Goal: Information Seeking & Learning: Check status

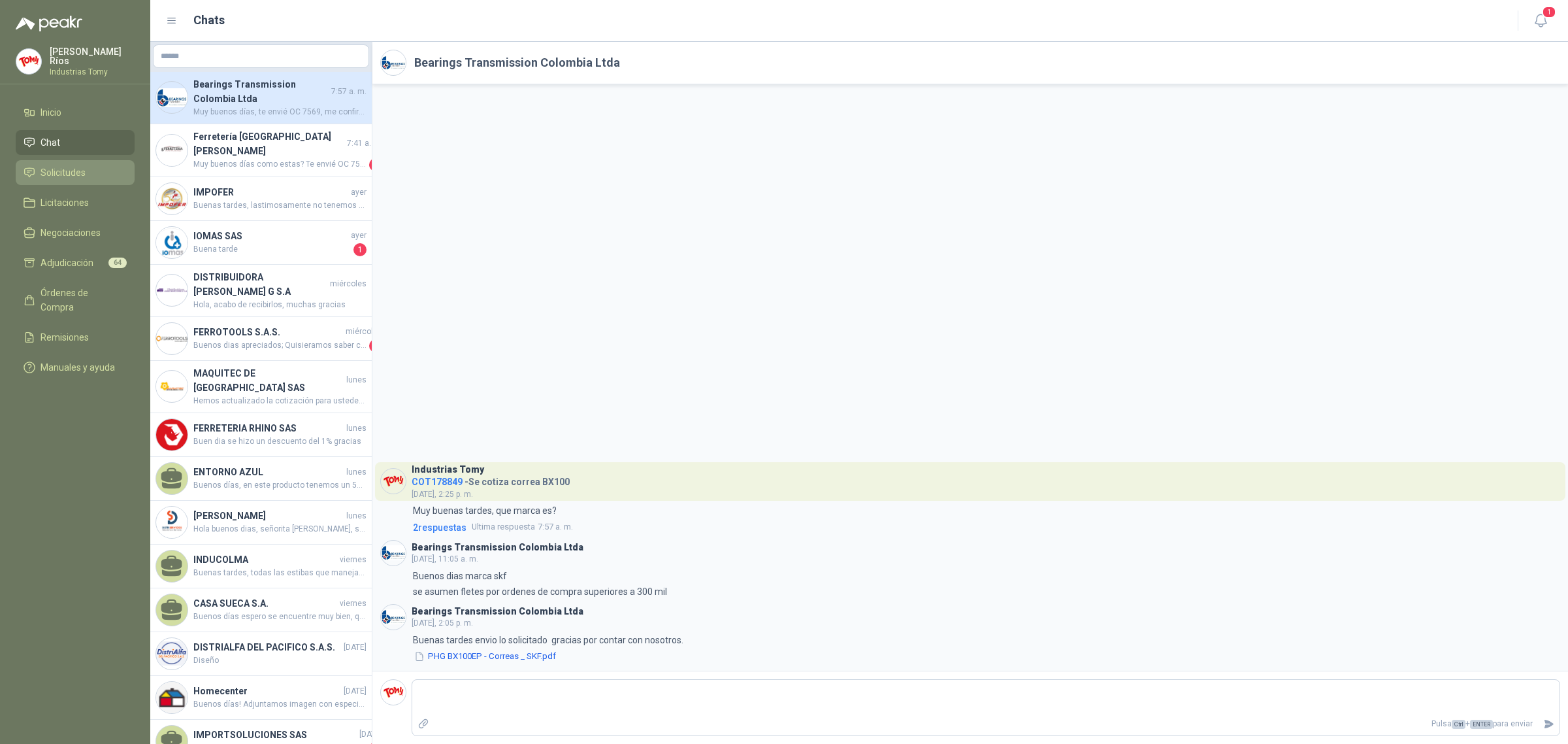
click at [70, 171] on span "Solicitudes" at bounding box center [63, 173] width 45 height 15
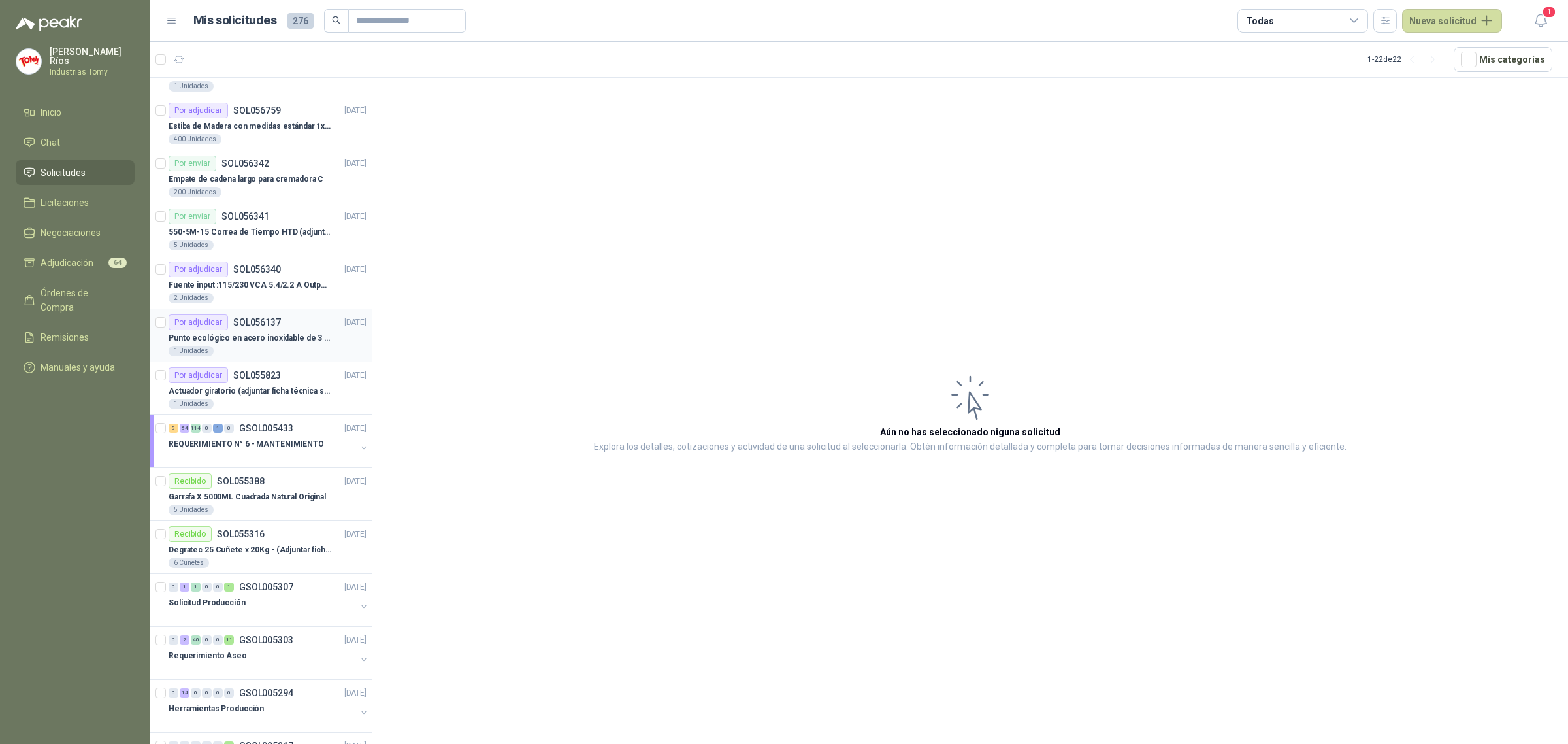
scroll to position [515, 0]
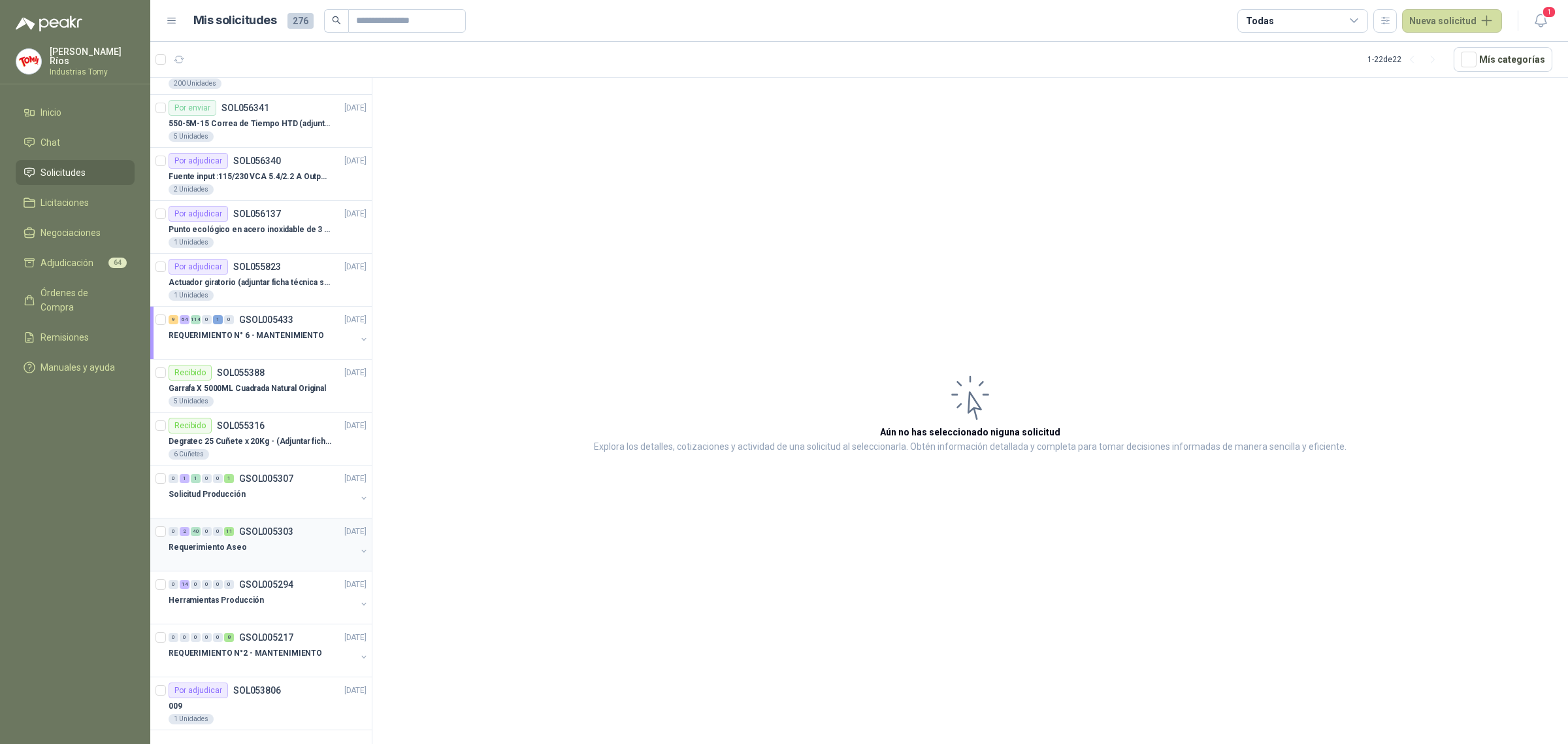
click at [287, 544] on div "Requerimiento Aseo" at bounding box center [262, 547] width 187 height 16
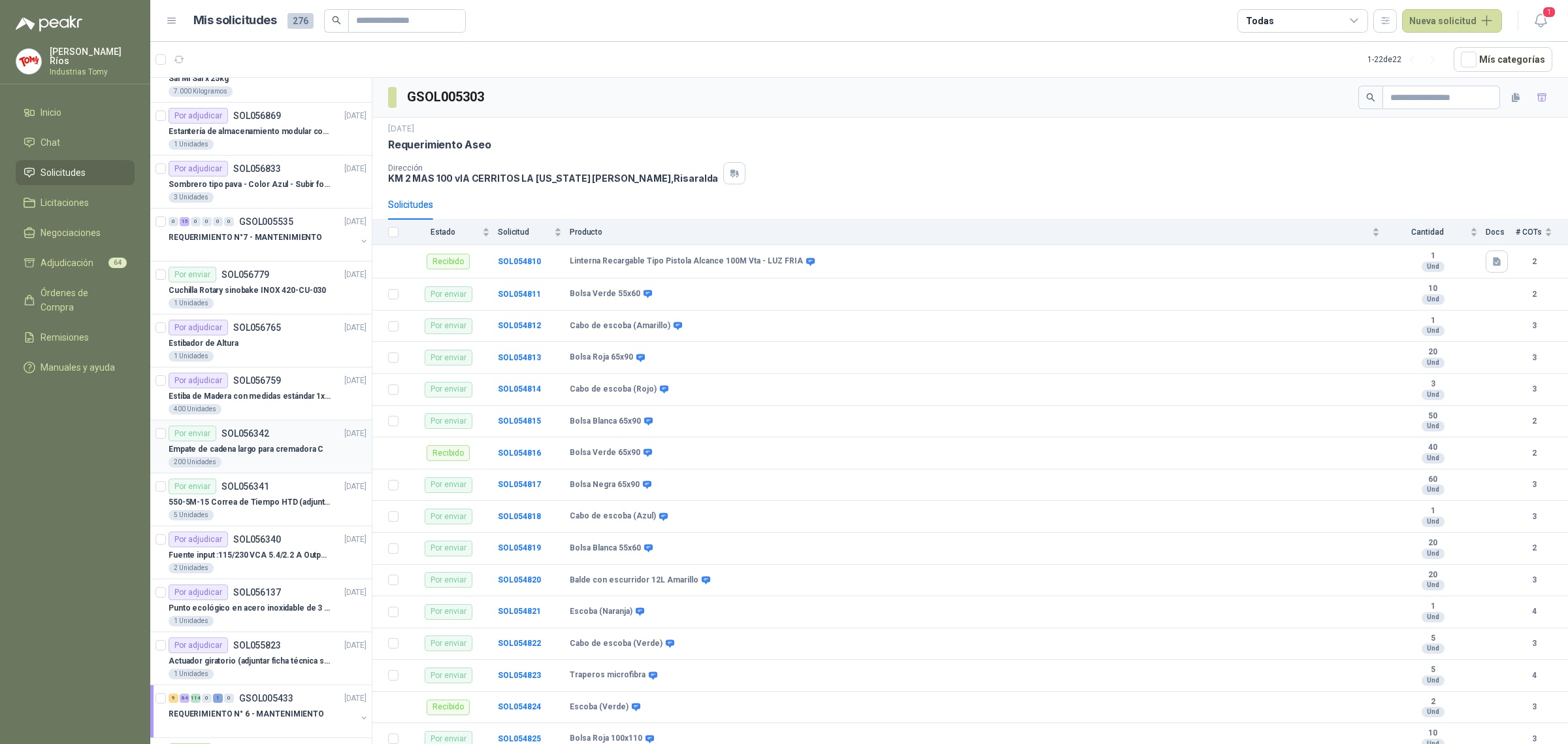
scroll to position [106, 0]
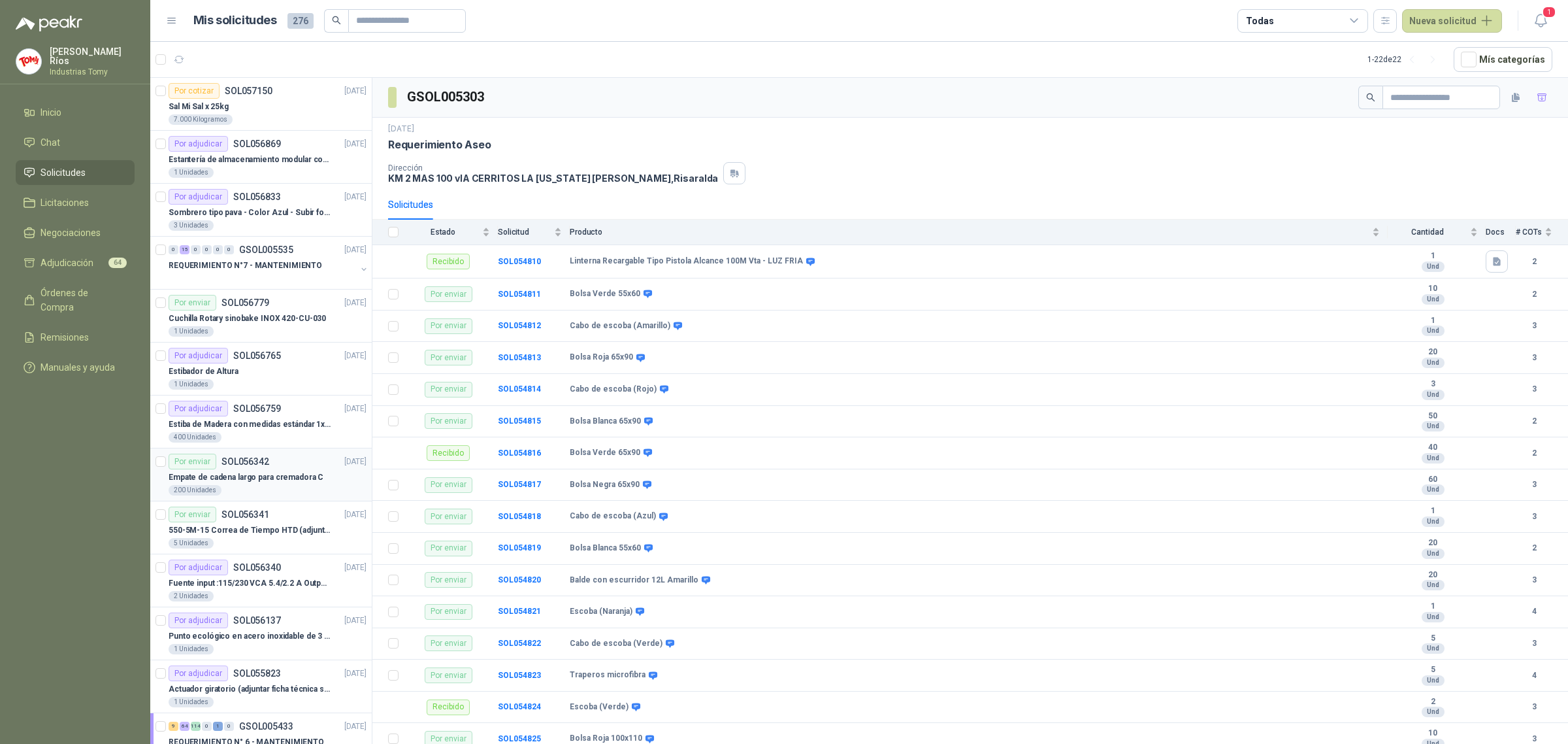
click at [258, 474] on p "Empate de cadena largo para cremadora C" at bounding box center [246, 477] width 155 height 13
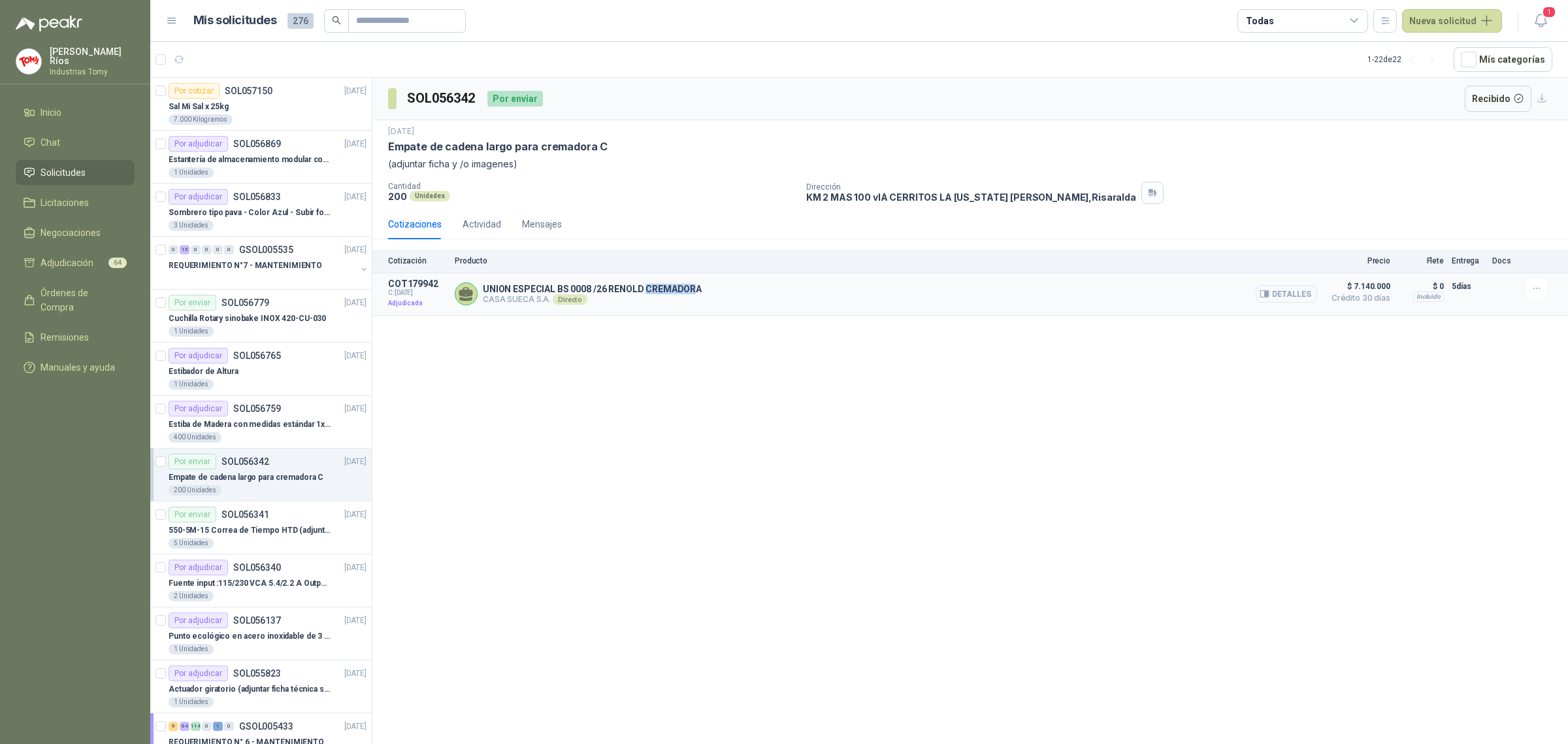
drag, startPoint x: 693, startPoint y: 289, endPoint x: 644, endPoint y: 290, distance: 49.0
click at [644, 290] on p "UNION ESPECIAL BS 0008 /26 RENOLD CREMADORA" at bounding box center [592, 289] width 219 height 11
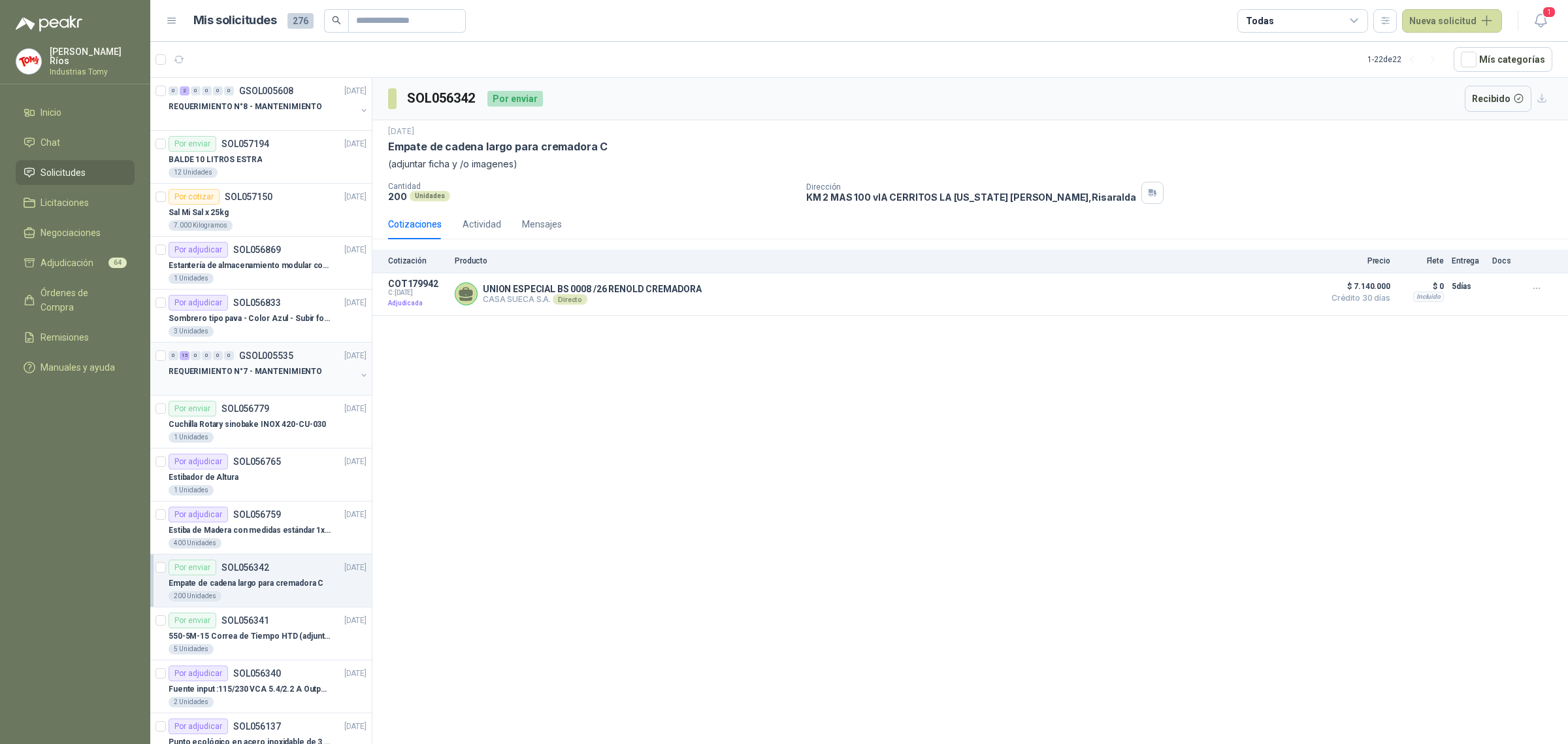
click at [250, 372] on p "REQUERIMIENTO N°7 - MANTENIMIENTO" at bounding box center [246, 372] width 154 height 13
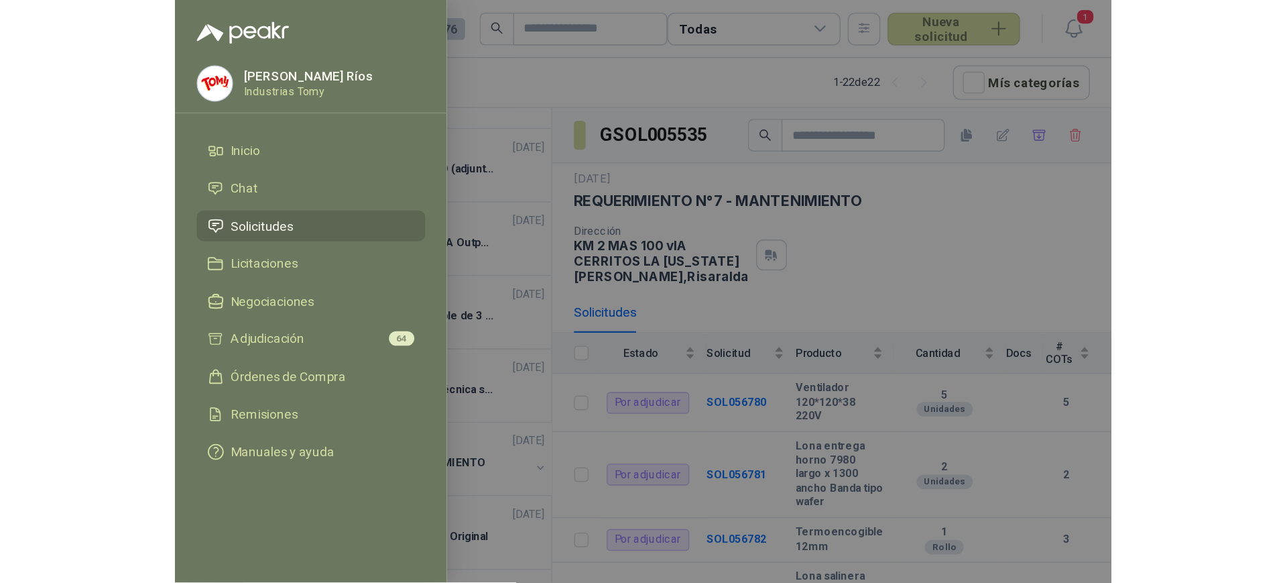
scroll to position [528, 0]
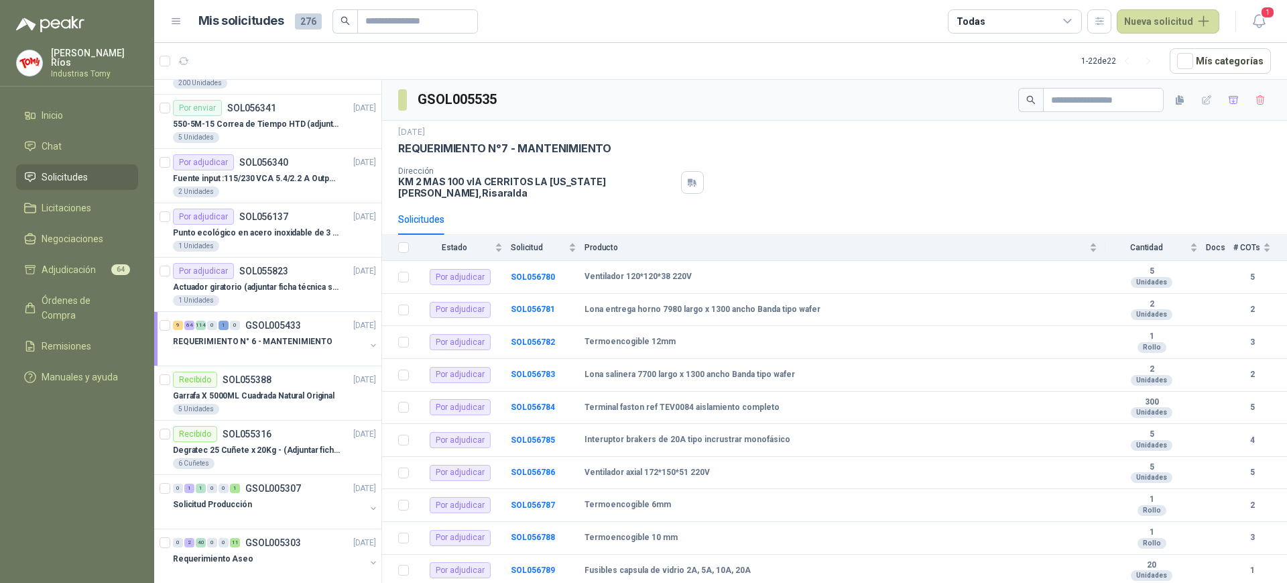
click at [75, 178] on span "Solicitudes" at bounding box center [65, 177] width 46 height 15
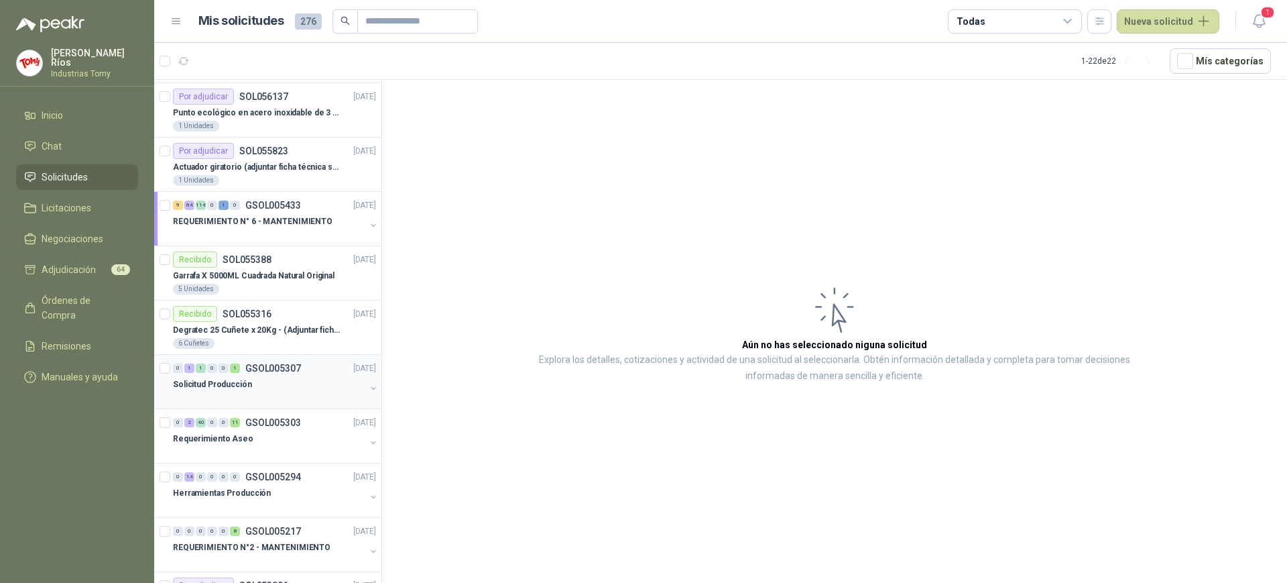
scroll to position [706, 0]
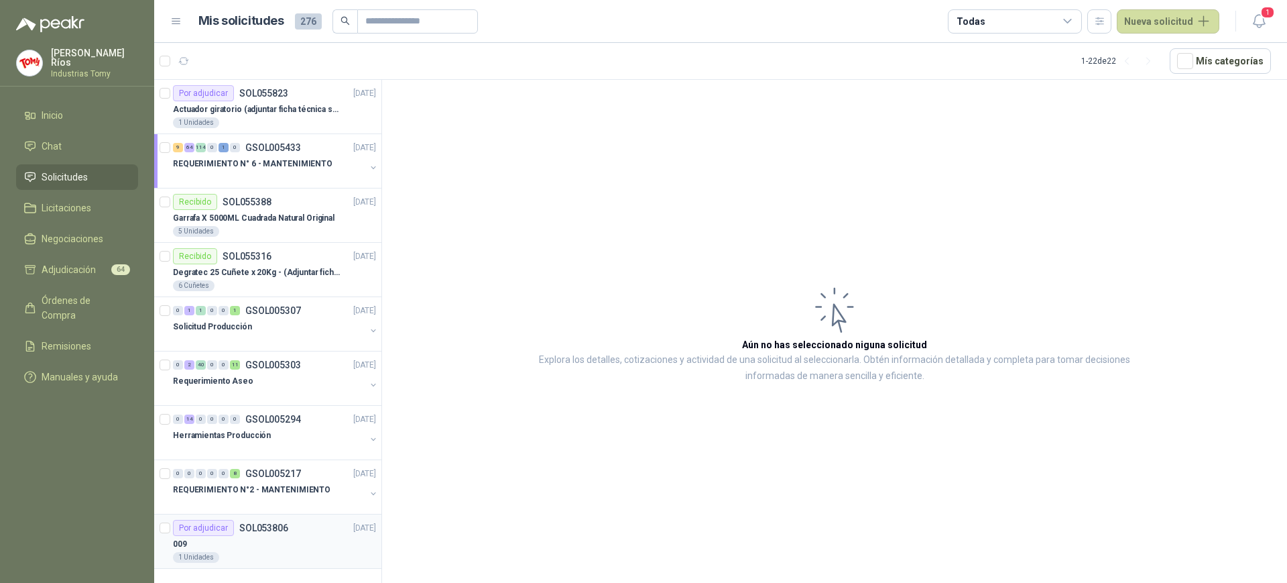
click at [274, 549] on div "009" at bounding box center [274, 544] width 203 height 16
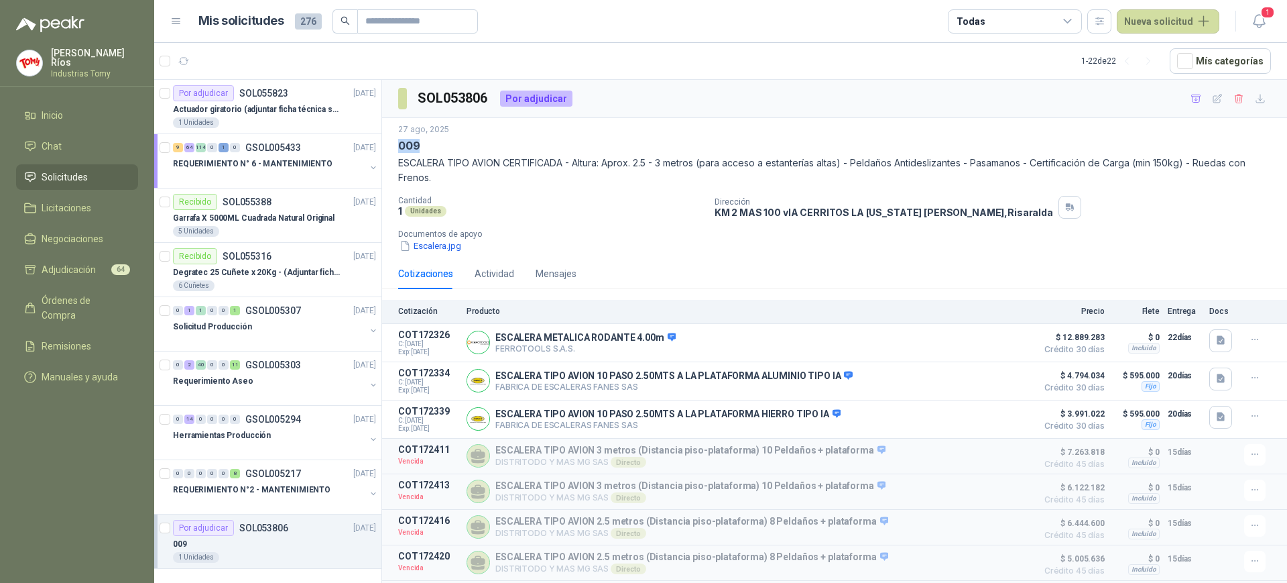
drag, startPoint x: 400, startPoint y: 147, endPoint x: 435, endPoint y: 147, distance: 35.5
click at [435, 147] on div "[DATE] 009 ESCALERA TIPO AVION CERTIFICADA - Altura: Aprox. 2.5 - 3 metros (par…" at bounding box center [834, 188] width 905 height 140
click at [585, 263] on div "Cotizaciones Actividad Mensajes" at bounding box center [834, 273] width 873 height 31
click at [328, 486] on div "REQUERIMIENTO N°2 - MANTENIMIENTO" at bounding box center [269, 489] width 192 height 16
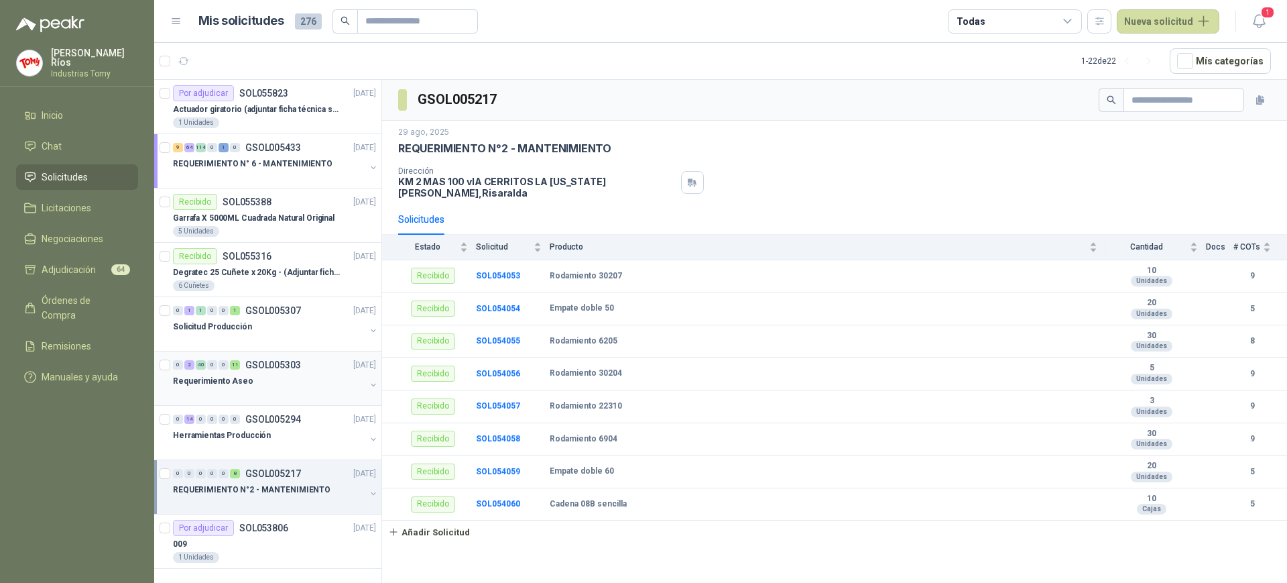
click at [270, 384] on div "Requerimiento Aseo" at bounding box center [269, 381] width 192 height 16
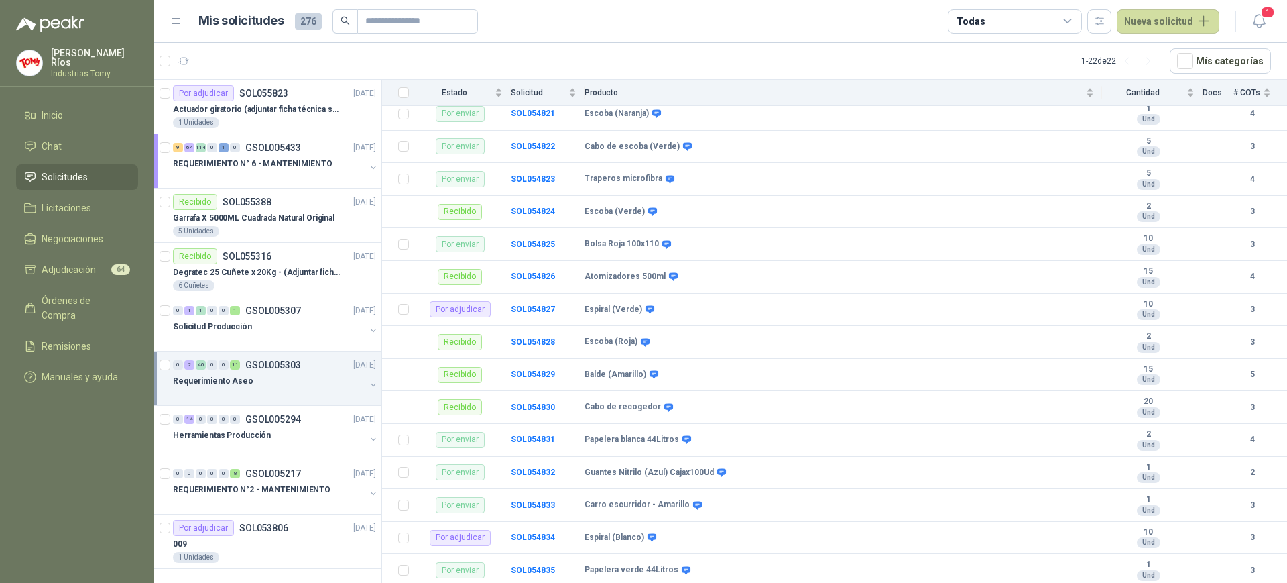
scroll to position [493, 0]
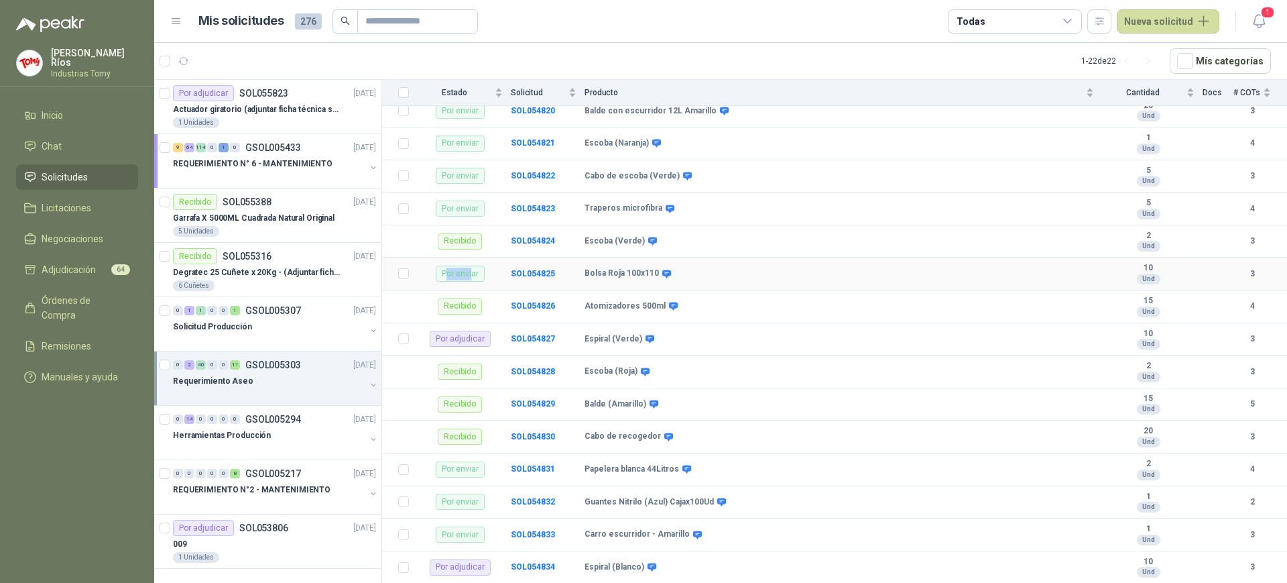
drag, startPoint x: 449, startPoint y: 264, endPoint x: 471, endPoint y: 262, distance: 22.9
click at [471, 265] on div "Por enviar" at bounding box center [460, 273] width 49 height 16
click at [191, 367] on div "2" at bounding box center [189, 364] width 10 height 9
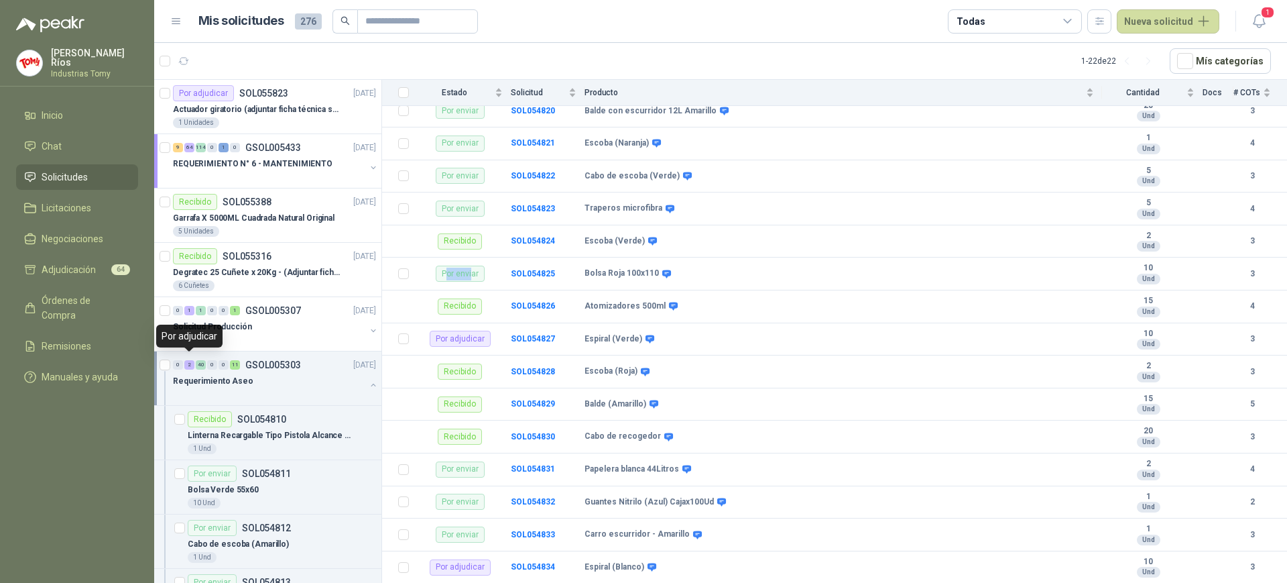
scroll to position [5, 0]
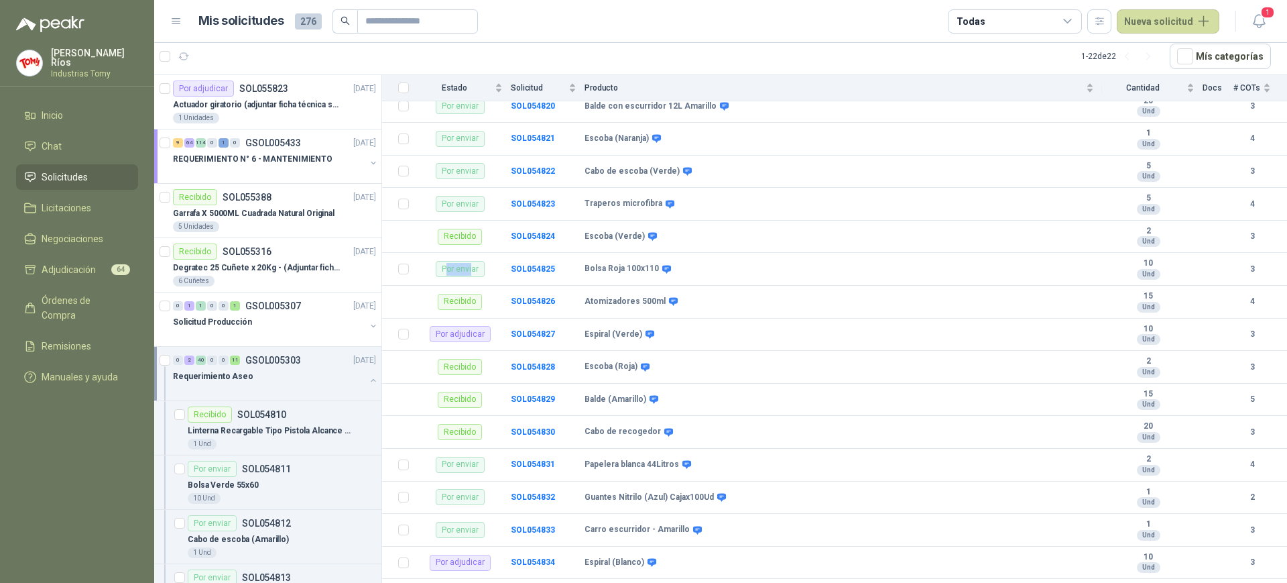
click at [280, 370] on div "Requerimiento Aseo" at bounding box center [269, 376] width 192 height 16
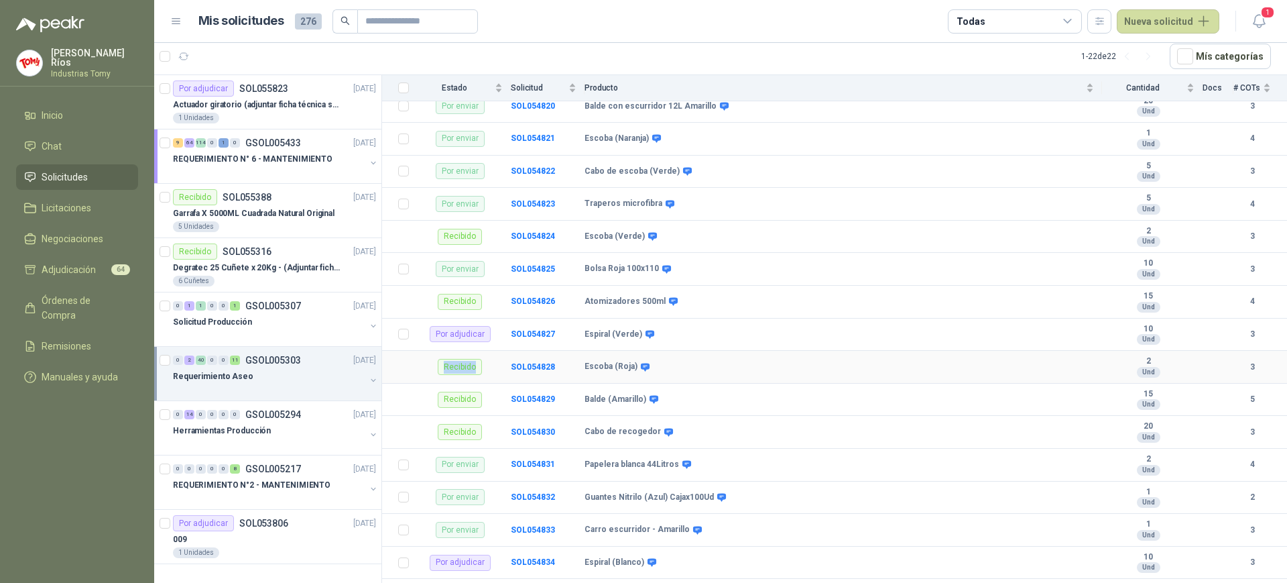
drag, startPoint x: 447, startPoint y: 358, endPoint x: 479, endPoint y: 357, distance: 32.2
click at [479, 359] on div "Recibido" at bounding box center [460, 367] width 44 height 16
drag, startPoint x: 442, startPoint y: 487, endPoint x: 483, endPoint y: 491, distance: 41.2
click at [483, 491] on div "Por enviar" at bounding box center [460, 497] width 49 height 16
click at [474, 489] on div "Por enviar" at bounding box center [460, 497] width 49 height 16
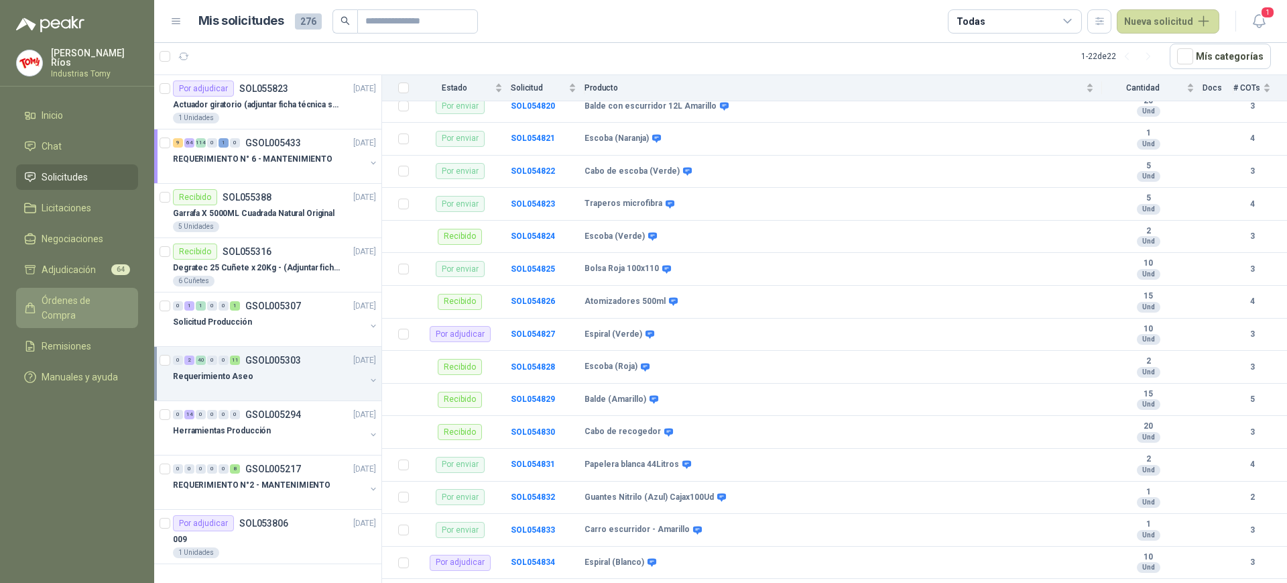
click at [80, 301] on span "Órdenes de Compra" at bounding box center [84, 307] width 84 height 29
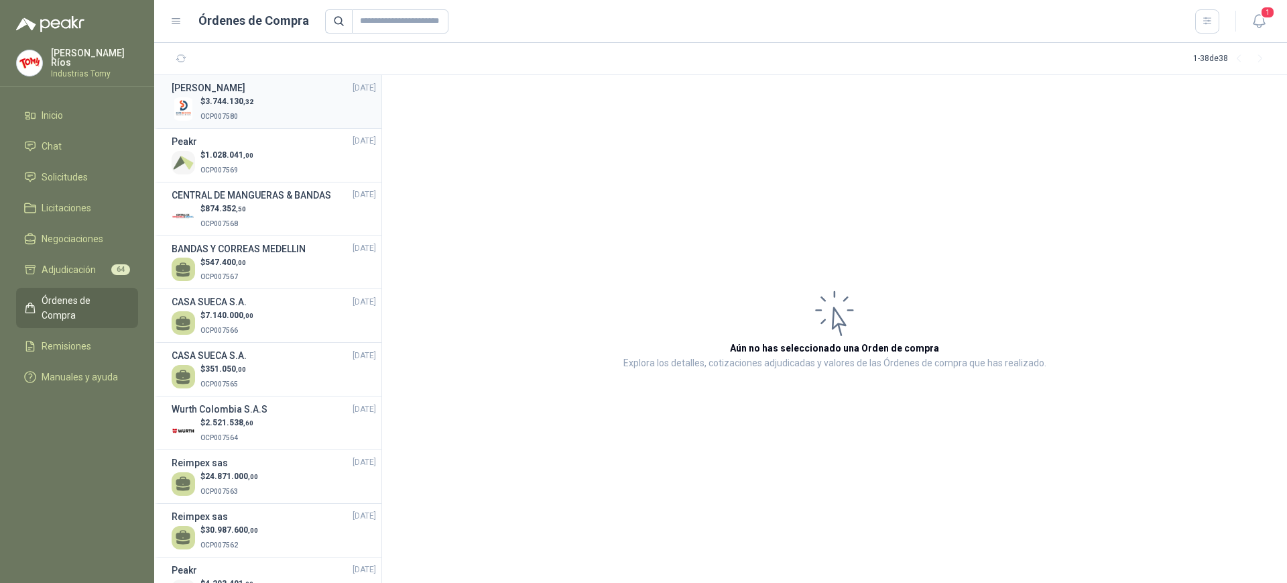
click at [280, 115] on div "$ 3.744.130 ,32 OCP007580" at bounding box center [274, 108] width 204 height 27
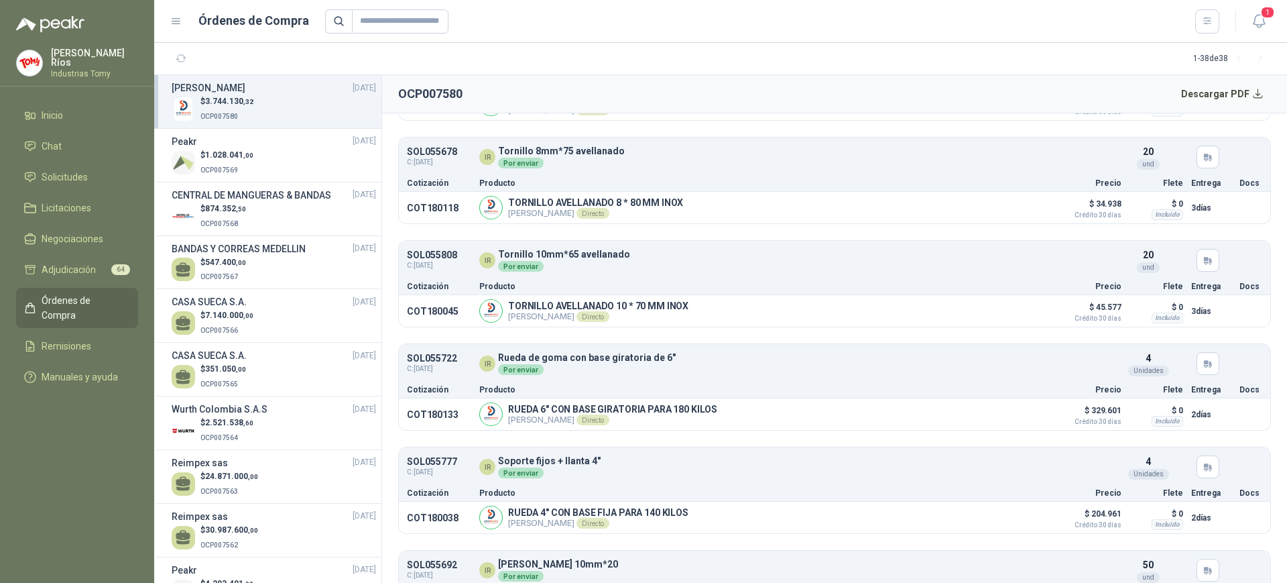
scroll to position [2179, 0]
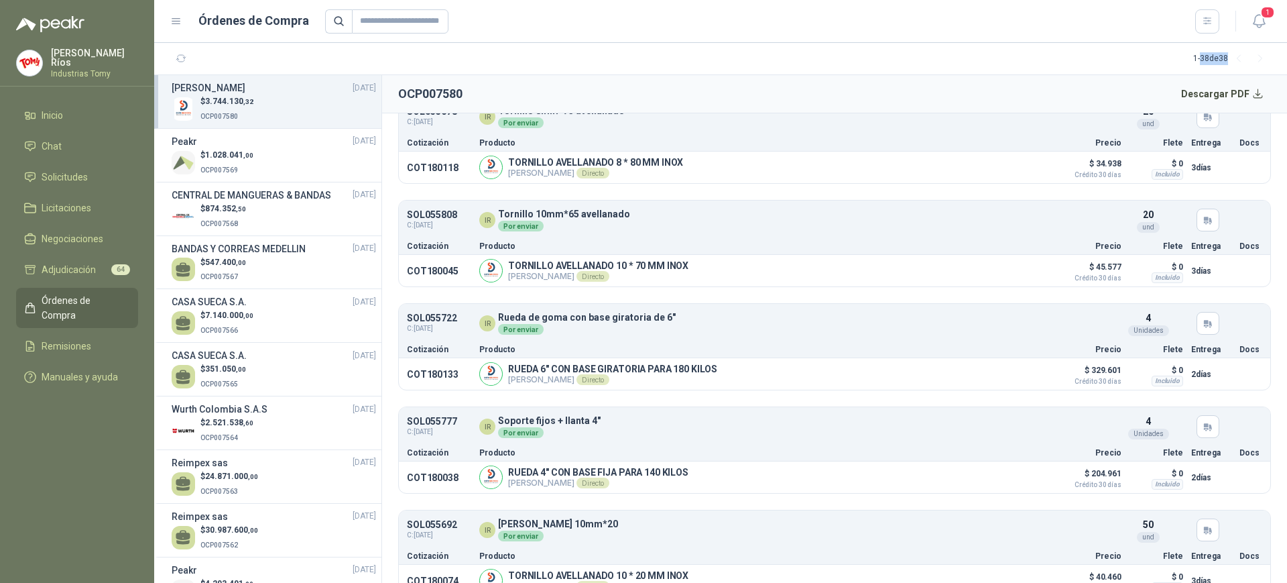
click at [1232, 60] on div "1 - 38 de 38" at bounding box center [1232, 58] width 78 height 21
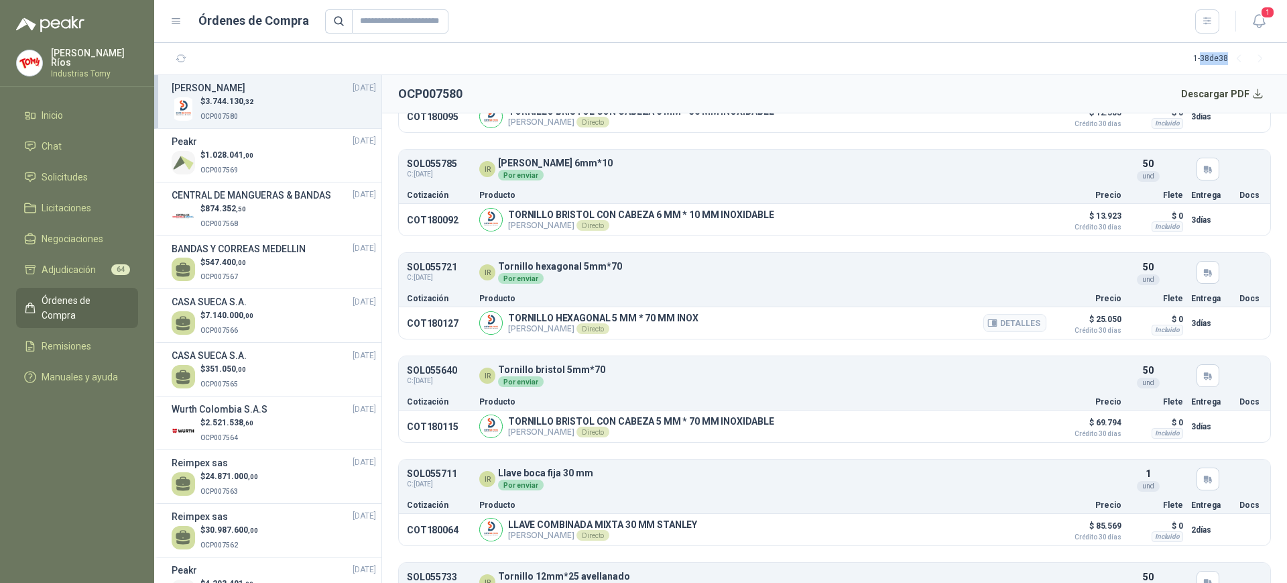
scroll to position [3268, 0]
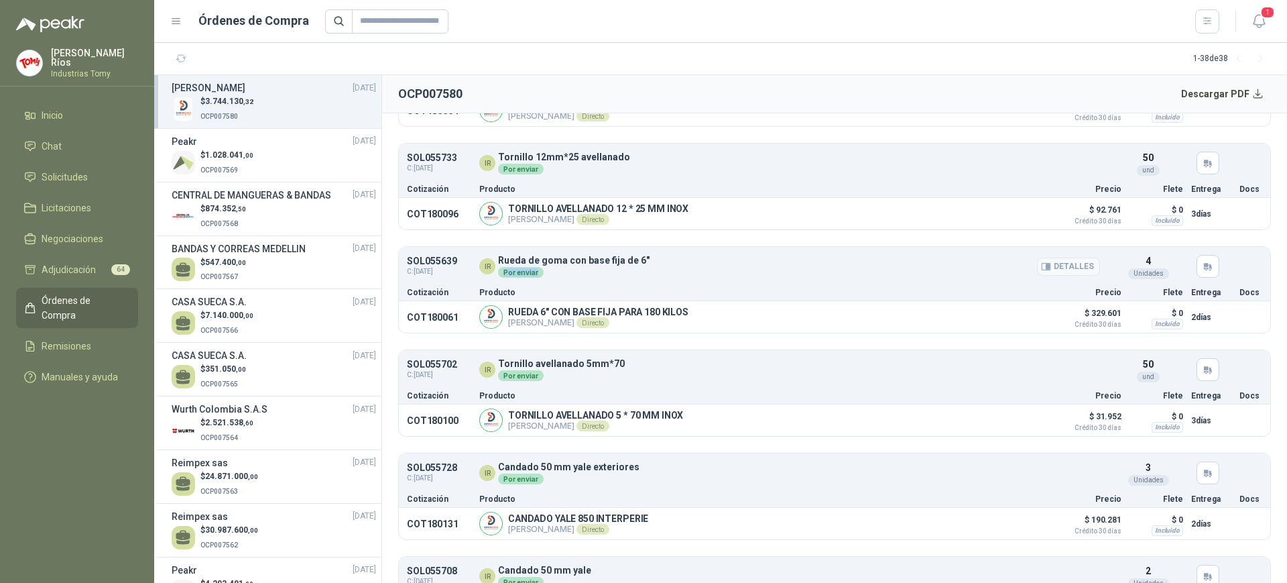
drag, startPoint x: 502, startPoint y: 272, endPoint x: 536, endPoint y: 267, distance: 33.8
click at [536, 267] on div "Por enviar" at bounding box center [521, 272] width 46 height 11
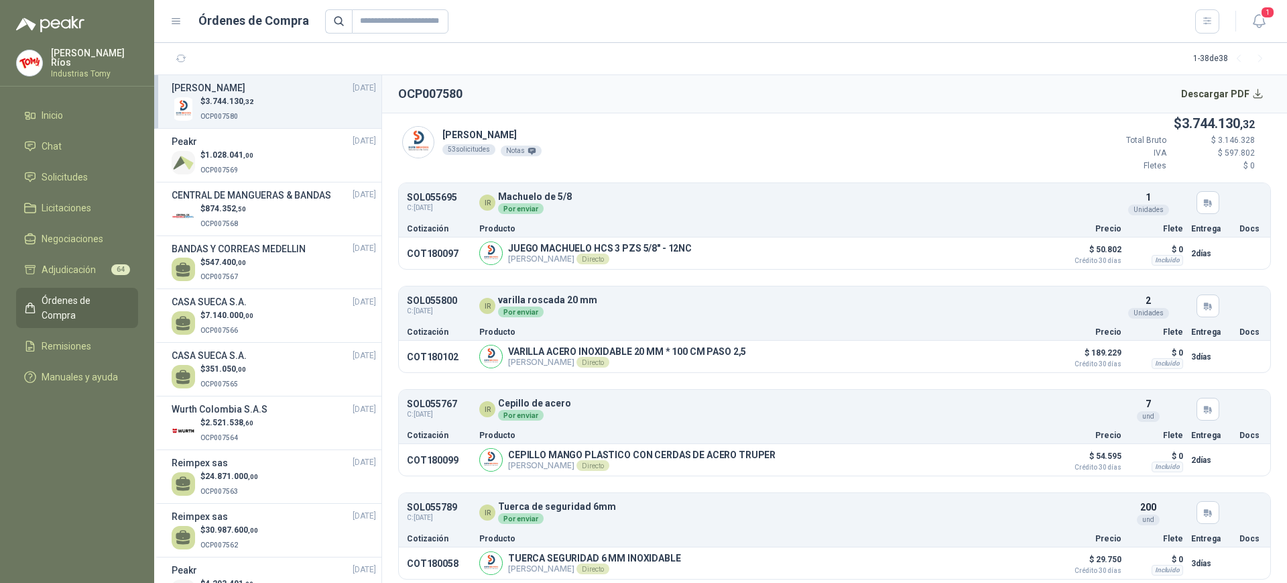
scroll to position [0, 0]
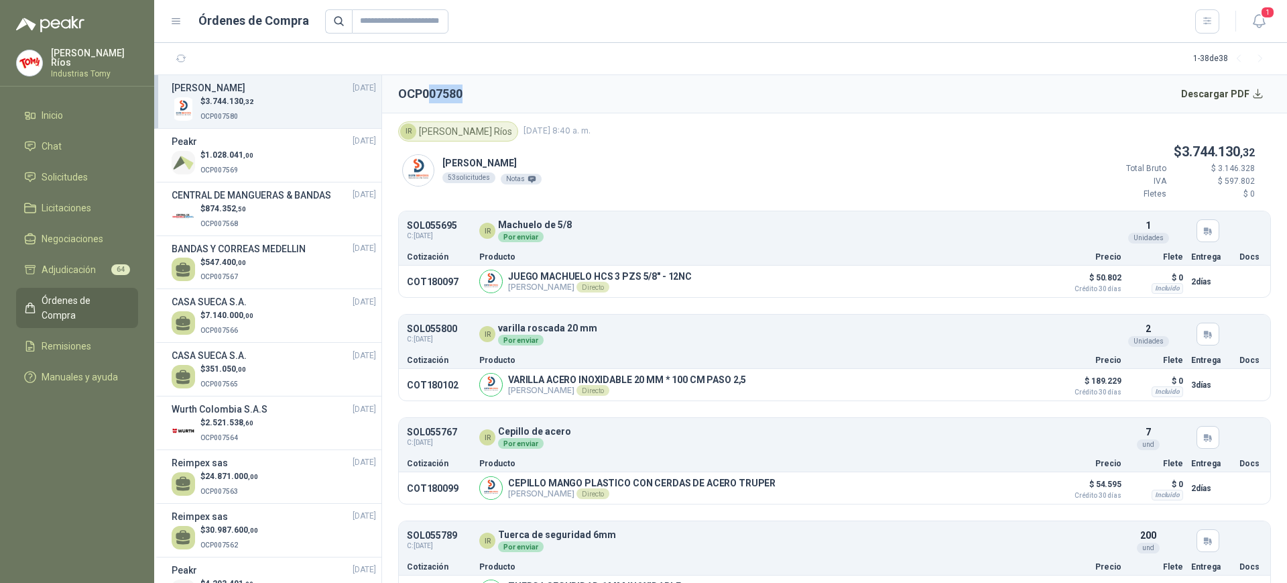
drag, startPoint x: 430, startPoint y: 92, endPoint x: 481, endPoint y: 83, distance: 51.7
click at [481, 83] on header "OCP007580 Descargar PDF" at bounding box center [834, 94] width 905 height 38
click at [502, 91] on header "OCP007580 Descargar PDF" at bounding box center [834, 94] width 905 height 38
click at [76, 339] on span "Remisiones" at bounding box center [67, 346] width 50 height 15
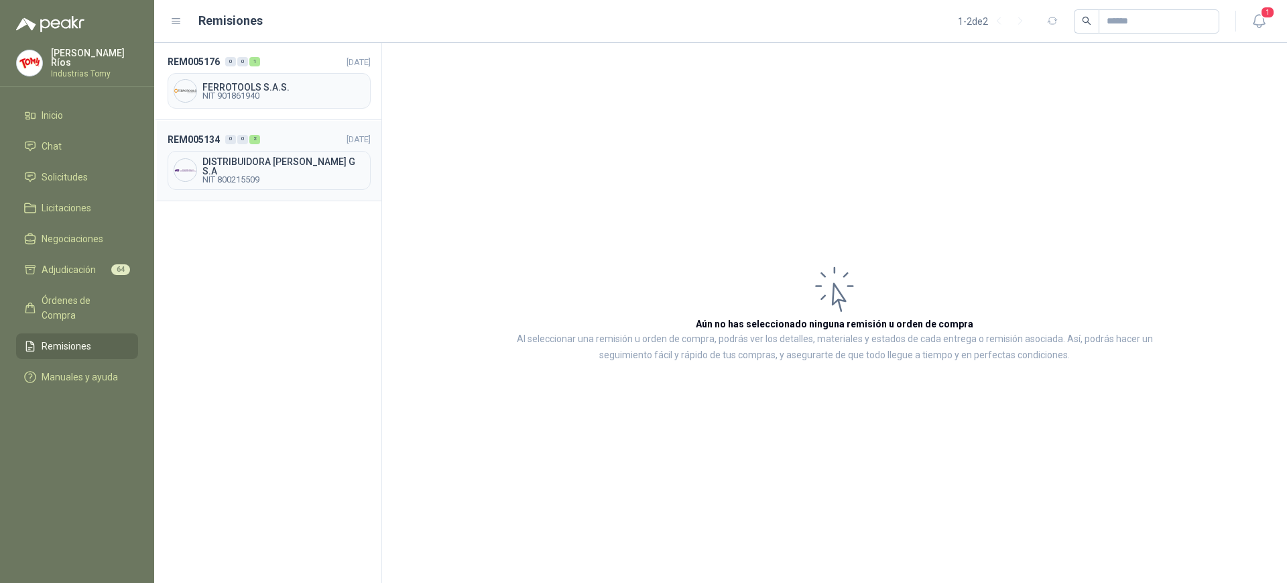
click at [244, 171] on span "DISTRIBUIDORA [PERSON_NAME] G S.A" at bounding box center [283, 166] width 162 height 19
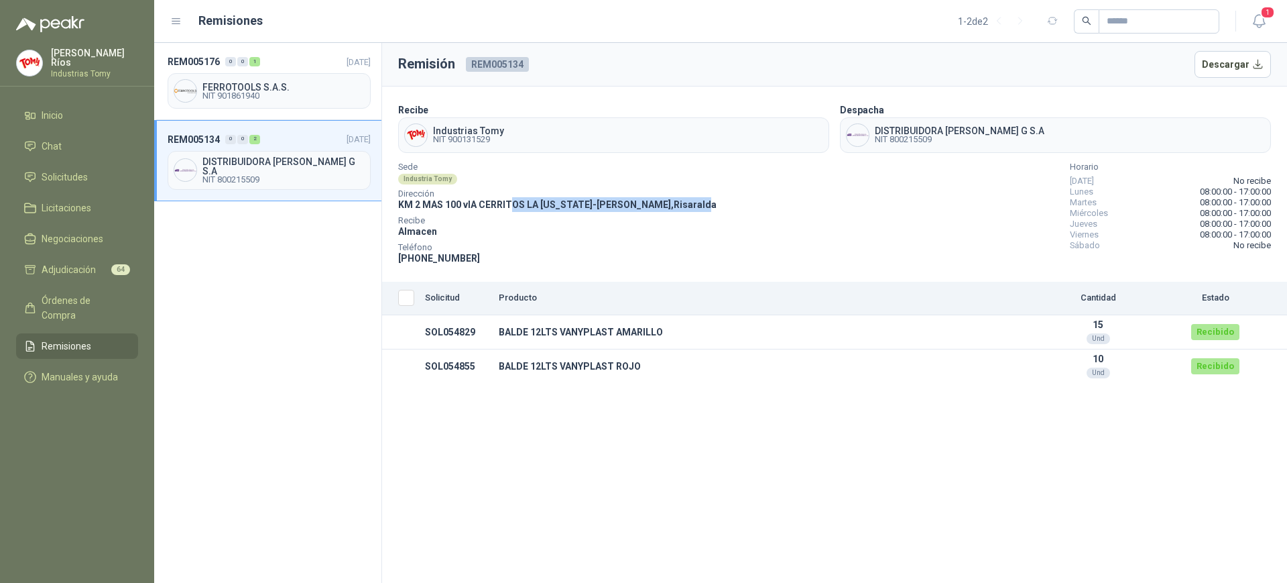
drag, startPoint x: 511, startPoint y: 196, endPoint x: 654, endPoint y: 196, distance: 143.5
click at [654, 196] on div "Dirección KM 2 MAS 100 vIA CERRITOS LA [US_STATE] - [GEOGRAPHIC_DATA] , [GEOGRA…" at bounding box center [557, 200] width 318 height 21
drag, startPoint x: 937, startPoint y: 128, endPoint x: 1050, endPoint y: 130, distance: 112.6
click at [1045, 129] on span "DISTRIBUIDORA [PERSON_NAME] G S.A" at bounding box center [960, 130] width 170 height 9
click at [1045, 132] on span "DISTRIBUIDORA [PERSON_NAME] G S.A" at bounding box center [960, 130] width 170 height 9
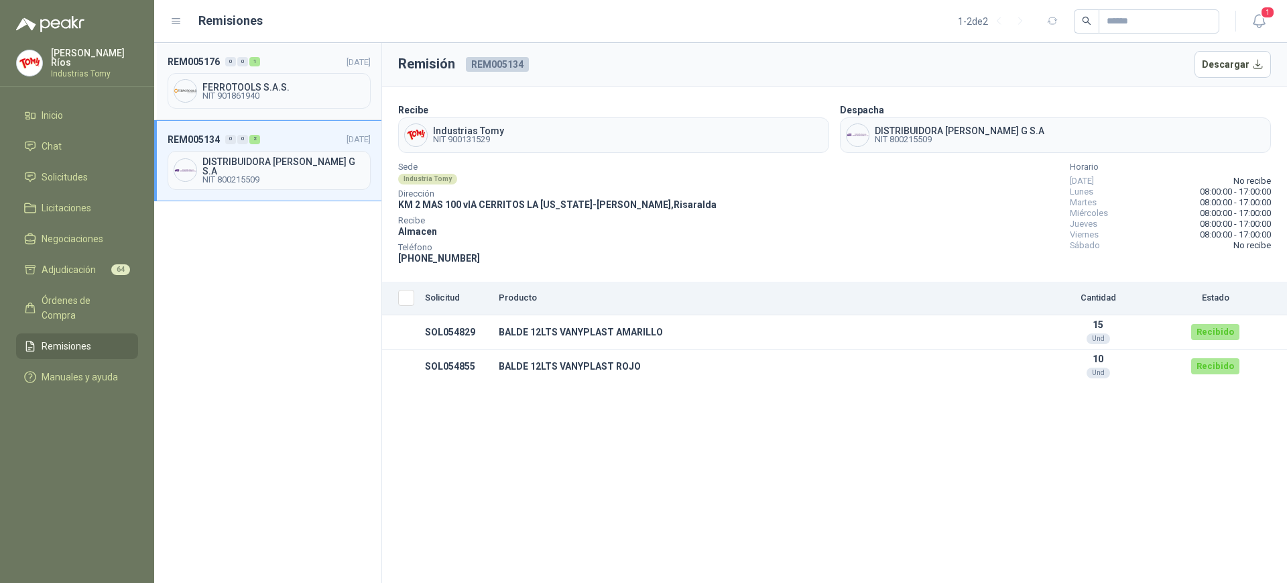
click at [291, 66] on header "REM005176 0 0 1 [DATE]" at bounding box center [269, 61] width 203 height 15
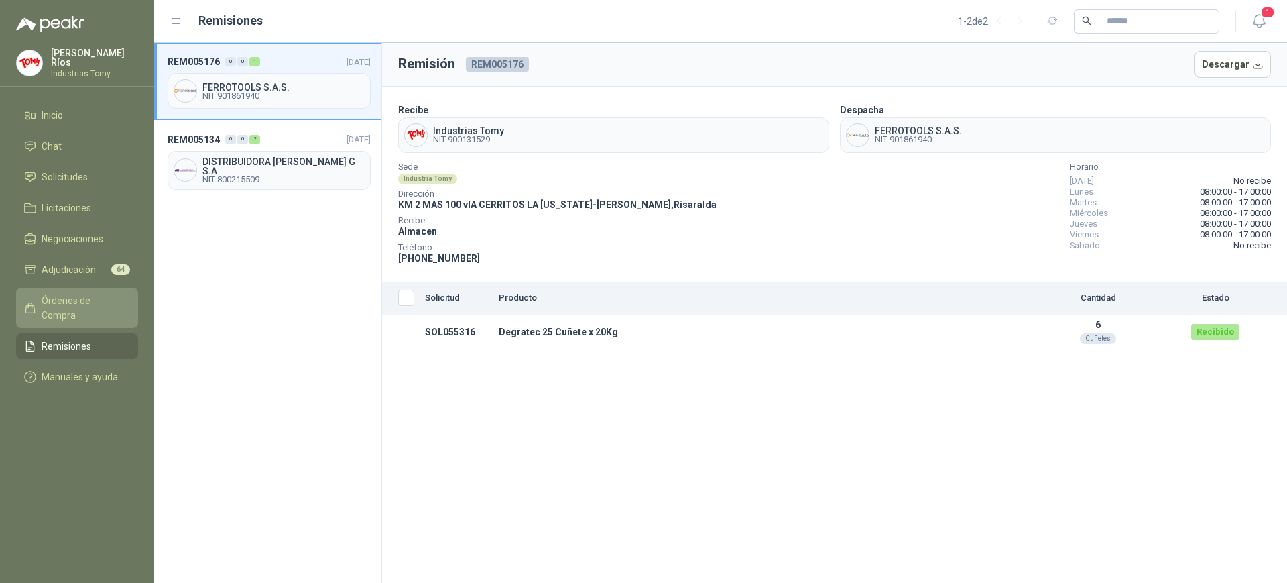
click at [91, 293] on span "Órdenes de Compra" at bounding box center [84, 307] width 84 height 29
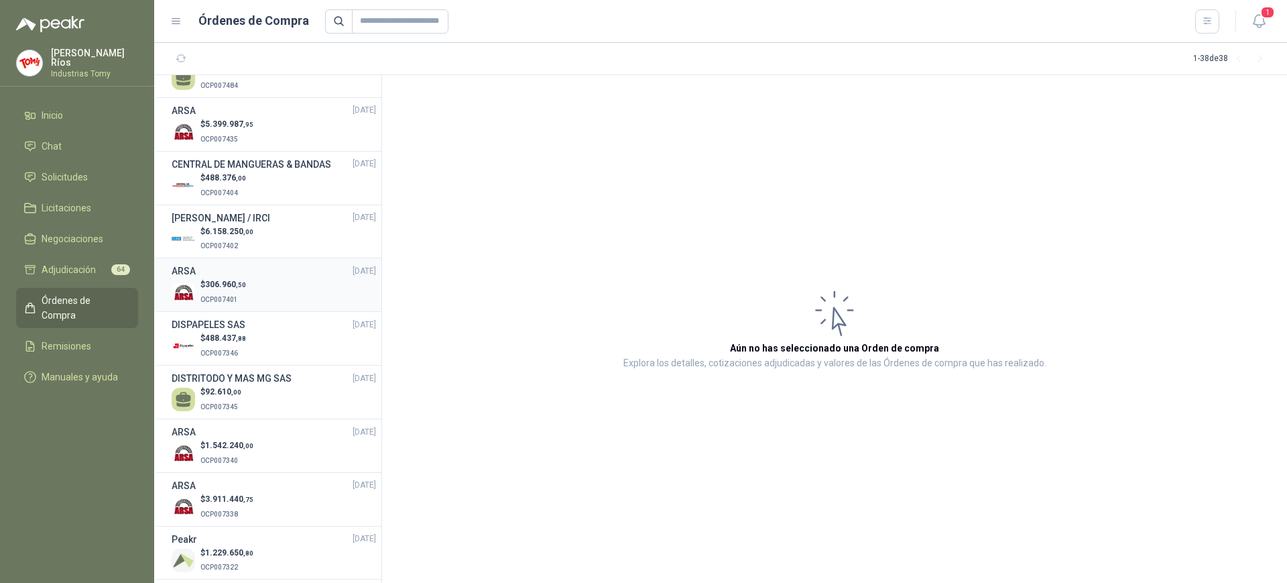
scroll to position [1089, 0]
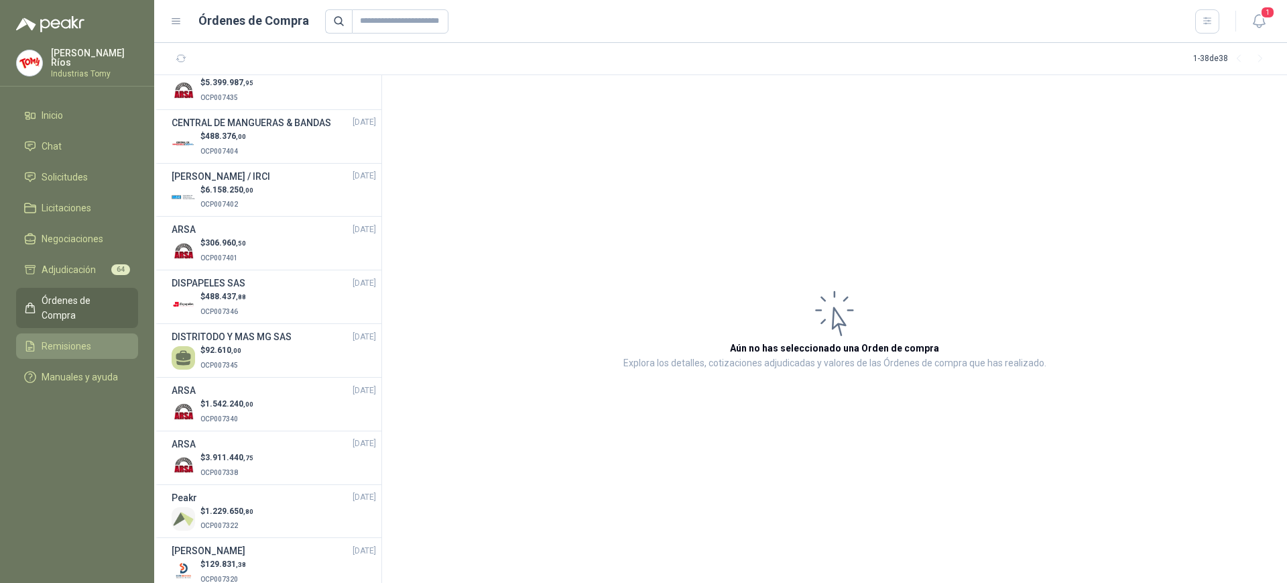
click at [54, 339] on span "Remisiones" at bounding box center [67, 346] width 50 height 15
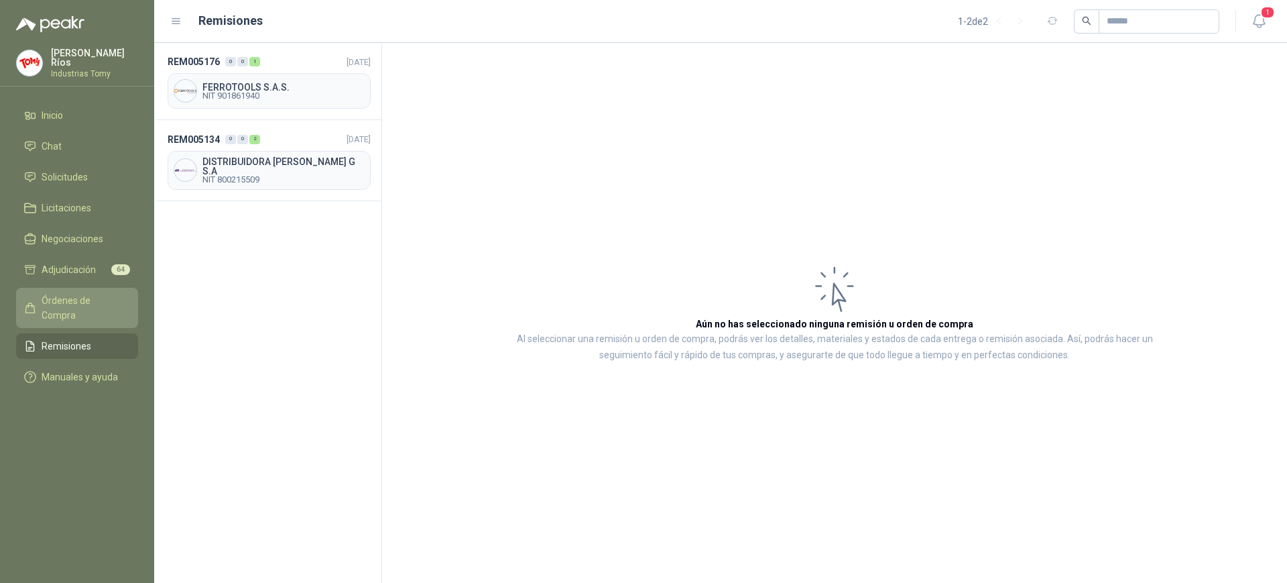
click at [118, 298] on span "Órdenes de Compra" at bounding box center [84, 307] width 84 height 29
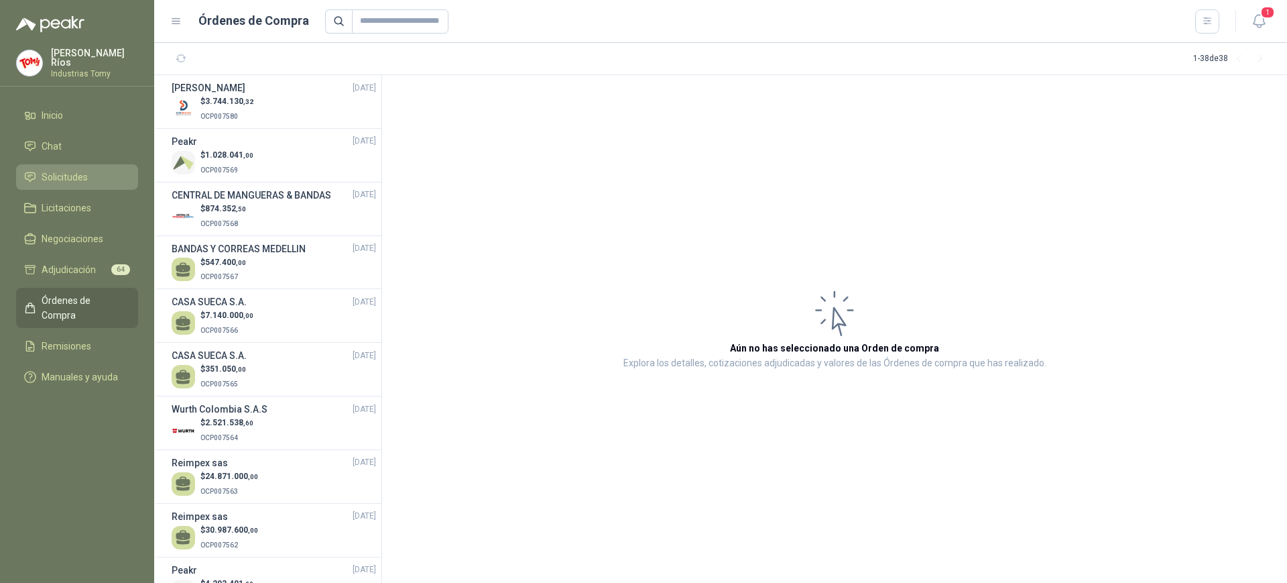
click at [74, 164] on link "Solicitudes" at bounding box center [77, 176] width 122 height 25
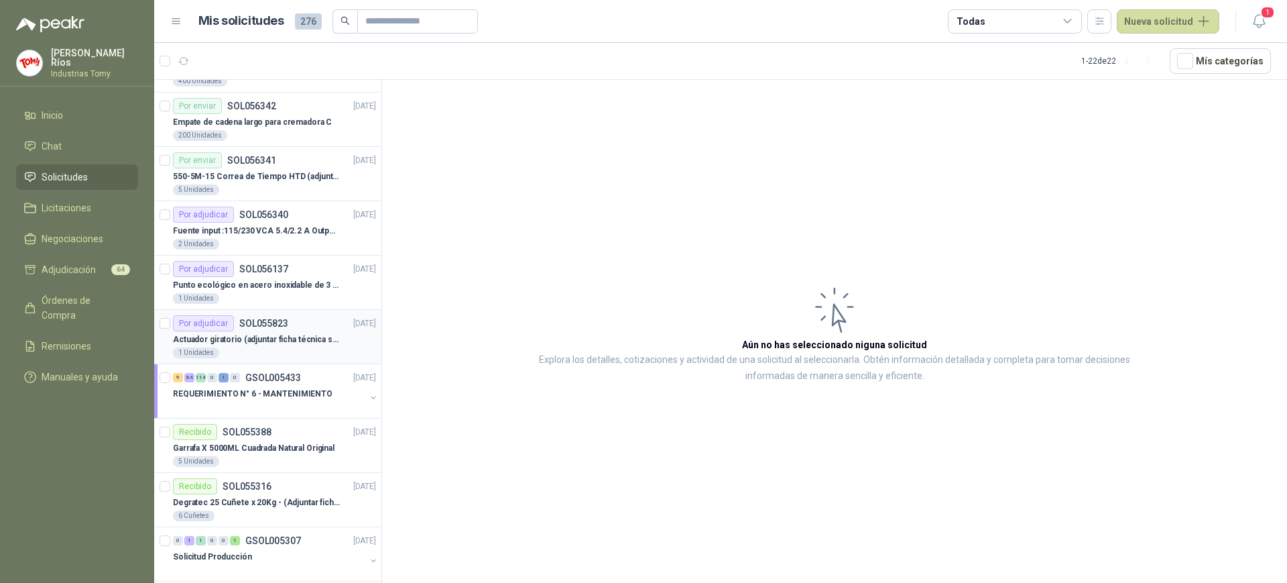
scroll to position [503, 0]
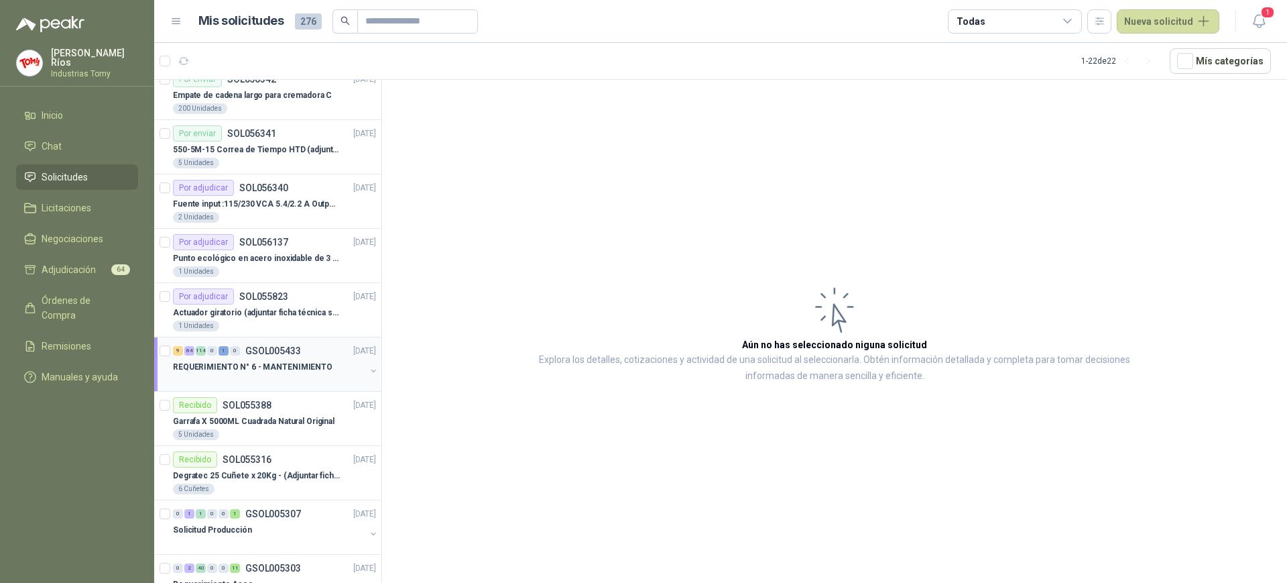
click at [304, 365] on p "REQUERIMIENTO N° 6 - MANTENIMIENTO" at bounding box center [253, 367] width 160 height 13
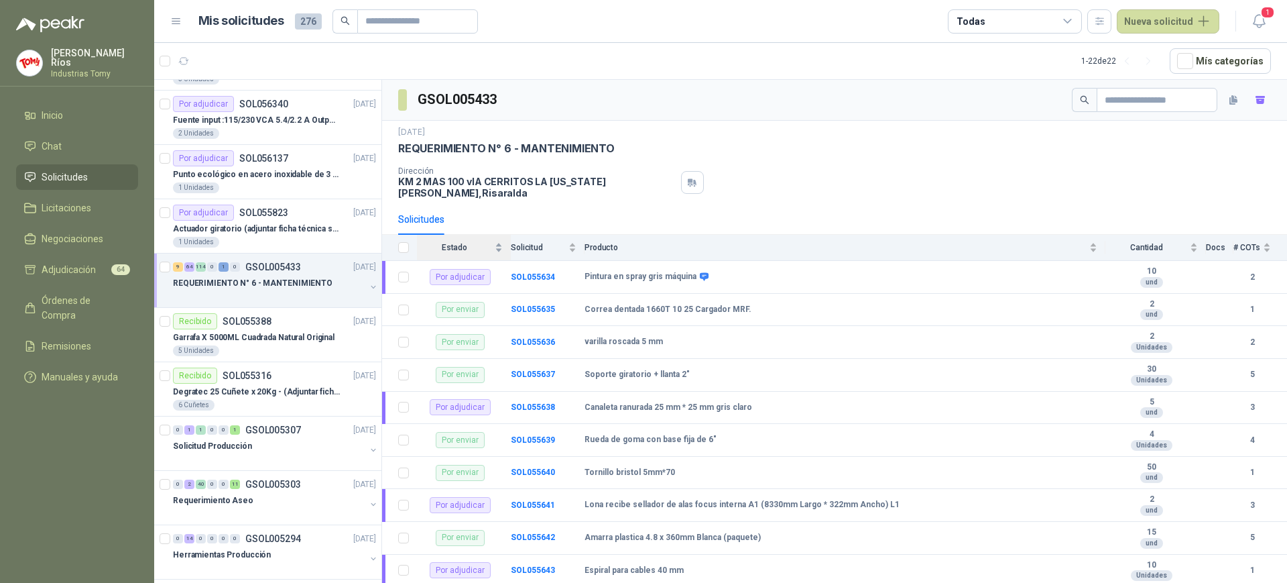
click at [499, 241] on div "Estado" at bounding box center [460, 247] width 86 height 13
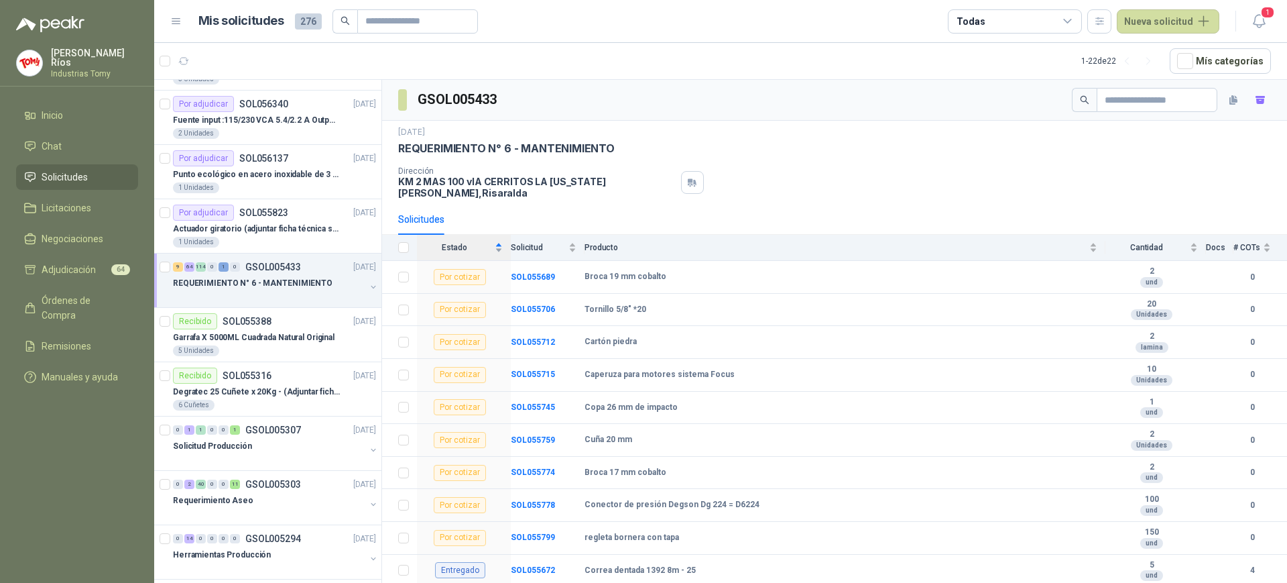
click at [500, 241] on div "Estado" at bounding box center [460, 247] width 86 height 13
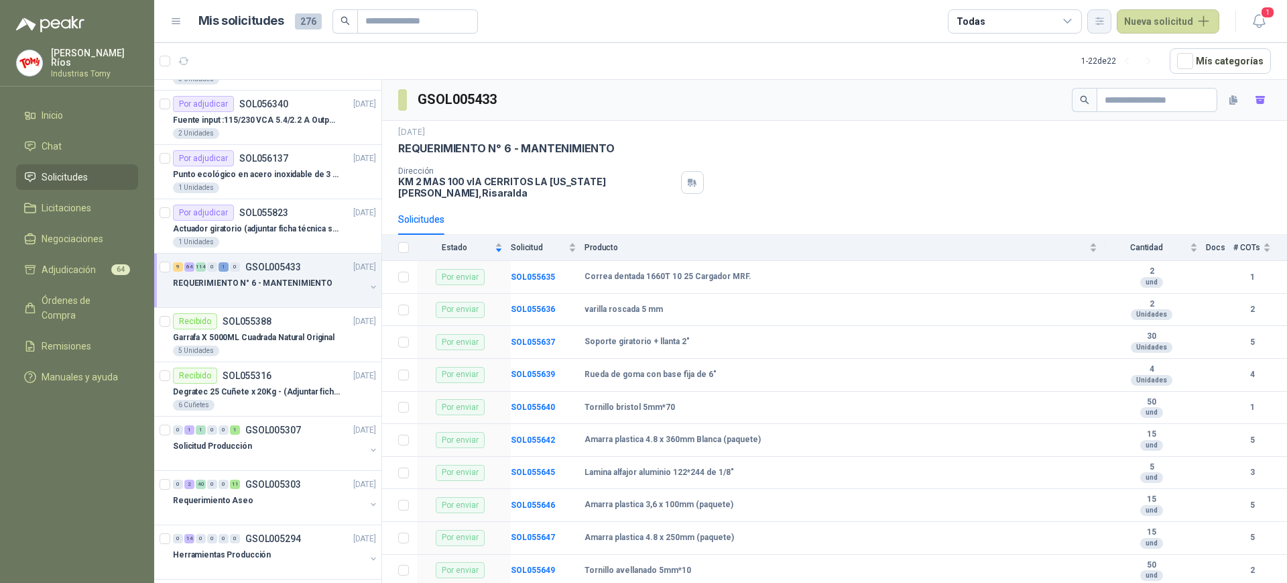
click at [1100, 25] on icon "button" at bounding box center [1099, 20] width 11 height 11
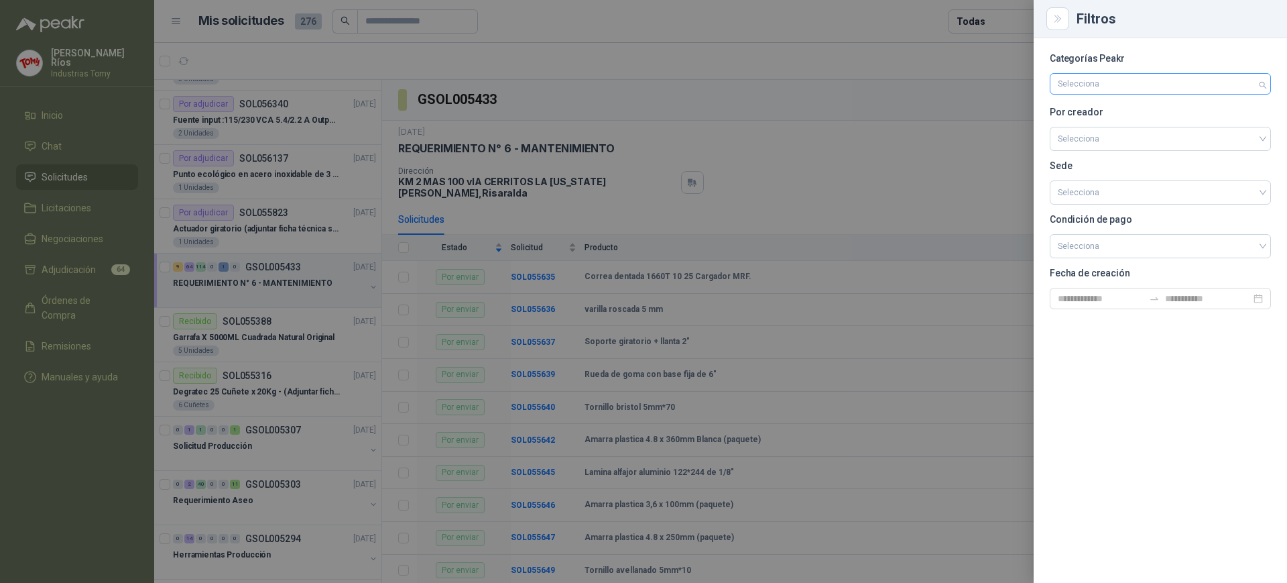
click at [1089, 86] on div at bounding box center [1154, 83] width 202 height 9
click at [1150, 366] on div "Categorías Peakr Selecciona Por creador Selecciona Sede Selecciona Condición de…" at bounding box center [1160, 310] width 253 height 544
click at [1108, 136] on input "search" at bounding box center [1160, 137] width 205 height 20
click at [1097, 82] on div at bounding box center [1154, 83] width 202 height 9
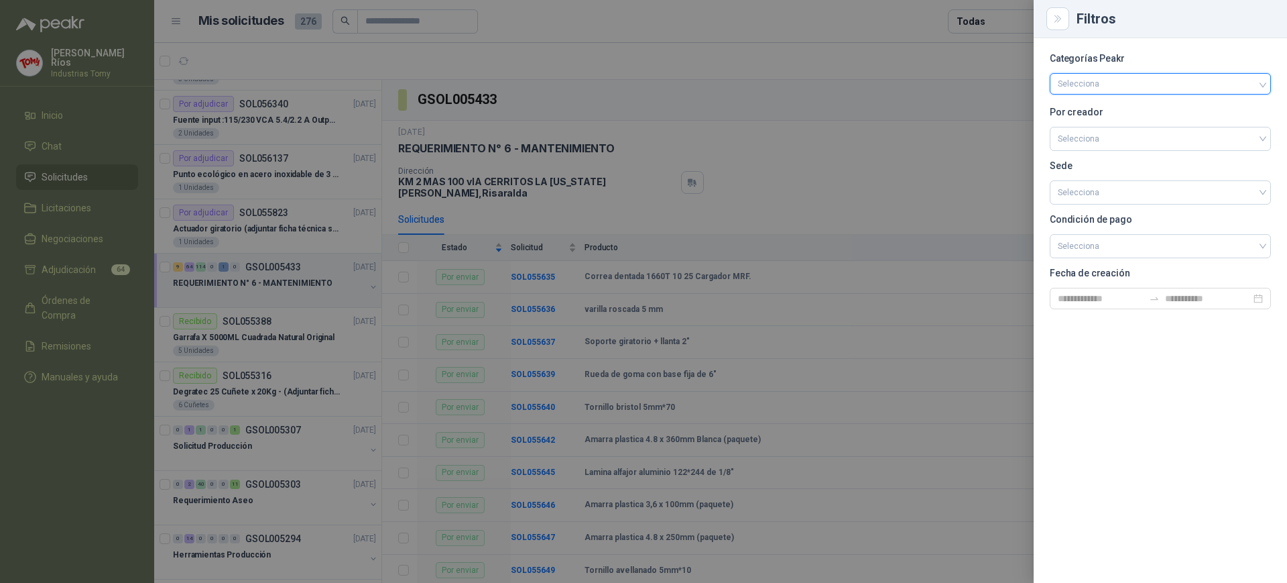
click at [1097, 82] on div at bounding box center [1154, 83] width 202 height 9
click at [1127, 235] on input "search" at bounding box center [1160, 245] width 205 height 20
click at [1128, 196] on input "search" at bounding box center [1160, 191] width 205 height 20
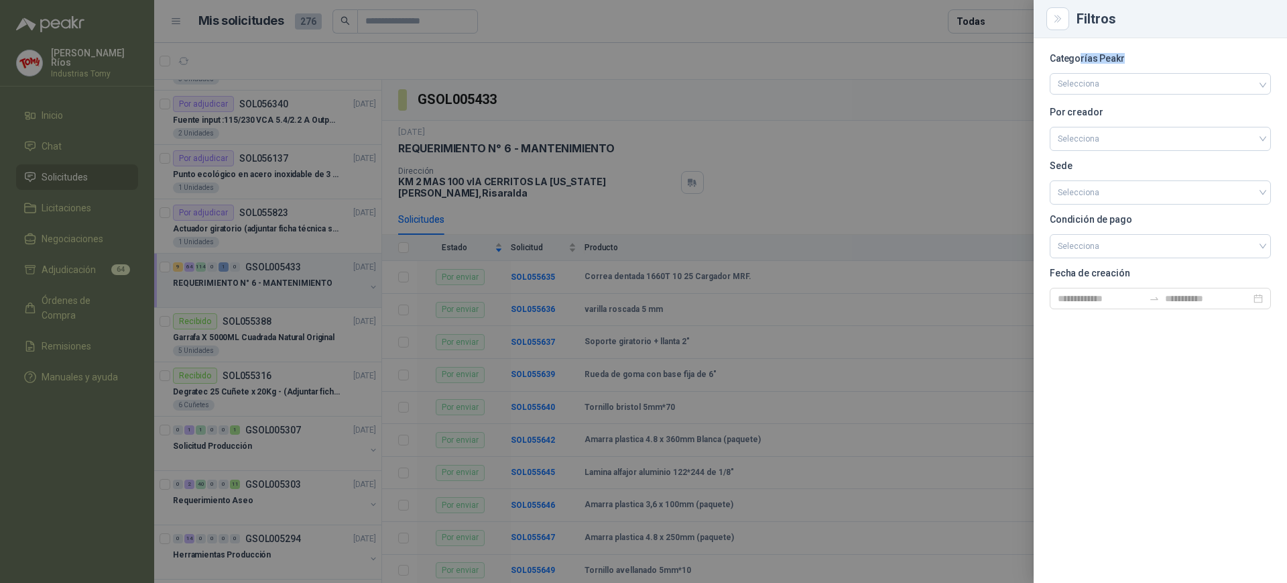
drag, startPoint x: 1079, startPoint y: 50, endPoint x: 1122, endPoint y: 55, distance: 43.8
click at [1122, 54] on div "Categorías Peakr Selecciona Por creador Selecciona Sede Selecciona Condición de…" at bounding box center [1160, 310] width 253 height 544
click at [1122, 55] on p "Categorías Peakr" at bounding box center [1160, 58] width 221 height 8
click at [741, 53] on div at bounding box center [643, 291] width 1287 height 583
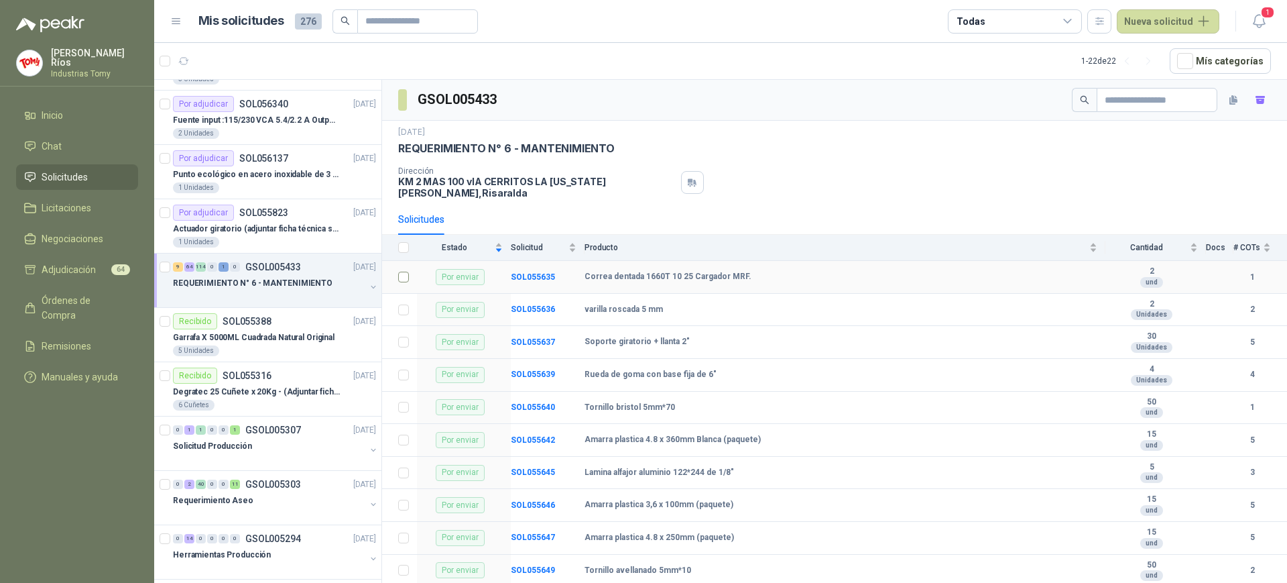
click at [398, 261] on td at bounding box center [399, 277] width 35 height 33
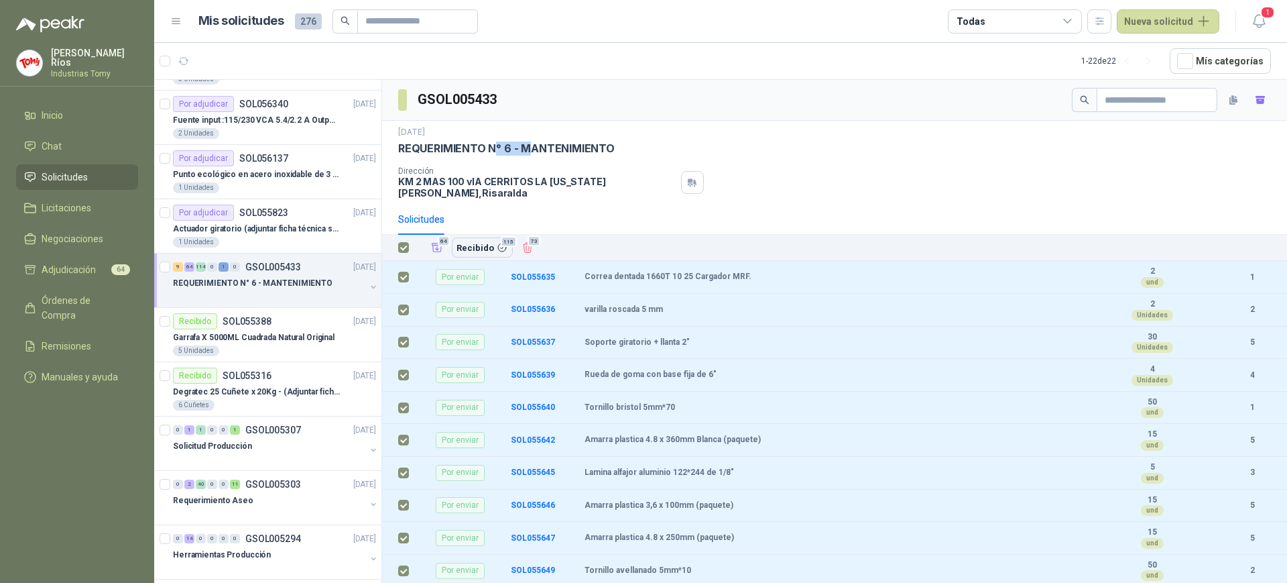
drag, startPoint x: 498, startPoint y: 150, endPoint x: 533, endPoint y: 149, distance: 34.9
click at [533, 149] on p "REQUERIMIENTO N° 6 - MANTENIMIENTO" at bounding box center [506, 148] width 217 height 14
click at [558, 147] on p "REQUERIMIENTO N° 6 - MANTENIMIENTO" at bounding box center [506, 148] width 217 height 14
click at [81, 300] on span "Órdenes de Compra" at bounding box center [84, 307] width 84 height 29
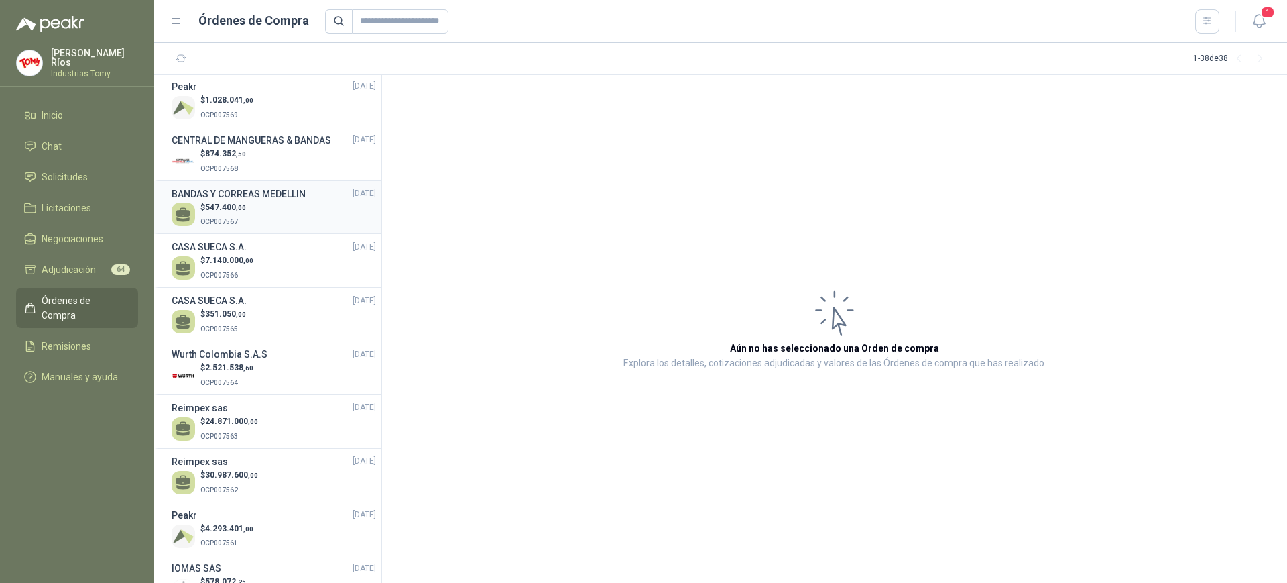
scroll to position [84, 0]
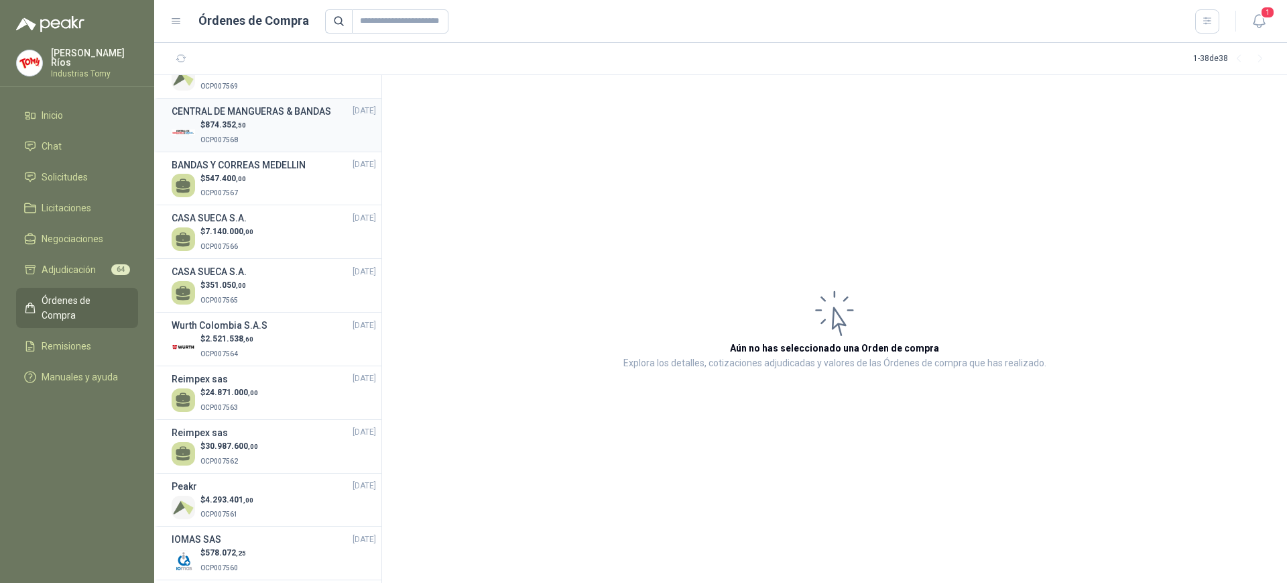
click at [259, 139] on div "$ 874.352 ,50 OCP007568" at bounding box center [274, 132] width 204 height 27
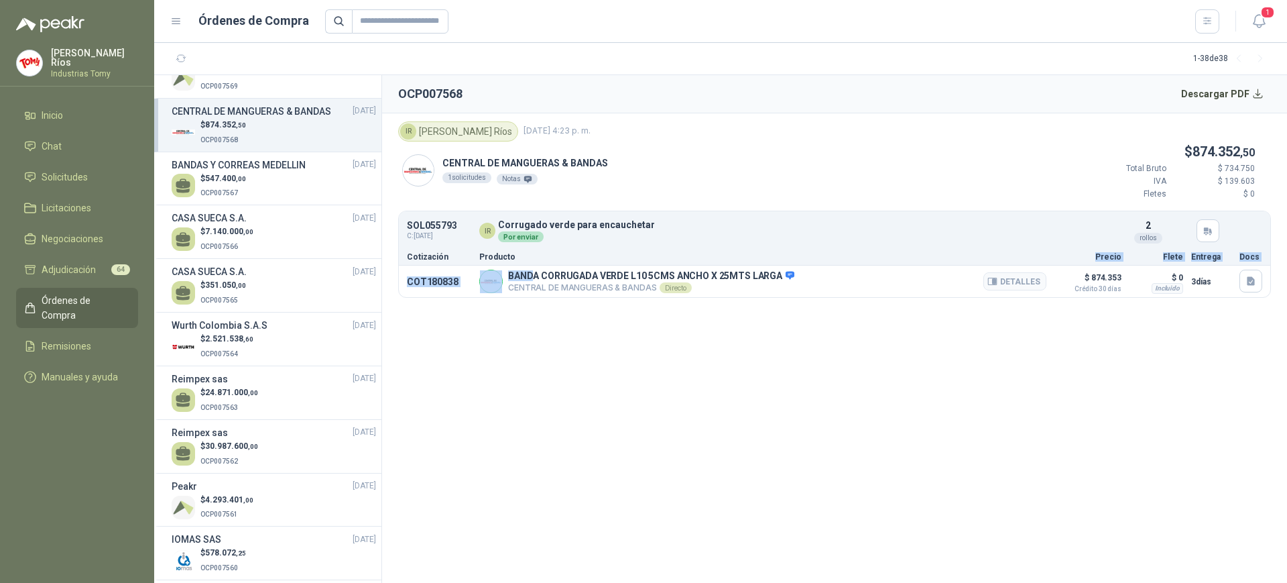
drag, startPoint x: 536, startPoint y: 272, endPoint x: 779, endPoint y: 290, distance: 243.4
click at [683, 270] on p "BANDA CORRUGADA VERDE L10 5CMS ANCHO X 25MTS LARGA" at bounding box center [651, 276] width 286 height 12
click at [904, 359] on section "OCP007568 Descargar PDF IR [PERSON_NAME] [DATE] 4:23 p. m. CENTRAL DE MANGUERAS…" at bounding box center [834, 329] width 905 height 508
click at [239, 279] on h3 "CASA SUECA S.A." at bounding box center [209, 271] width 75 height 15
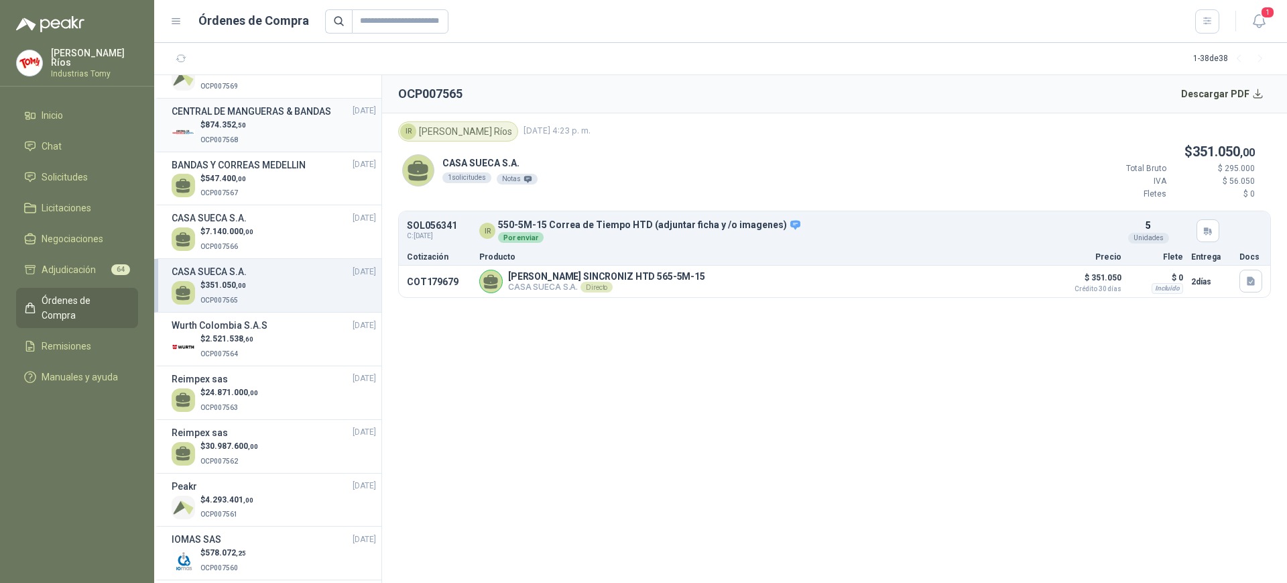
click at [232, 119] on h3 "CENTRAL DE MANGUERAS & BANDAS" at bounding box center [252, 111] width 160 height 15
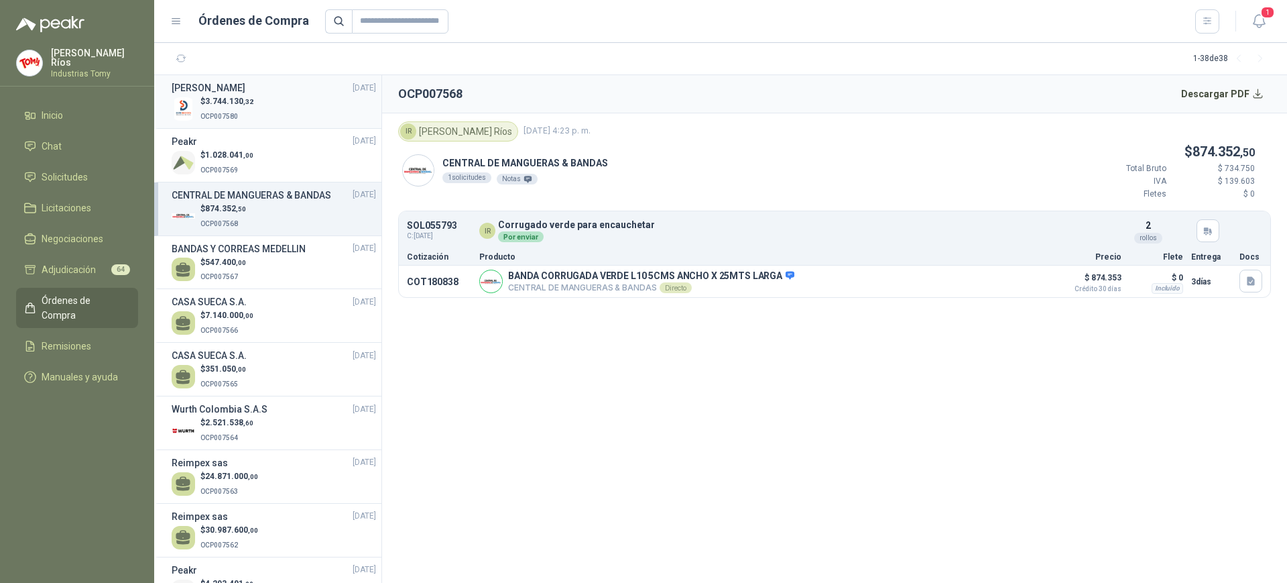
click at [248, 119] on p "OCP007580" at bounding box center [226, 115] width 53 height 15
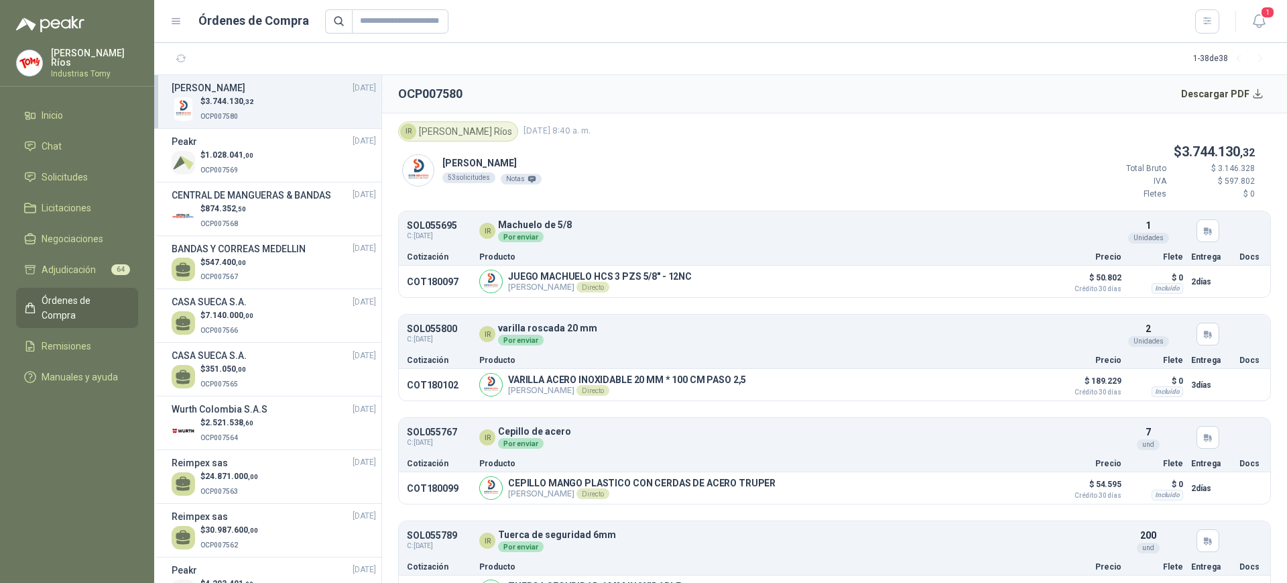
click at [668, 162] on div "[PERSON_NAME] 53 solicitudes Notas $ 3.744.130 ,32 Total Bruto $ 3.146.328 IVA …" at bounding box center [834, 176] width 873 height 70
click at [657, 152] on div "[PERSON_NAME] 53 solicitudes Notas $ 3.744.130 ,32 Total Bruto $ 3.146.328 IVA …" at bounding box center [834, 176] width 873 height 70
click at [656, 141] on div "[PERSON_NAME] 53 solicitudes Notas $ 3.744.130 ,32 Total Bruto $ 3.146.328 IVA …" at bounding box center [834, 176] width 873 height 70
click at [587, 60] on section "1 - 38 de 38" at bounding box center [720, 59] width 1133 height 32
drag, startPoint x: 1205, startPoint y: 56, endPoint x: 1199, endPoint y: 58, distance: 7.0
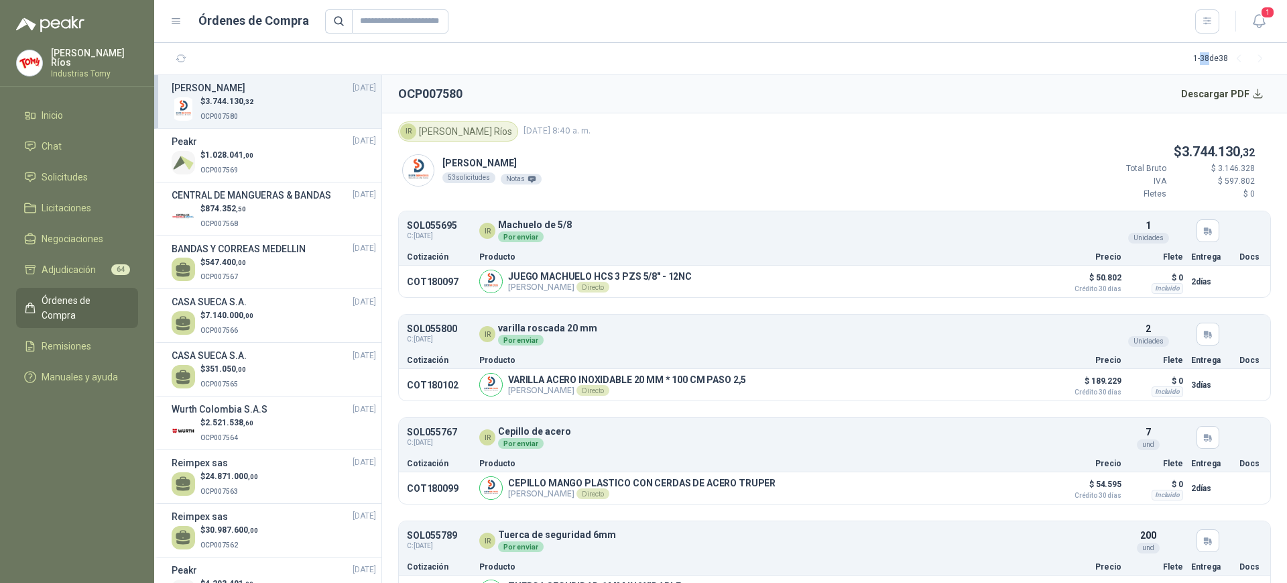
click at [1199, 58] on div "1 - 38 de 38" at bounding box center [1232, 58] width 78 height 21
drag, startPoint x: 519, startPoint y: 340, endPoint x: 526, endPoint y: 340, distance: 7.4
click at [526, 340] on div "Por enviar" at bounding box center [521, 340] width 46 height 11
click at [518, 235] on div "Por enviar" at bounding box center [521, 236] width 46 height 11
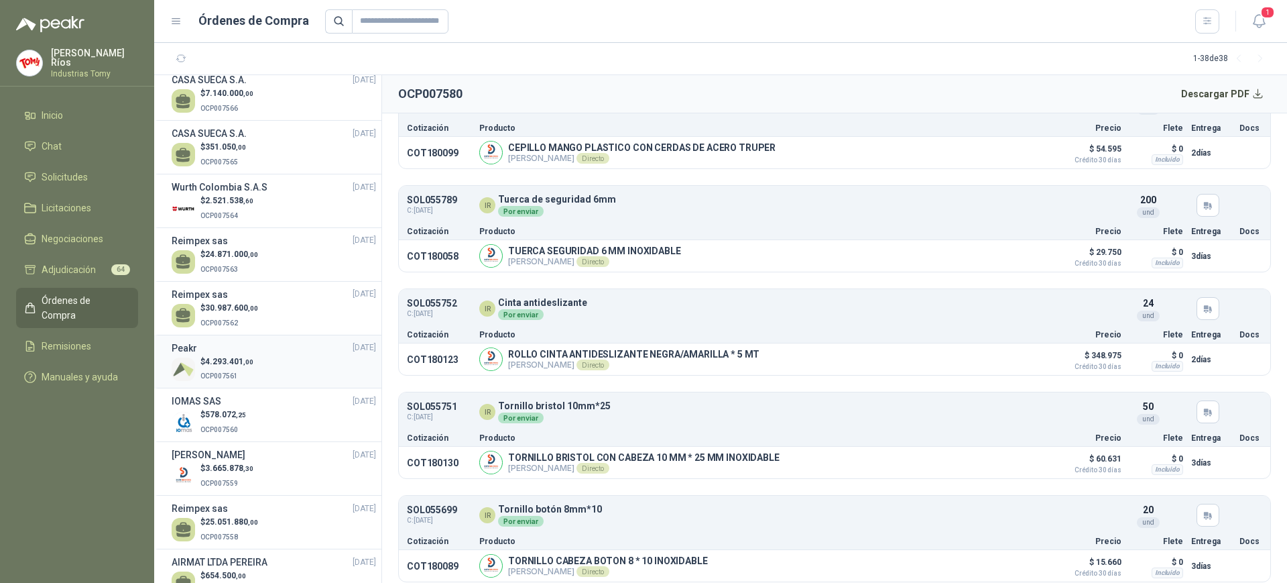
scroll to position [251, 0]
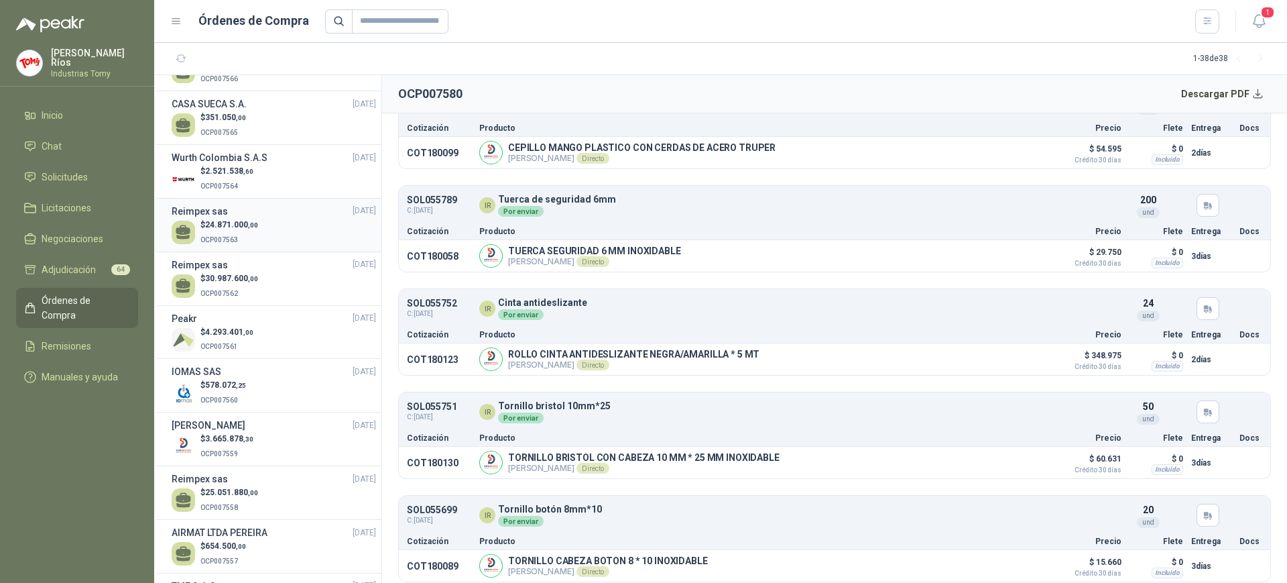
click at [235, 229] on span "24.871.000 ,00" at bounding box center [231, 224] width 53 height 9
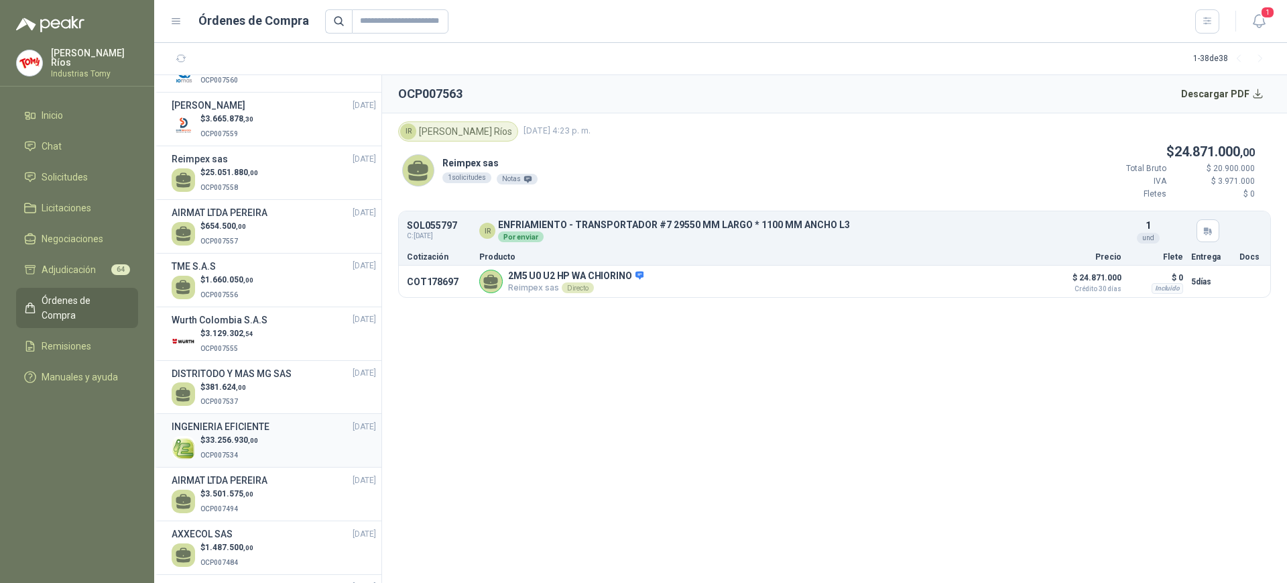
scroll to position [587, 0]
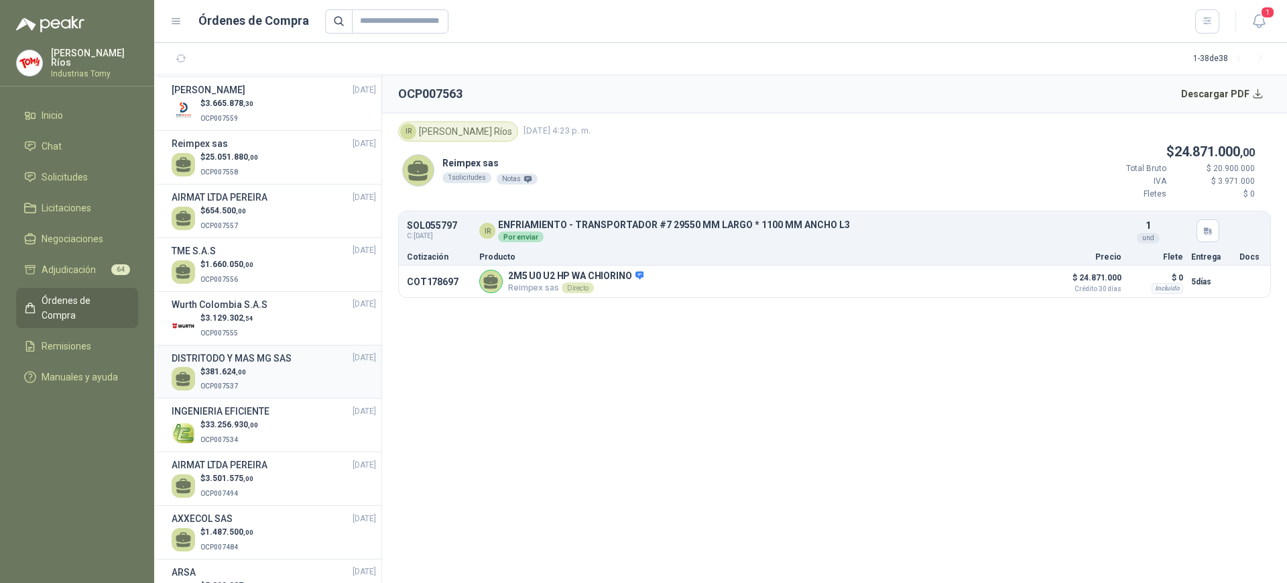
click at [267, 383] on div "$ 381.624 ,00 OCP007537" at bounding box center [274, 378] width 204 height 27
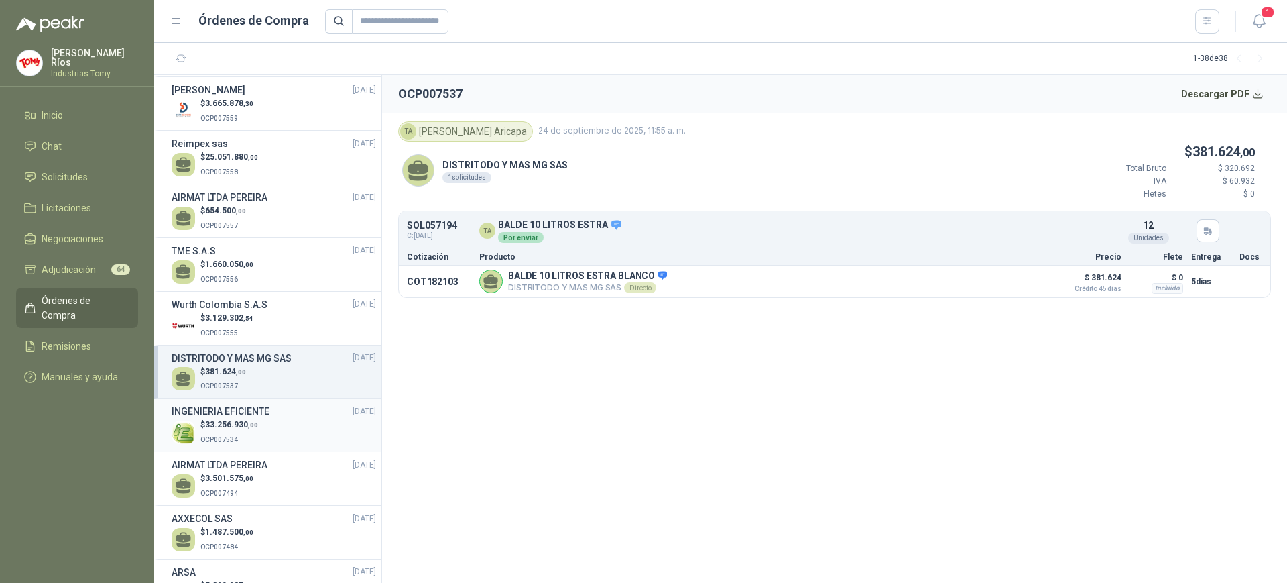
click at [234, 429] on span "33.256.930 ,00" at bounding box center [231, 424] width 53 height 9
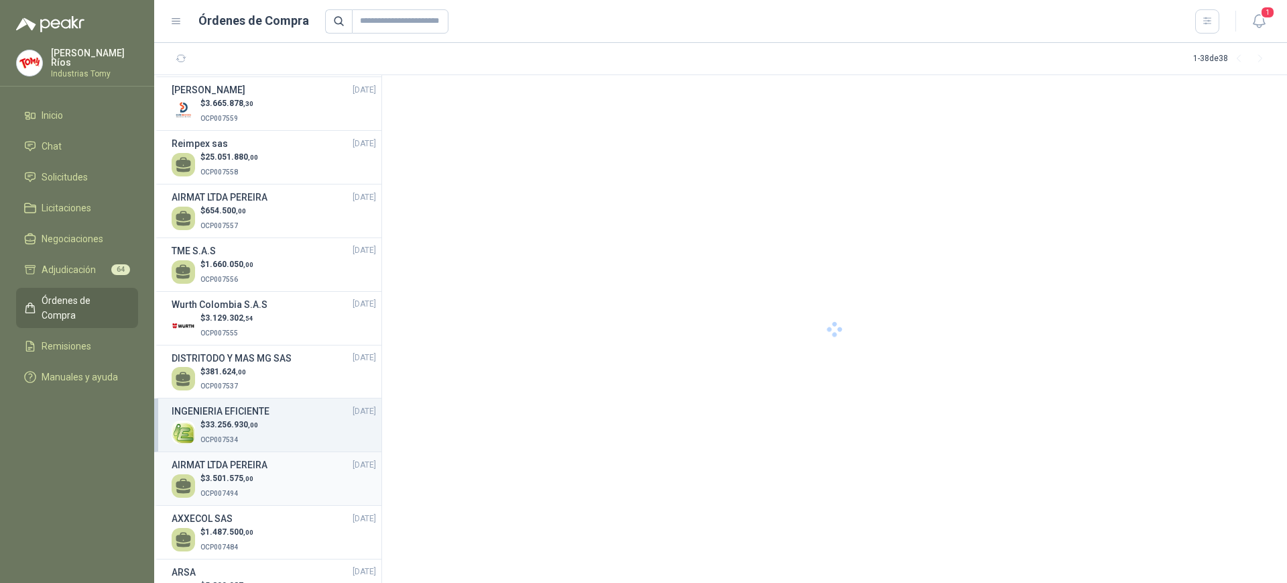
click at [253, 472] on h3 "AIRMAT LTDA PEREIRA" at bounding box center [220, 464] width 96 height 15
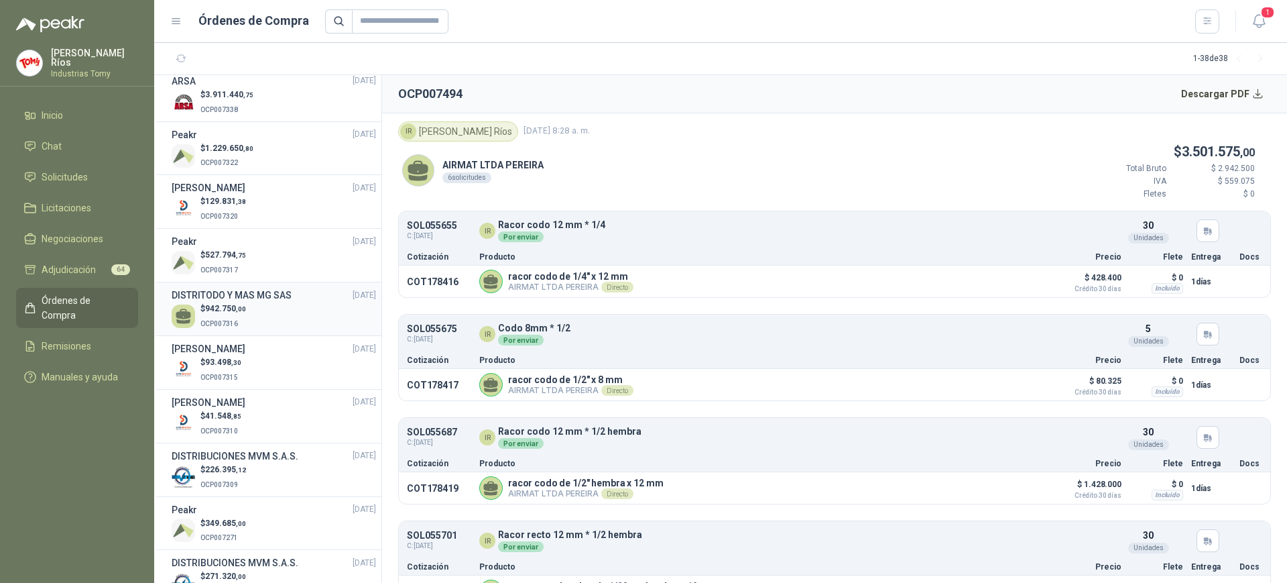
scroll to position [1425, 0]
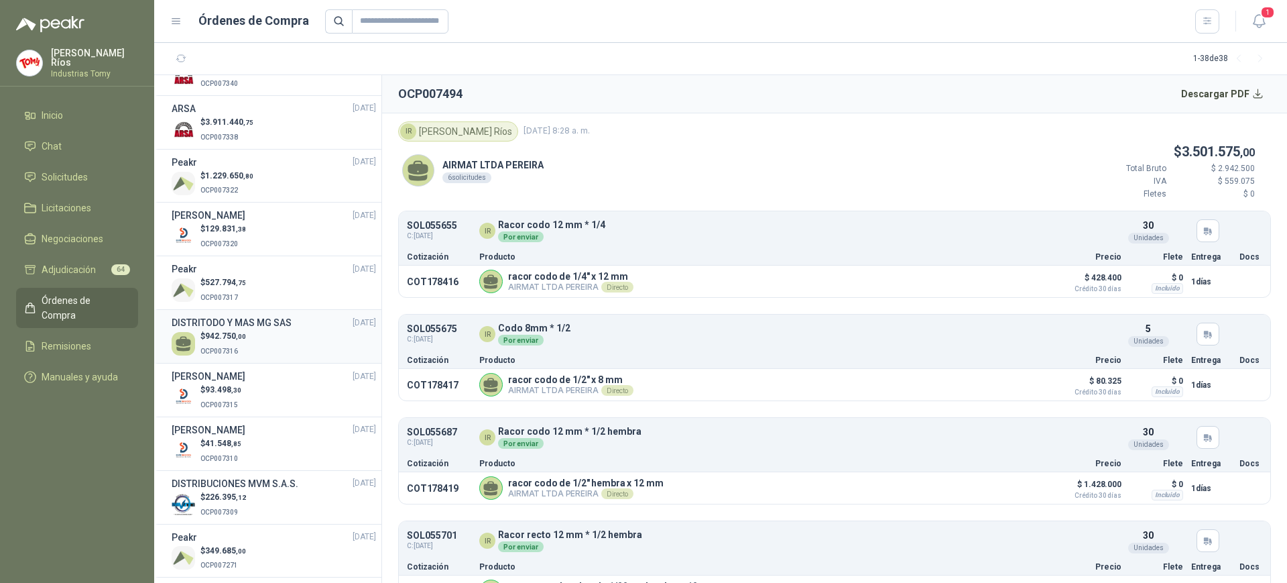
click at [267, 357] on div "$ 942.750 ,00 OCP007316" at bounding box center [274, 343] width 204 height 27
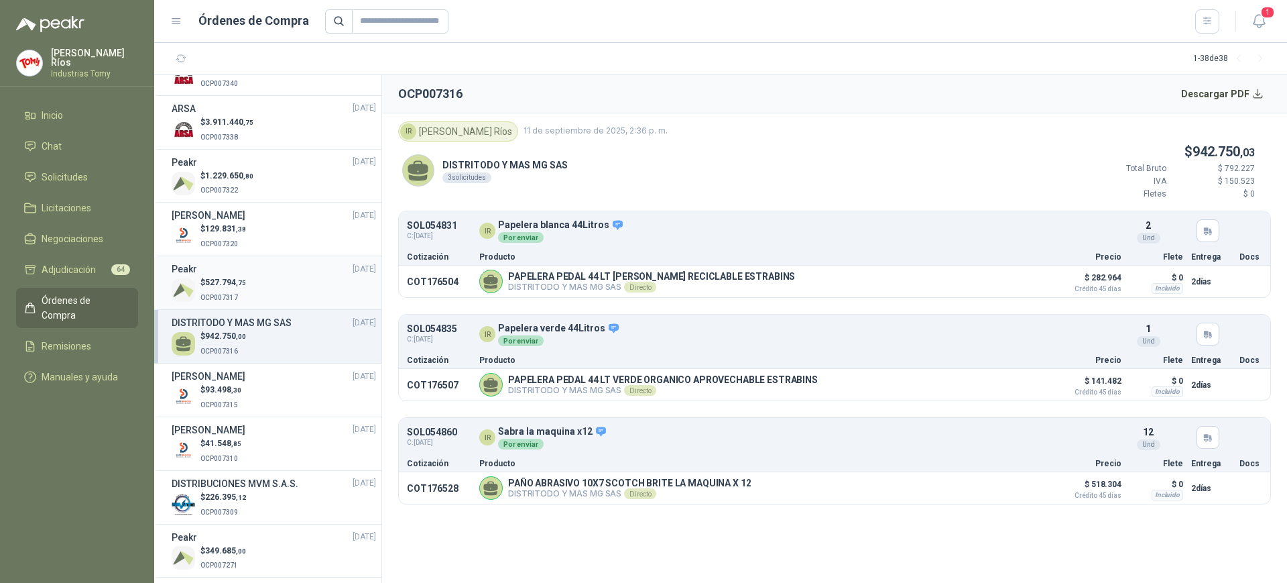
click at [268, 304] on div "$ 527.794 ,75 OCP007317" at bounding box center [274, 289] width 204 height 27
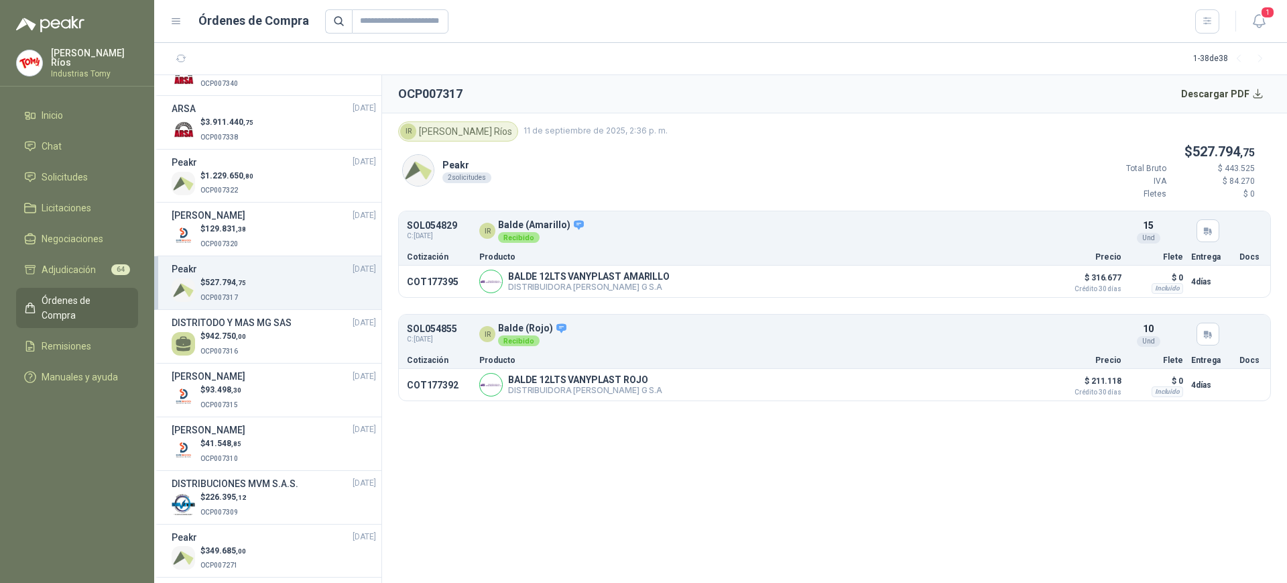
scroll to position [1341, 0]
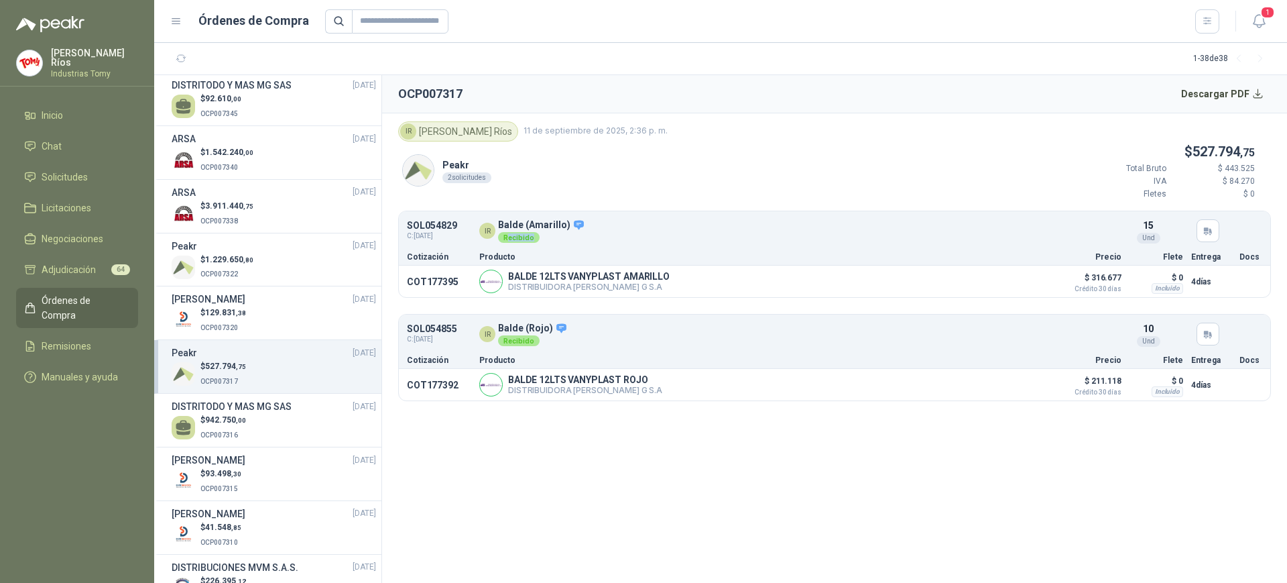
drag, startPoint x: 506, startPoint y: 233, endPoint x: 491, endPoint y: 320, distance: 89.1
click at [532, 245] on article "SOL054829 C: [DATE] IR Balde (Amarillo) Recibido Detalles 15 Und" at bounding box center [835, 231] width 872 height 34
click at [524, 337] on div "Recibido" at bounding box center [519, 340] width 42 height 11
click at [74, 175] on span "Solicitudes" at bounding box center [65, 177] width 46 height 15
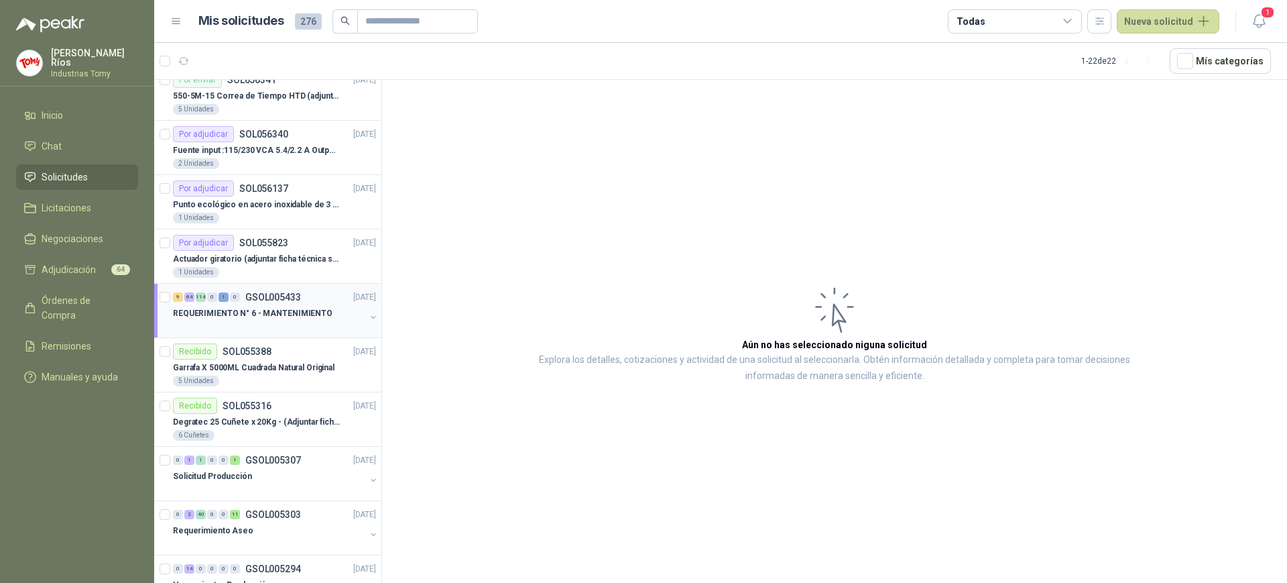
scroll to position [538, 0]
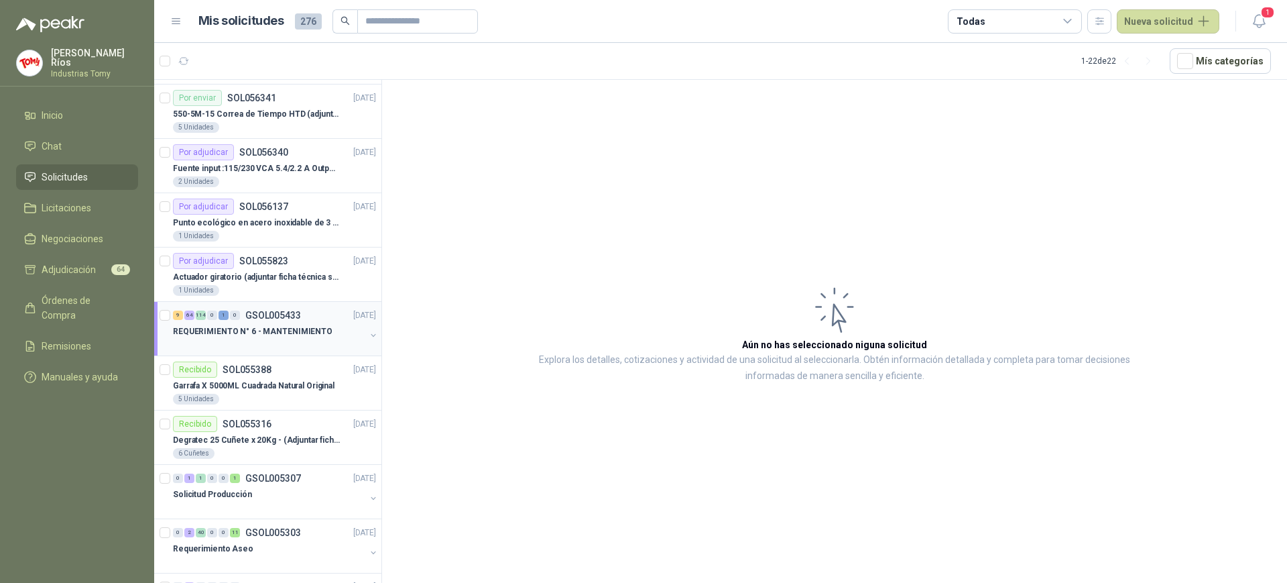
click at [303, 320] on div "9 64 114 0 1 0 GSOL005433 [DATE]" at bounding box center [276, 315] width 206 height 16
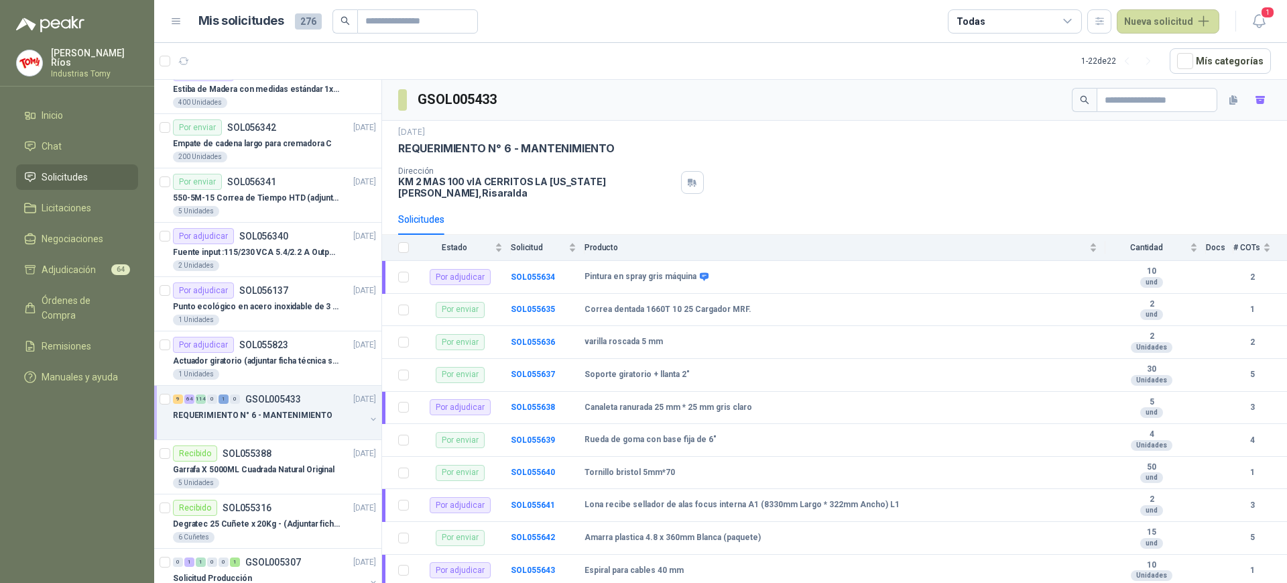
scroll to position [538, 0]
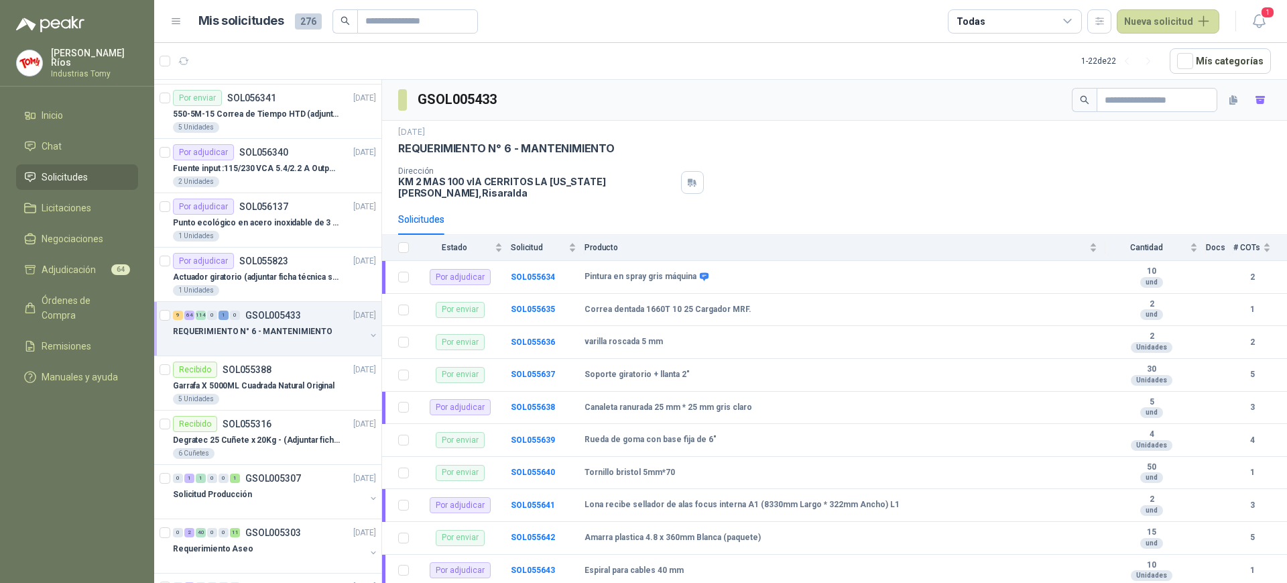
click at [361, 326] on div "REQUERIMIENTO N° 6 - MANTENIMIENTO" at bounding box center [276, 336] width 206 height 27
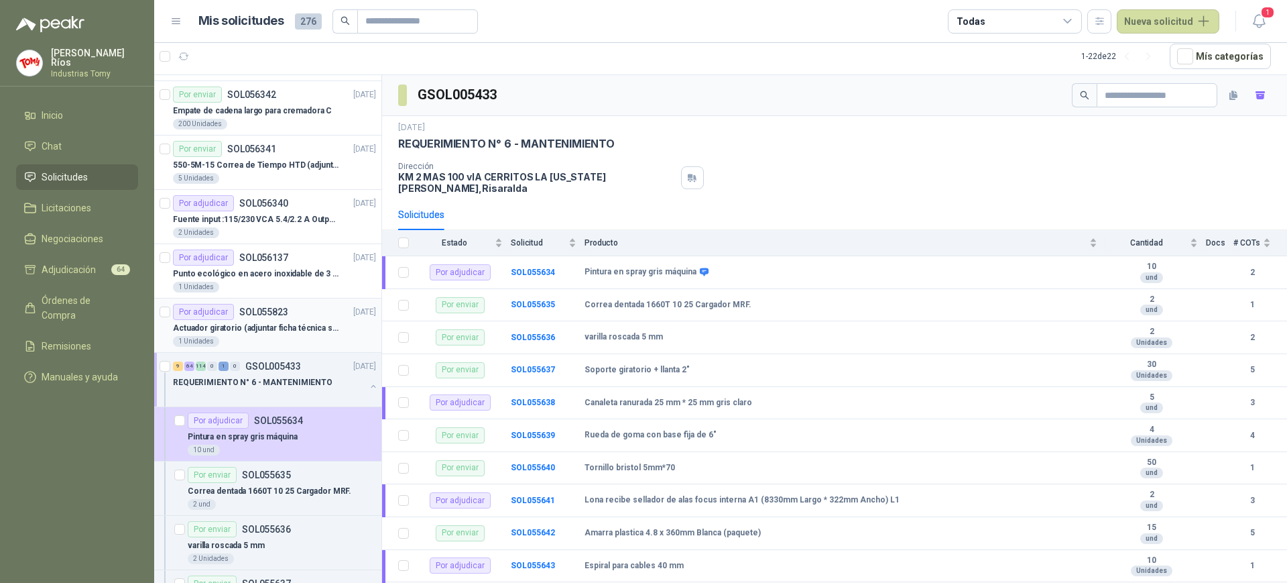
scroll to position [455, 0]
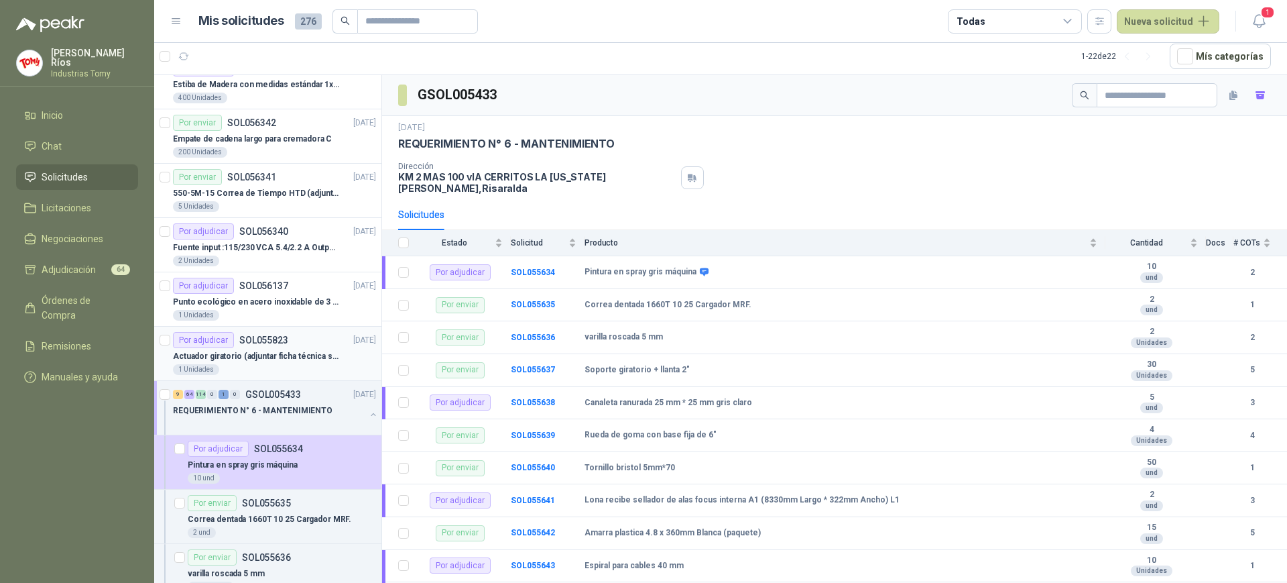
click at [292, 353] on p "Actuador giratorio (adjuntar ficha técnica si es diferente a festo)" at bounding box center [256, 356] width 167 height 13
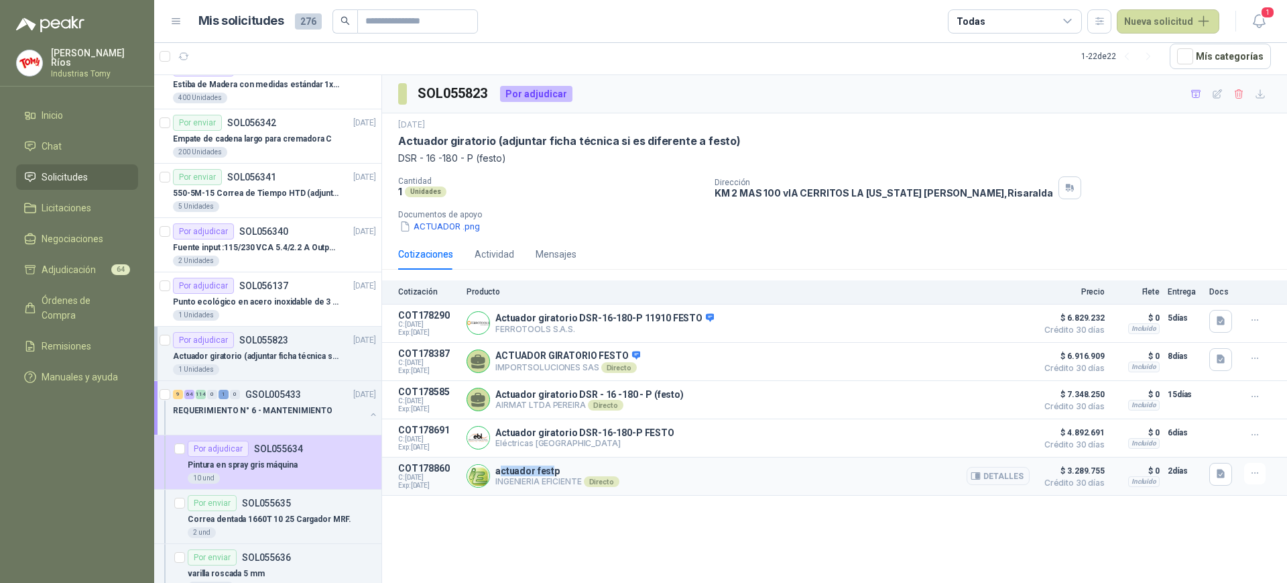
drag, startPoint x: 502, startPoint y: 473, endPoint x: 549, endPoint y: 471, distance: 47.0
click at [549, 471] on p "actuador festp" at bounding box center [557, 470] width 124 height 11
drag, startPoint x: 564, startPoint y: 484, endPoint x: 522, endPoint y: 474, distance: 44.1
click at [512, 485] on p "INGENIERIA EFICIENTE Directo" at bounding box center [557, 481] width 124 height 11
drag, startPoint x: 531, startPoint y: 473, endPoint x: 571, endPoint y: 467, distance: 40.7
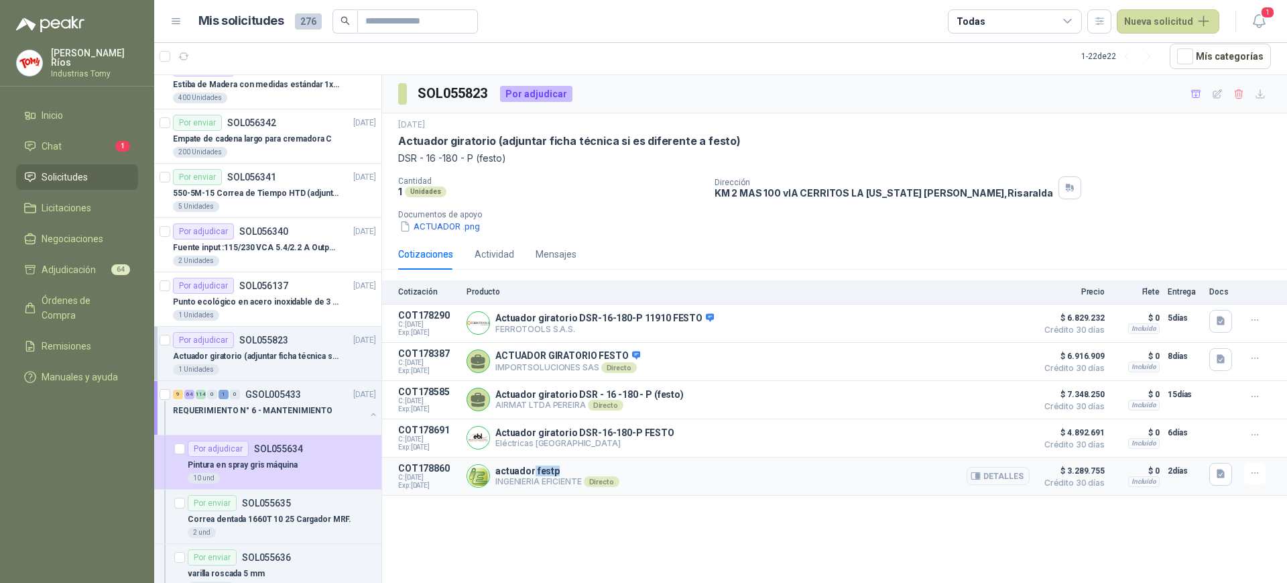
click at [571, 467] on div "actuador festp INGENIERIA EFICIENTE Directo Detalles" at bounding box center [748, 476] width 563 height 27
drag, startPoint x: 559, startPoint y: 489, endPoint x: 514, endPoint y: 485, distance: 45.1
click at [508, 495] on article "COT178860 C: [DATE] Exp: [DATE] actuador festp INGENIERIA EFICIENTE Directo Det…" at bounding box center [834, 476] width 905 height 38
drag, startPoint x: 525, startPoint y: 471, endPoint x: 560, endPoint y: 471, distance: 35.5
click at [560, 471] on p "actuador festp" at bounding box center [557, 470] width 124 height 11
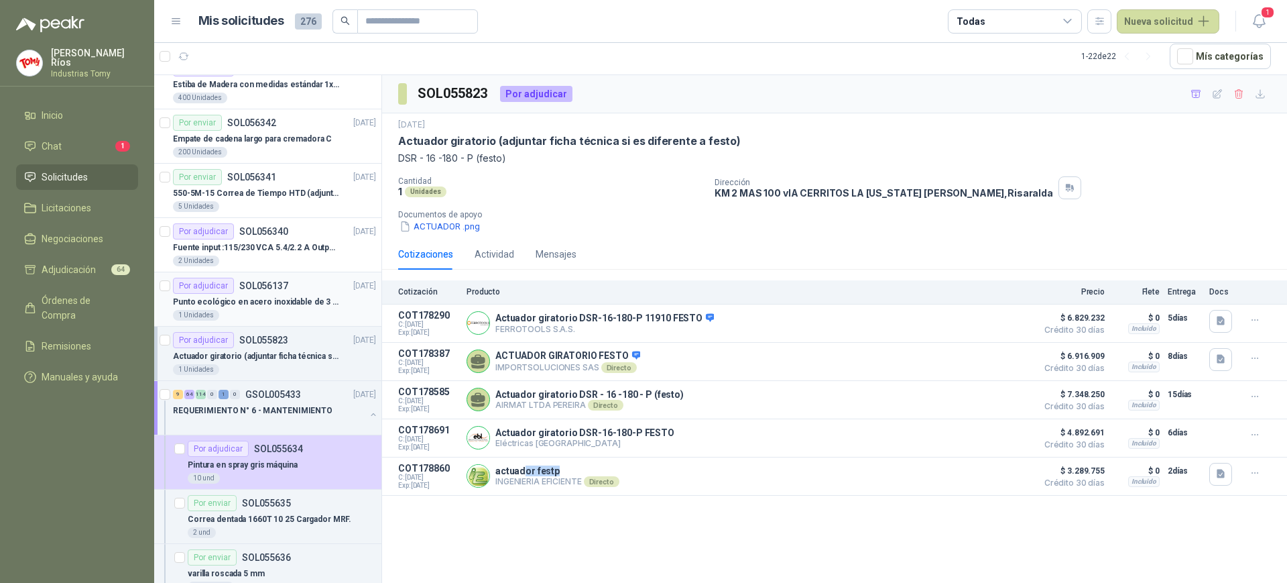
click at [247, 298] on p "Punto ecológico en acero inoxidable de 3 puestos, con capacidad para 121L cada …" at bounding box center [256, 302] width 167 height 13
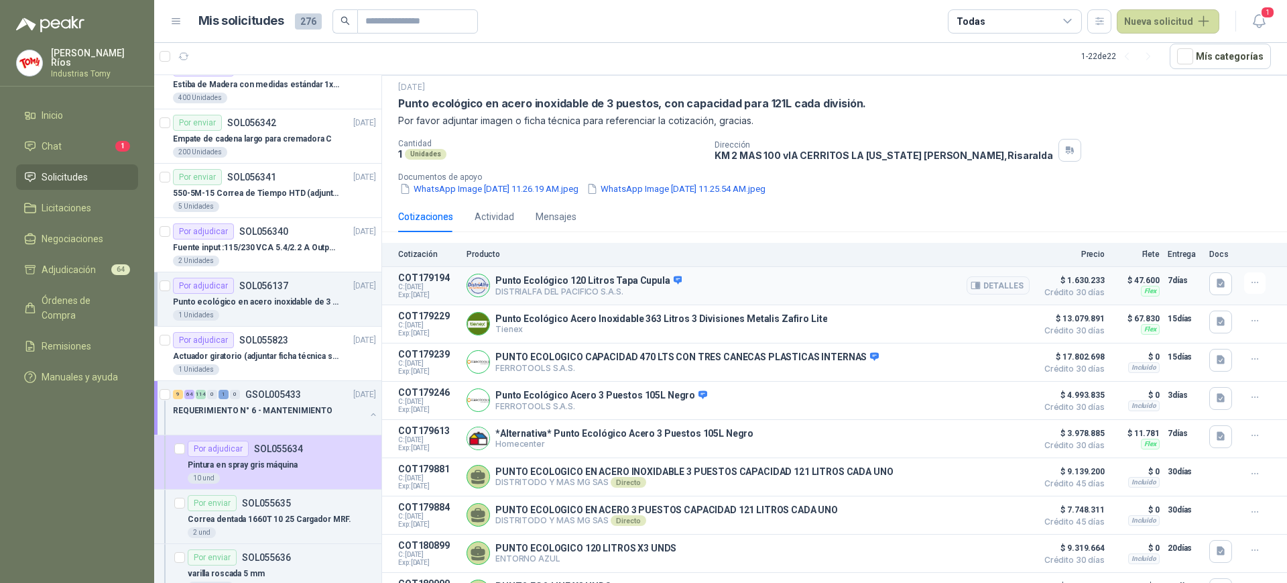
scroll to position [72, 0]
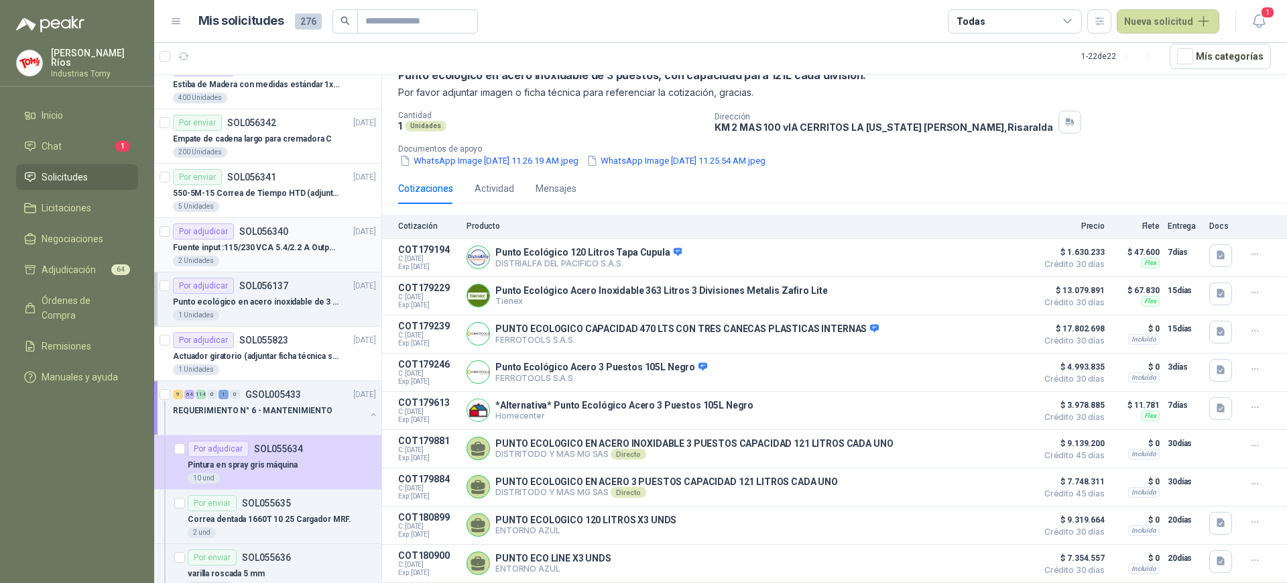
click at [257, 245] on p "Fuente input :115/230 VCA 5.4/2.2 A Output: 24 VDC 10 A 47-63 Hz" at bounding box center [256, 247] width 167 height 13
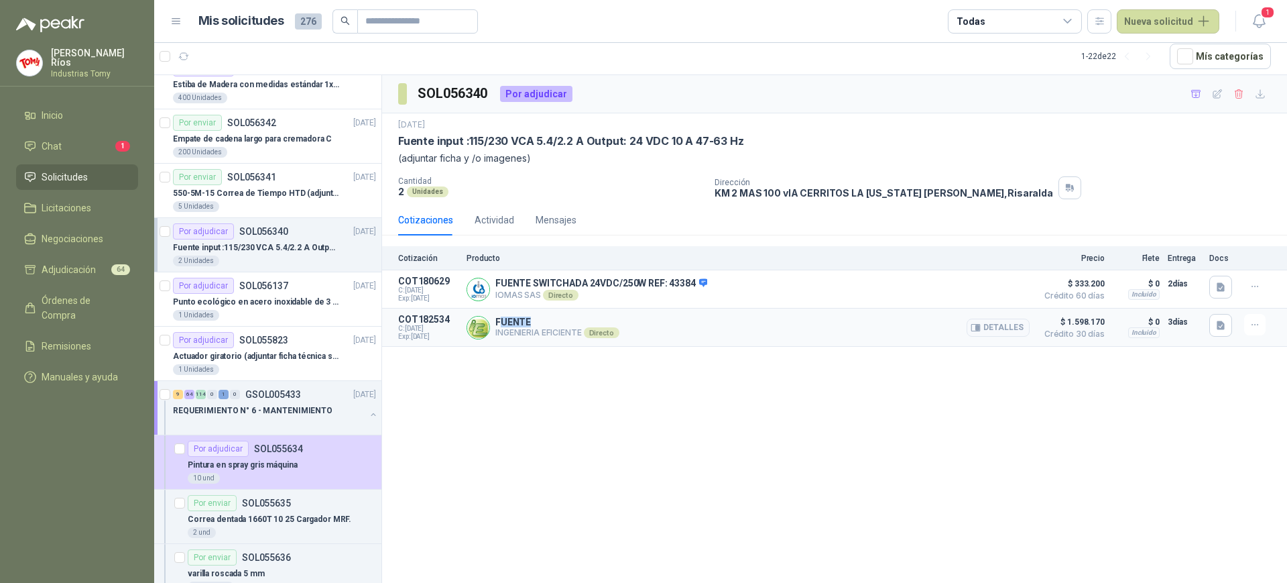
drag, startPoint x: 500, startPoint y: 321, endPoint x: 634, endPoint y: 335, distance: 134.8
click at [567, 318] on p "FUENTE" at bounding box center [557, 321] width 124 height 11
drag, startPoint x: 409, startPoint y: 329, endPoint x: 439, endPoint y: 329, distance: 30.2
click at [439, 329] on span "C: [DATE]" at bounding box center [428, 328] width 60 height 8
click at [516, 370] on div "SOL056340 Por adjudicar [DATE] Fuente input :115/230 VCA 5.4/2.2 A Output: 24 V…" at bounding box center [834, 329] width 905 height 508
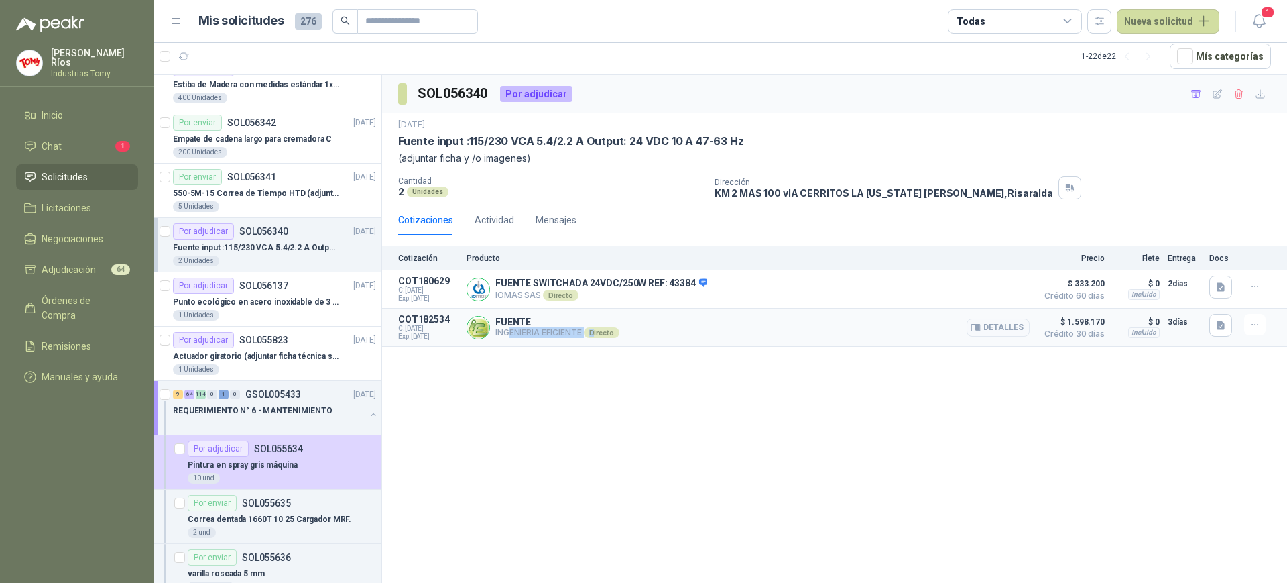
drag, startPoint x: 511, startPoint y: 329, endPoint x: 594, endPoint y: 335, distance: 83.3
click at [594, 335] on p "INGENIERIA EFICIENTE Directo" at bounding box center [557, 332] width 124 height 11
drag, startPoint x: 505, startPoint y: 316, endPoint x: 545, endPoint y: 318, distance: 40.3
click at [545, 318] on p "FUENTE" at bounding box center [557, 321] width 124 height 11
drag, startPoint x: 527, startPoint y: 335, endPoint x: 585, endPoint y: 332, distance: 58.4
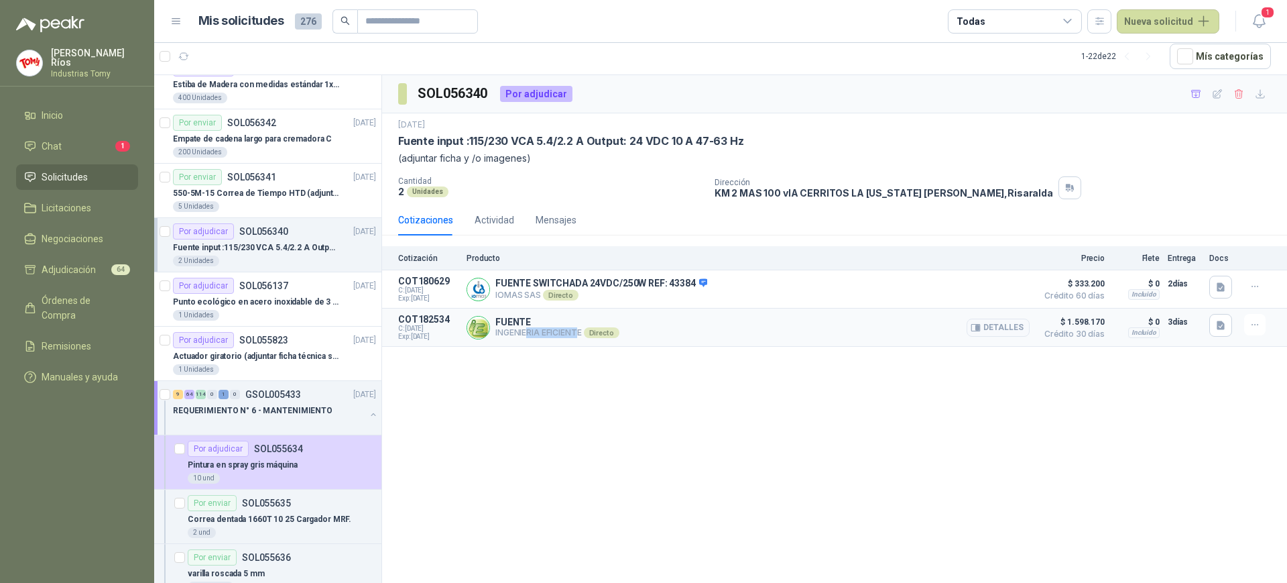
click at [581, 332] on p "INGENIERIA EFICIENTE Directo" at bounding box center [557, 332] width 124 height 11
click at [1000, 323] on button "Detalles" at bounding box center [998, 327] width 63 height 18
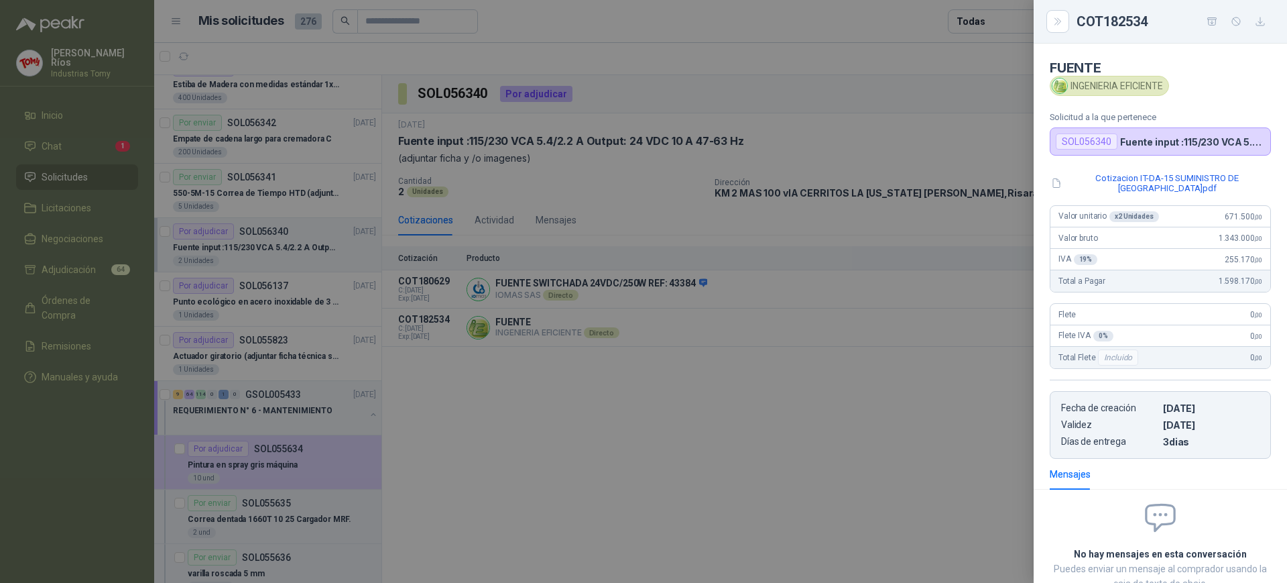
click at [485, 392] on div at bounding box center [643, 291] width 1287 height 583
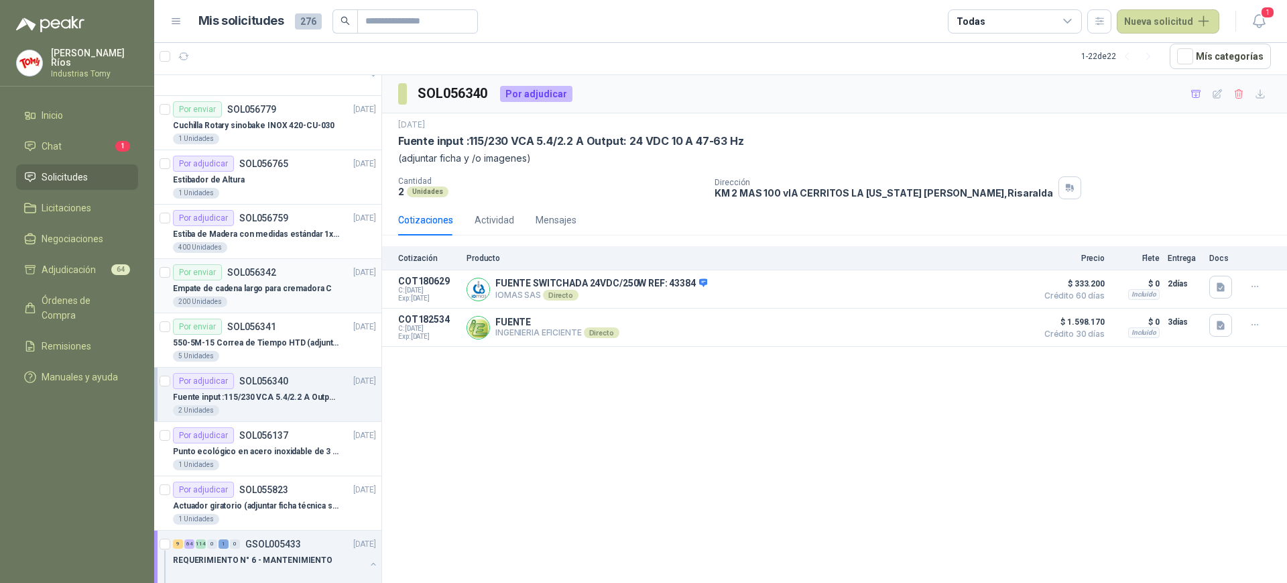
scroll to position [287, 0]
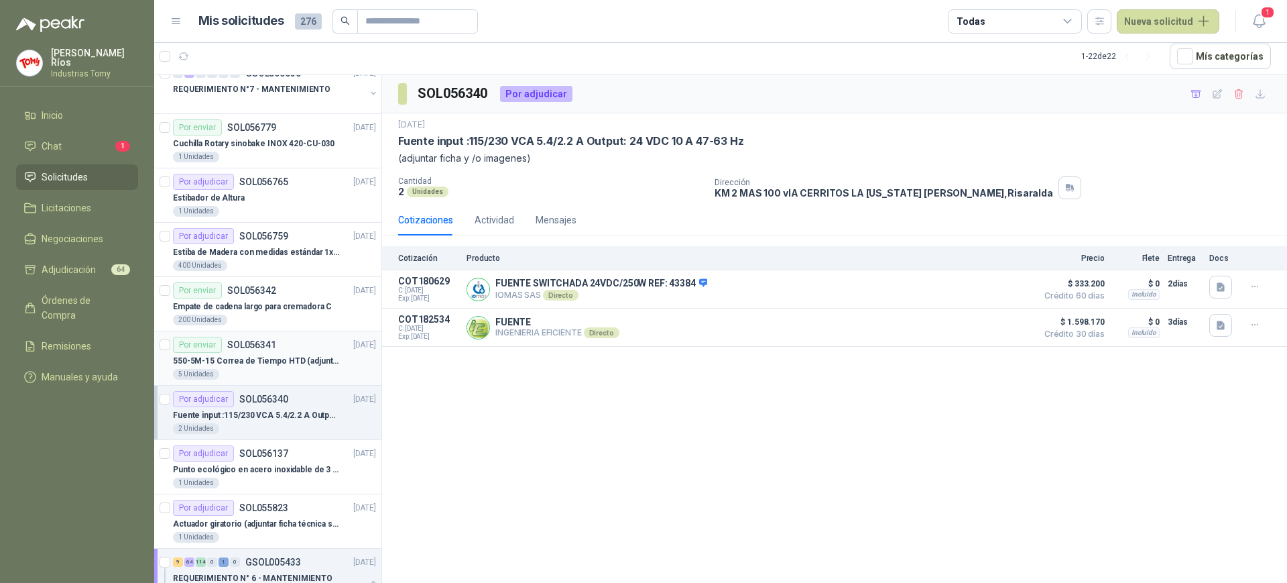
click at [251, 355] on p "550-5M-15 Correa de Tiempo HTD (adjuntar ficha y /o imagenes)" at bounding box center [256, 361] width 167 height 13
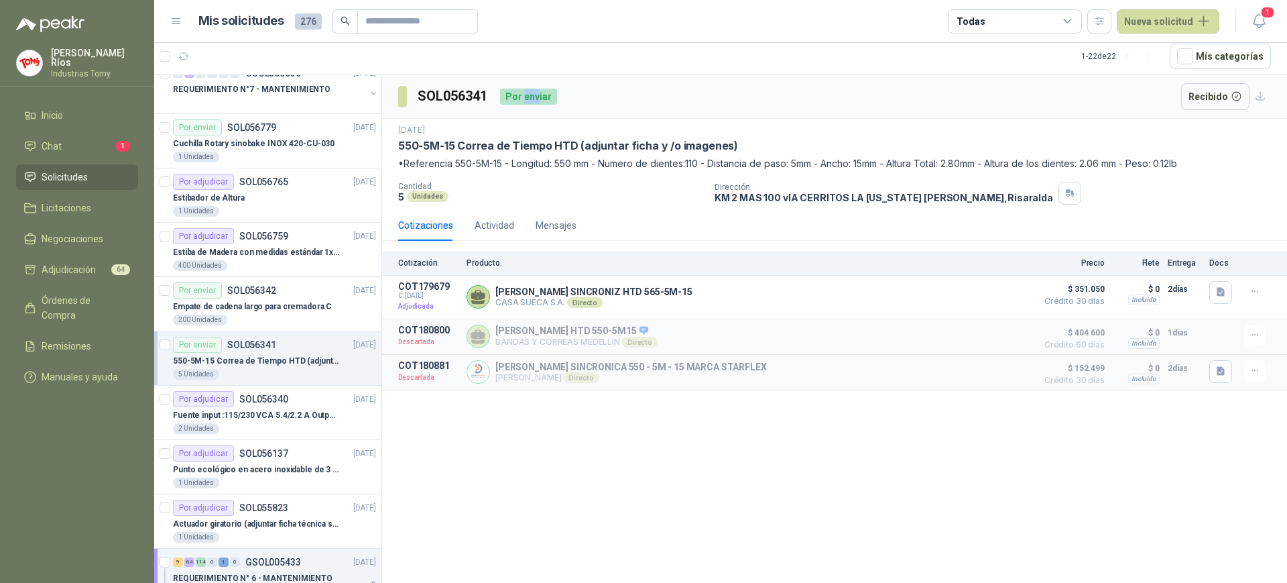
drag, startPoint x: 531, startPoint y: 97, endPoint x: 538, endPoint y: 97, distance: 7.4
click at [538, 97] on div "Por enviar" at bounding box center [528, 96] width 57 height 16
click at [250, 249] on p "Estiba de Madera con medidas estándar 1x120x15 de alto" at bounding box center [256, 252] width 167 height 13
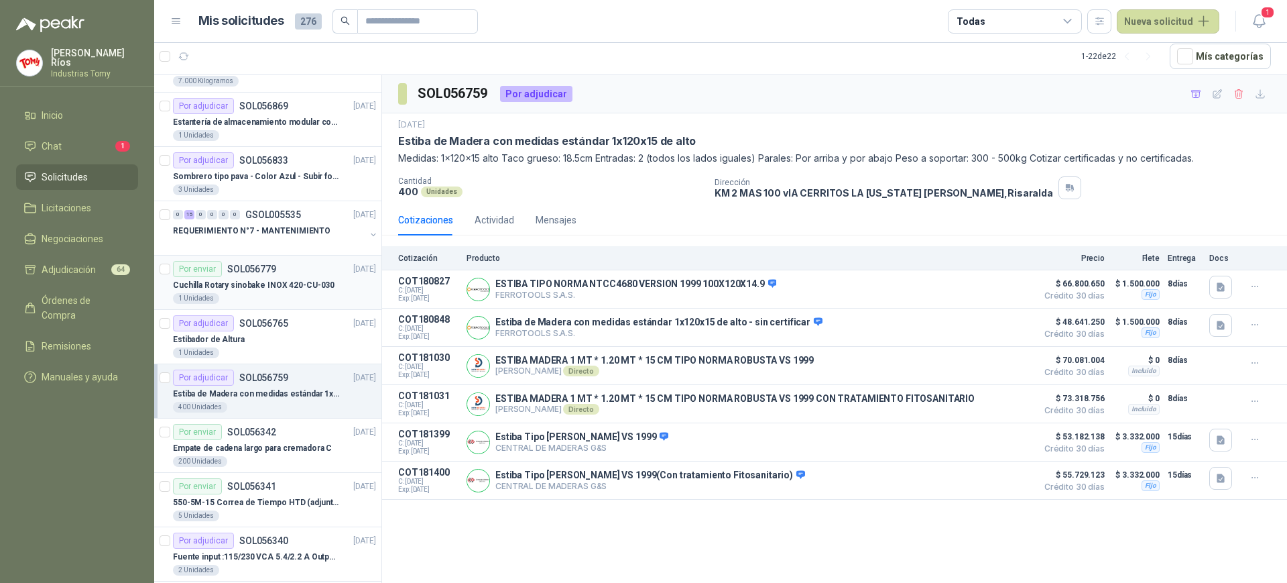
scroll to position [119, 0]
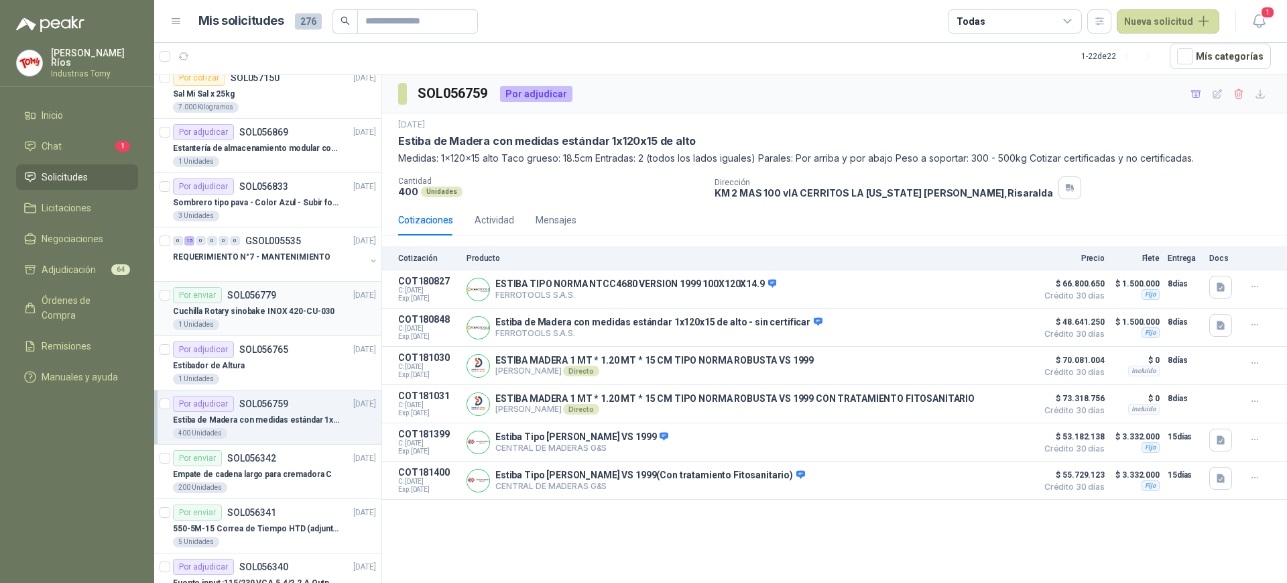
click at [247, 309] on p "Cuchilla Rotary sinobake INOX 420-CU-030" at bounding box center [254, 311] width 162 height 13
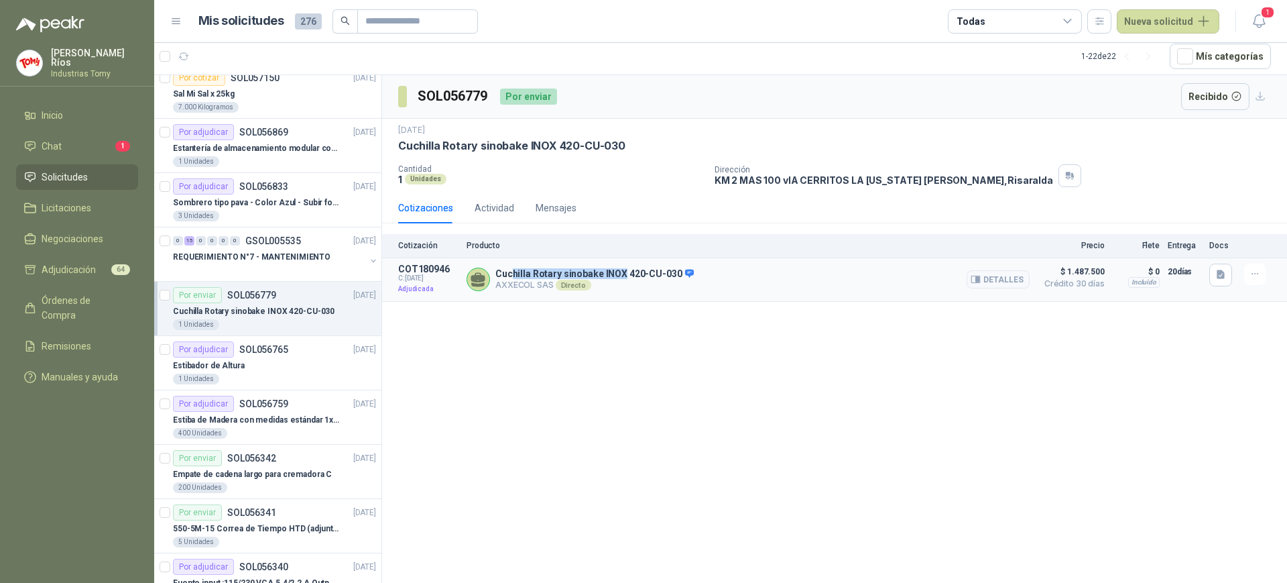
drag, startPoint x: 518, startPoint y: 272, endPoint x: 626, endPoint y: 290, distance: 108.8
click at [619, 263] on div "Cuchilla Rotary sinobake INOX 420-CU-030 AXXECOL SAS Directo Detalles" at bounding box center [748, 279] width 563 height 32
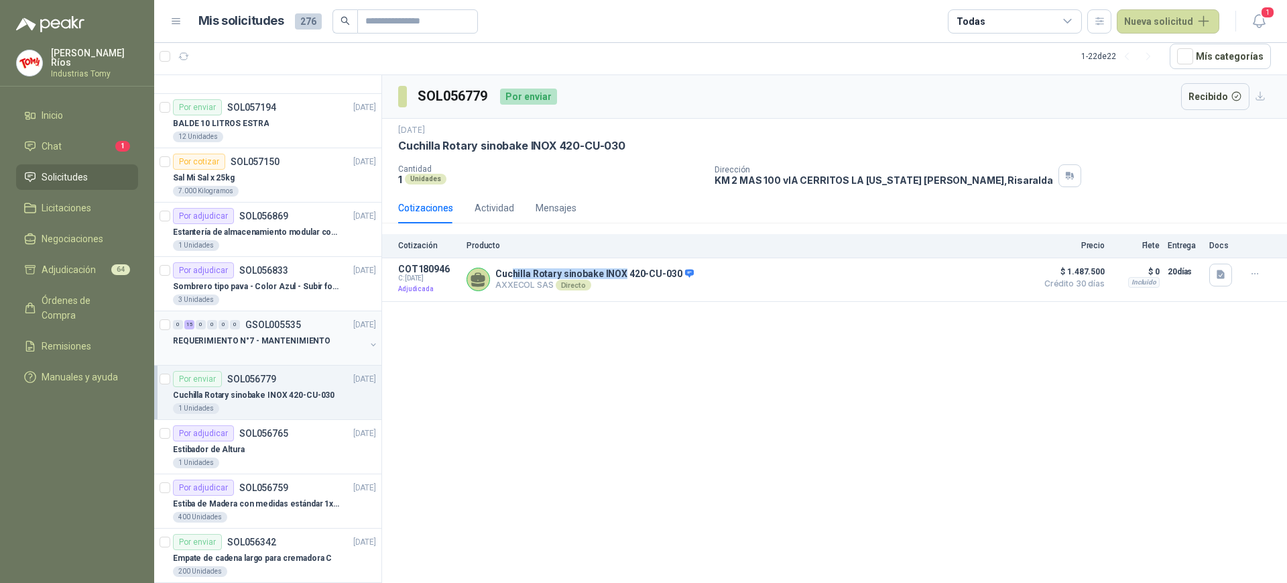
click at [329, 338] on div "REQUERIMIENTO N°7 - MANTENIMIENTO" at bounding box center [269, 341] width 192 height 16
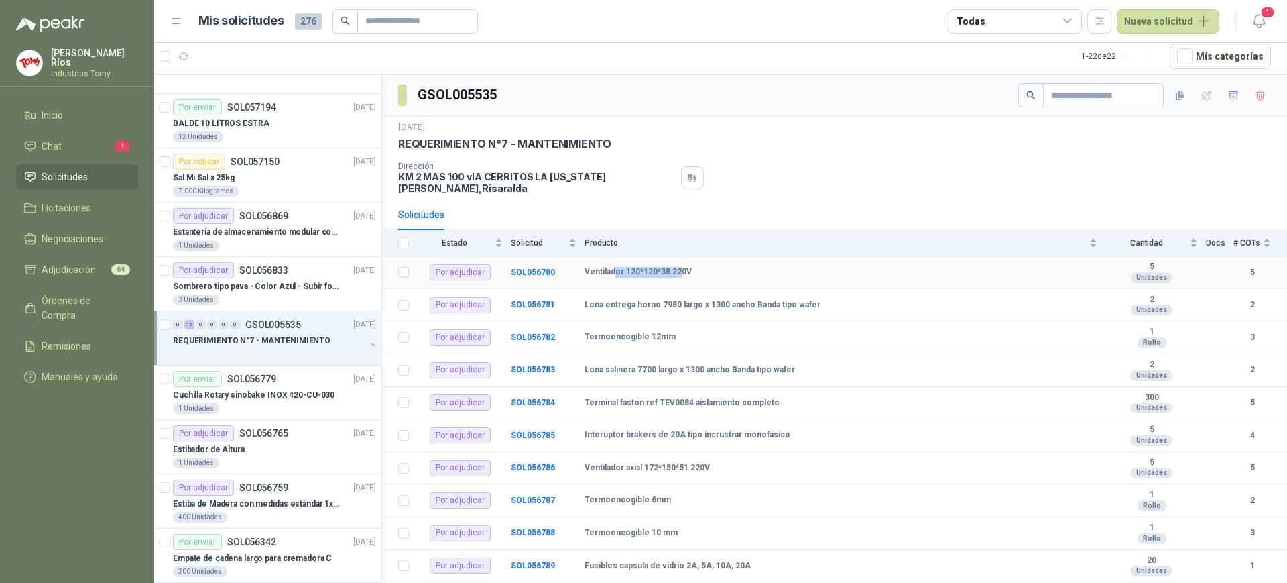
drag, startPoint x: 614, startPoint y: 261, endPoint x: 677, endPoint y: 258, distance: 63.1
click at [677, 267] on b "Ventilador 120*120*38 220V" at bounding box center [638, 272] width 107 height 11
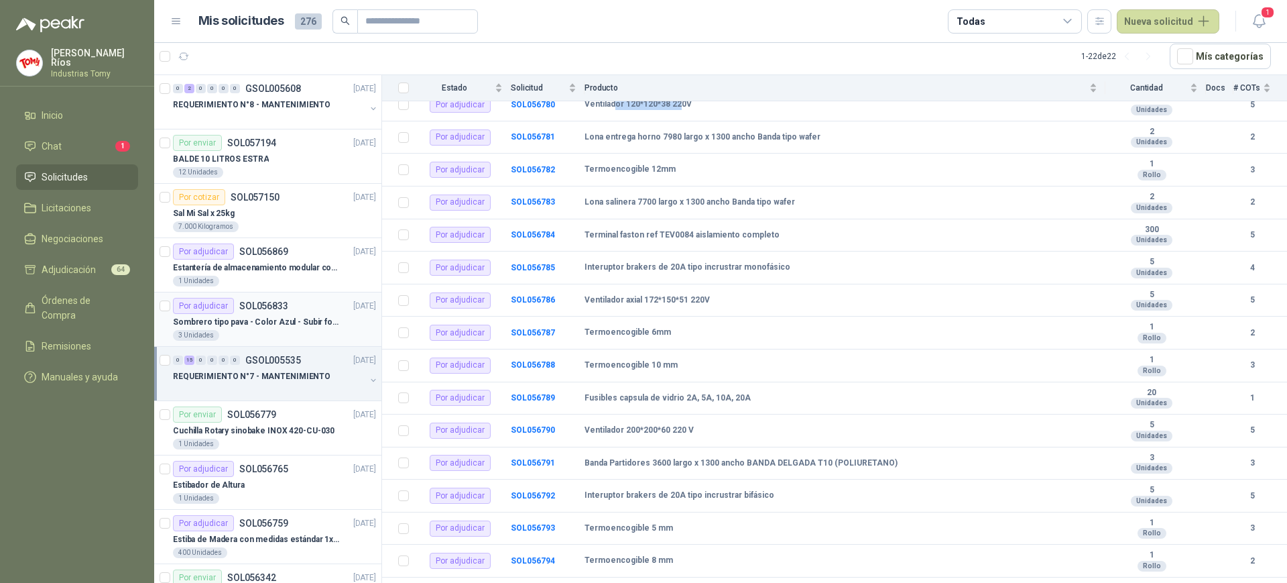
click at [314, 331] on div "3 Unidades" at bounding box center [274, 335] width 203 height 11
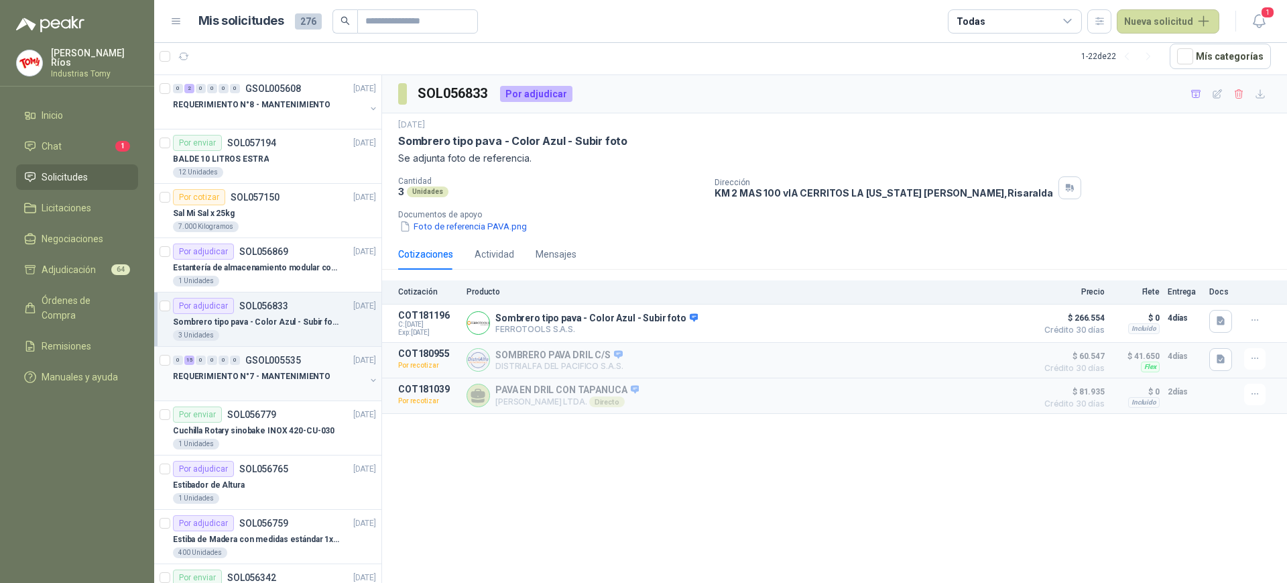
click at [298, 381] on p "REQUERIMIENTO N°7 - MANTENIMIENTO" at bounding box center [252, 376] width 158 height 13
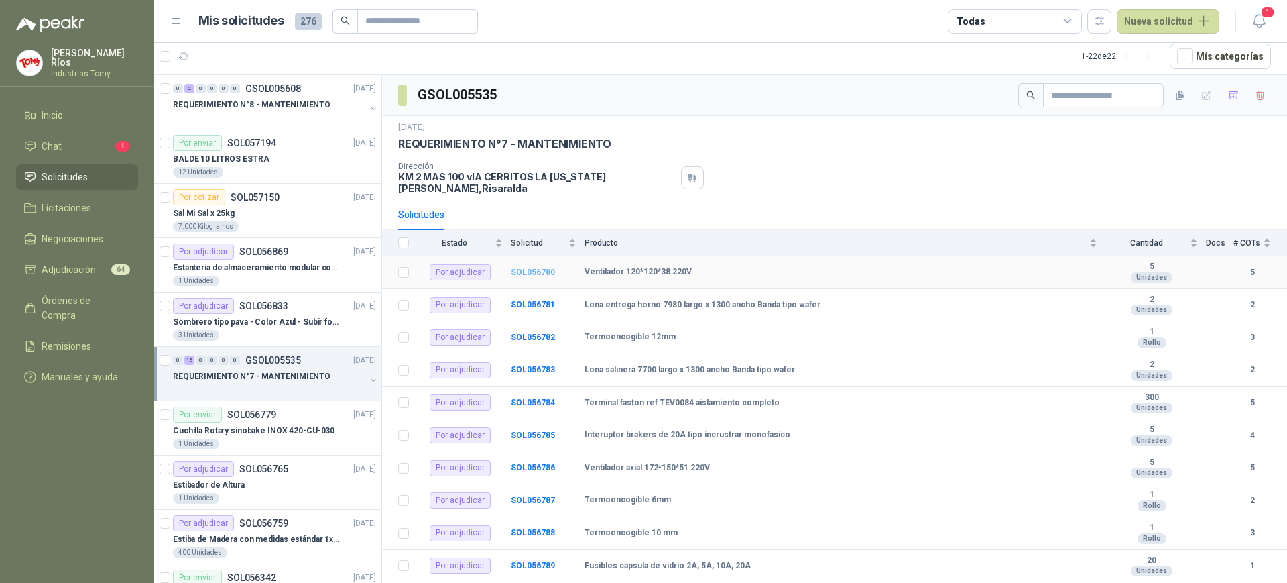
click at [526, 267] on b "SOL056780" at bounding box center [533, 271] width 44 height 9
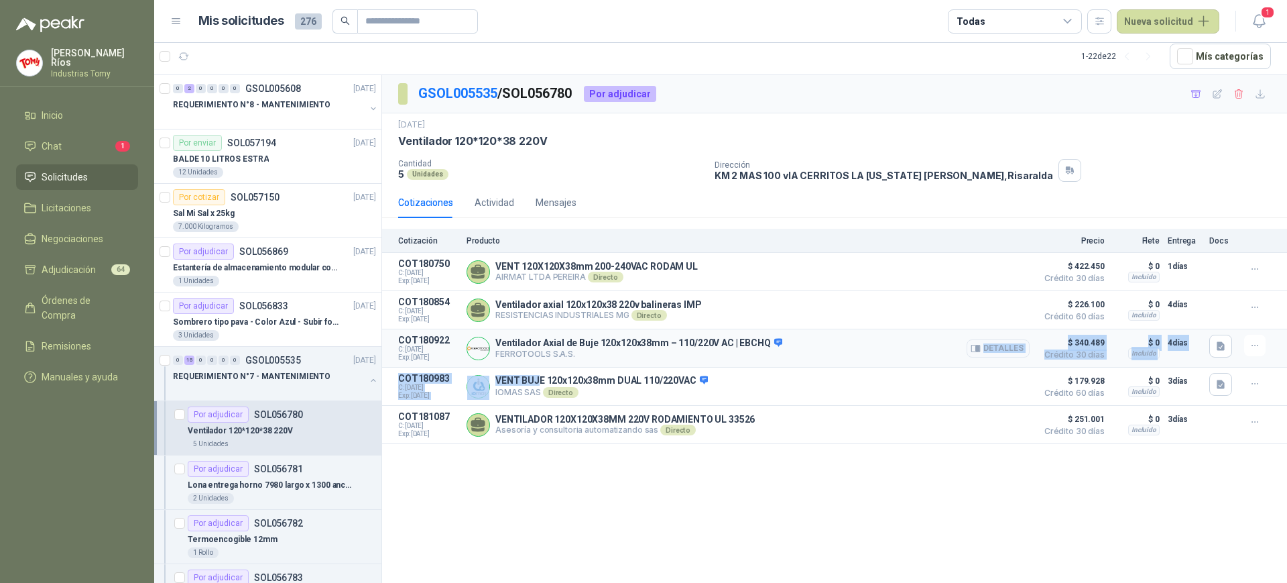
drag, startPoint x: 552, startPoint y: 378, endPoint x: 630, endPoint y: 365, distance: 78.1
click at [630, 365] on div "Cotización Producto Precio Flete Entrega Docs COT180750 C: [DATE] Exp: [DATE] V…" at bounding box center [834, 336] width 905 height 215
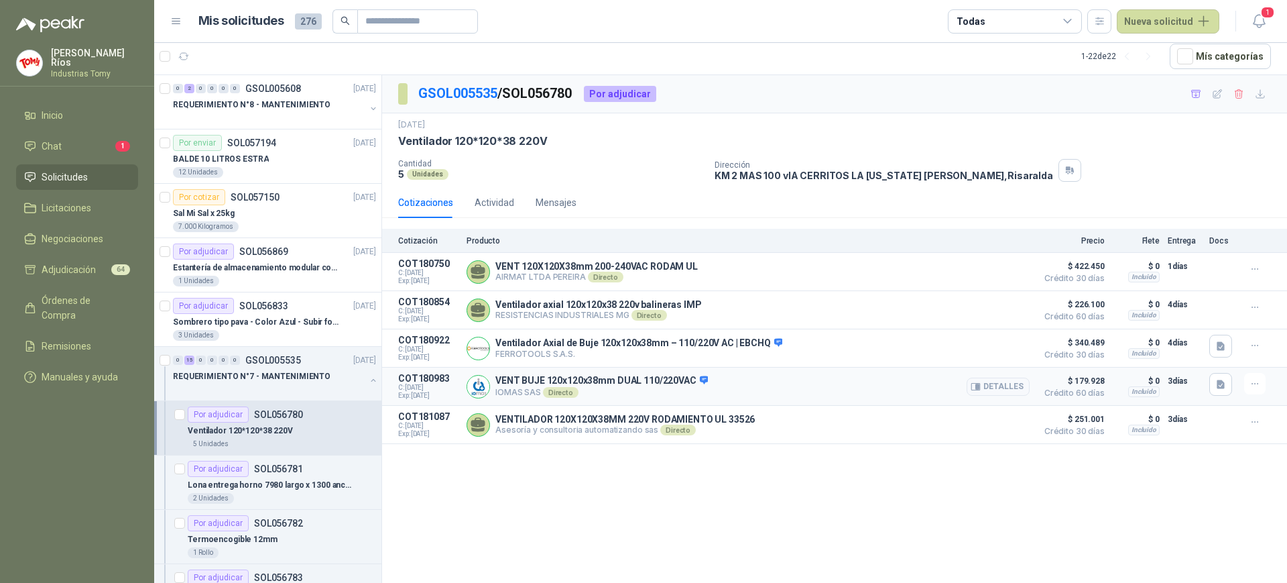
click at [632, 377] on p "VENT BUJE 120x120x38mm DUAL 110/220VAC" at bounding box center [601, 381] width 213 height 12
click at [483, 205] on div "Actividad" at bounding box center [495, 202] width 40 height 15
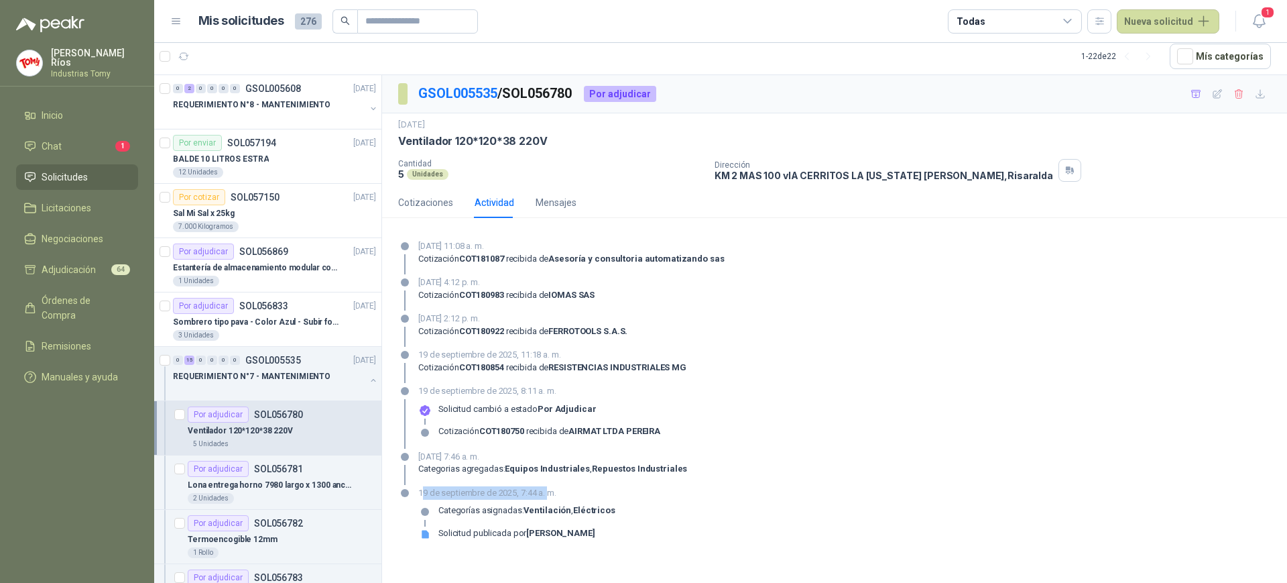
drag, startPoint x: 422, startPoint y: 492, endPoint x: 550, endPoint y: 488, distance: 128.1
click at [550, 488] on p "19 de septiembre de 2025, 7:44 a. m." at bounding box center [516, 492] width 197 height 13
click at [444, 395] on p "19 de septiembre de 2025, 8:11 a. m." at bounding box center [539, 390] width 242 height 13
click at [427, 202] on div "Cotizaciones" at bounding box center [425, 202] width 55 height 15
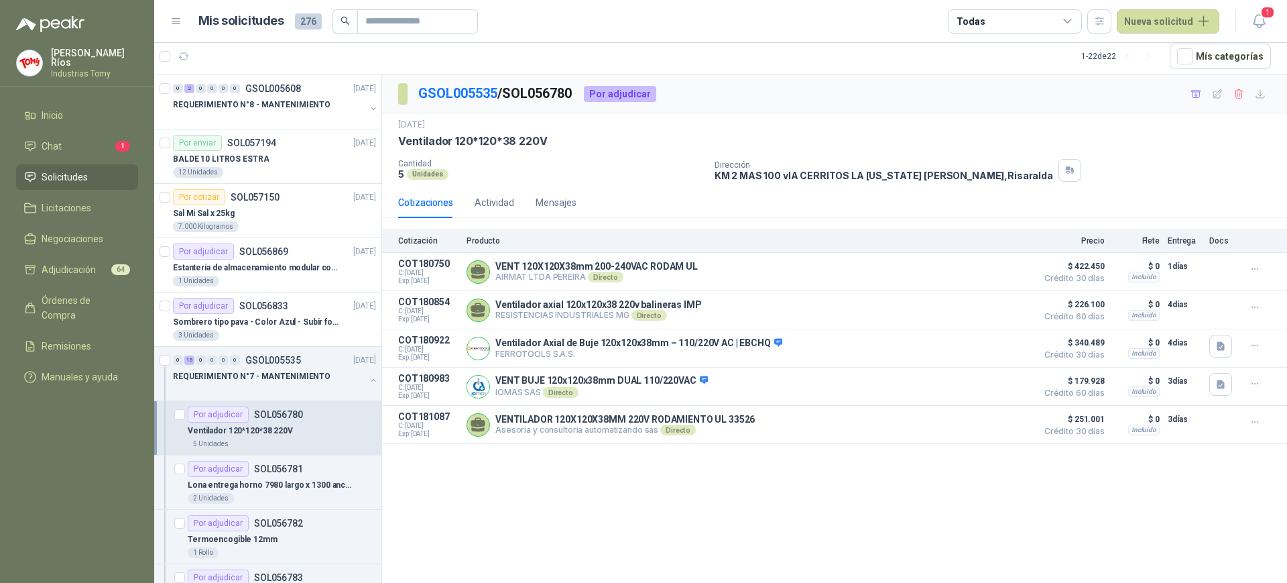
click at [678, 497] on div "GSOL005535 / SOL056780 Por adjudicar [DATE] Ventilador 120*120*38 220V Cantida…" at bounding box center [834, 329] width 905 height 508
click at [336, 375] on div "REQUERIMIENTO N°7 - MANTENIMIENTO" at bounding box center [269, 376] width 192 height 16
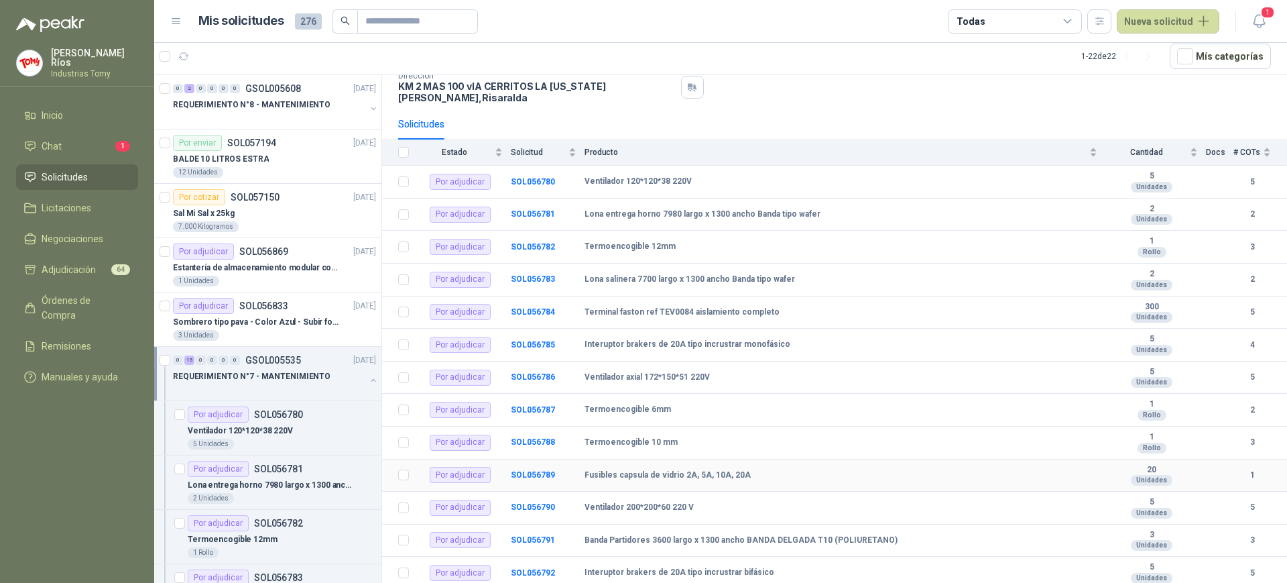
scroll to position [8, 0]
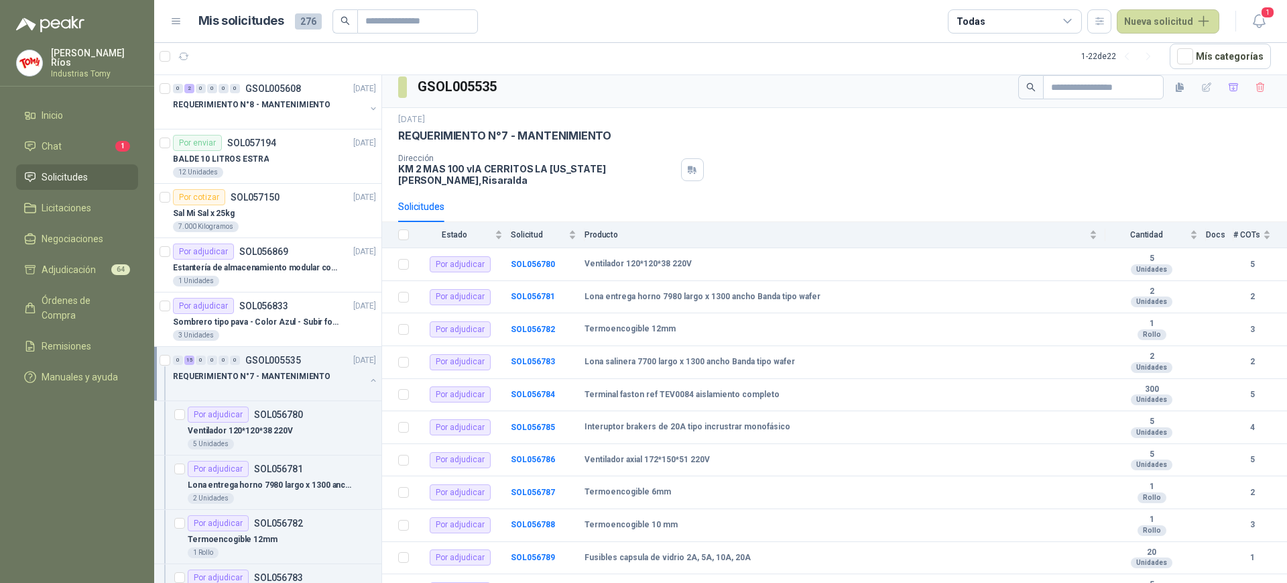
click at [335, 377] on div "REQUERIMIENTO N°7 - MANTENIMIENTO" at bounding box center [269, 376] width 192 height 16
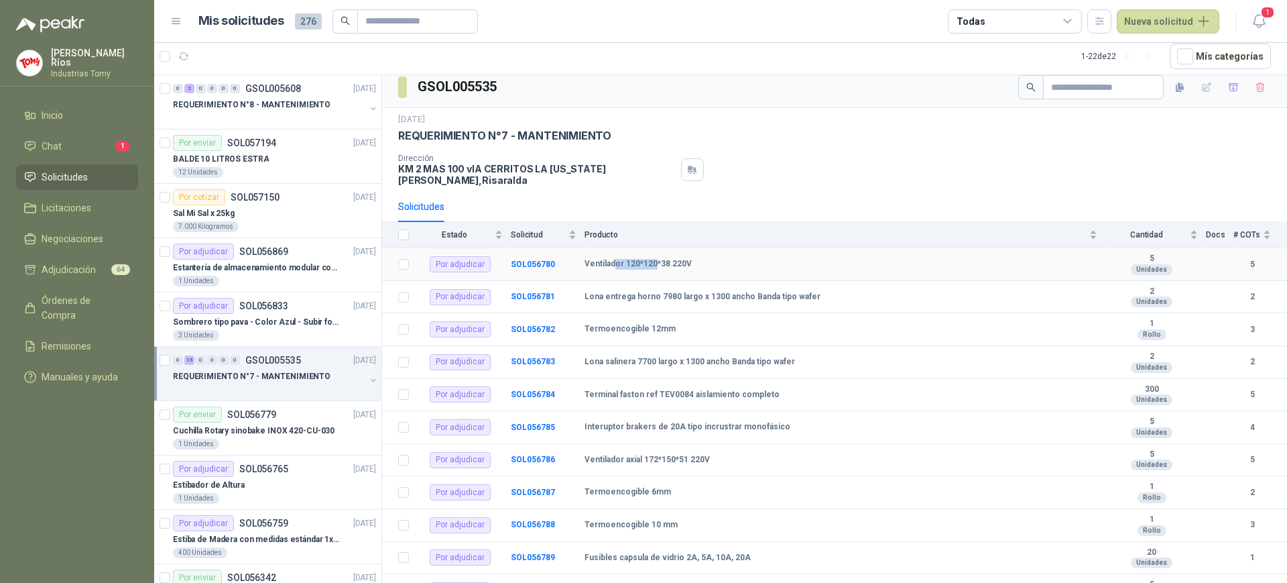
drag, startPoint x: 613, startPoint y: 254, endPoint x: 654, endPoint y: 260, distance: 42.0
click at [656, 259] on b "Ventilador 120*120*38 220V" at bounding box center [638, 264] width 107 height 11
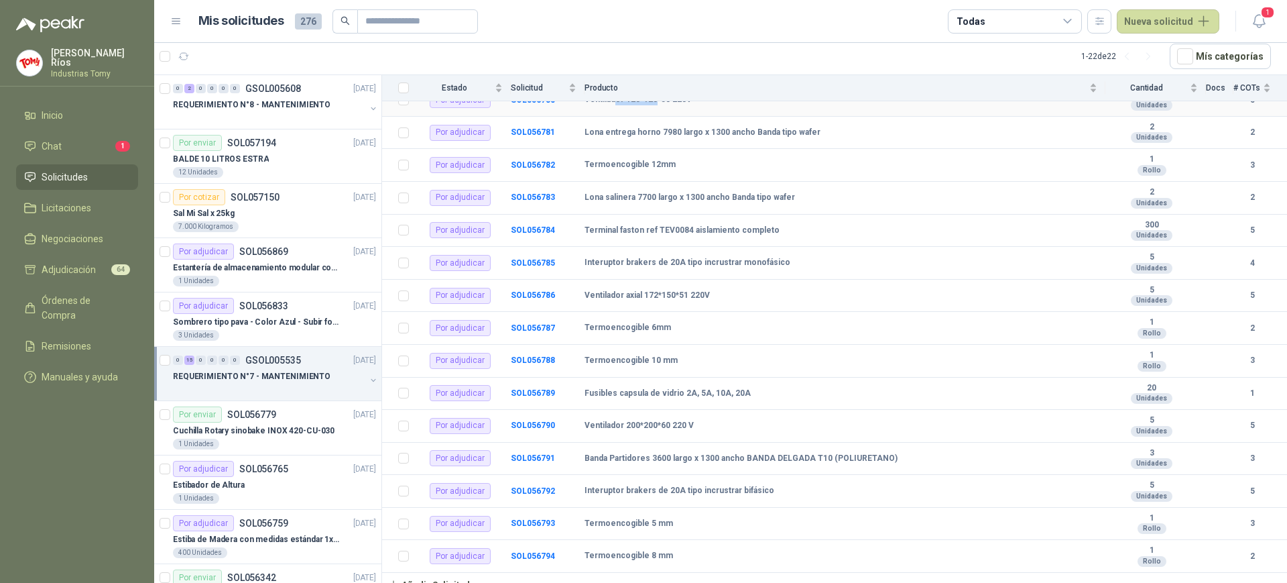
scroll to position [176, 0]
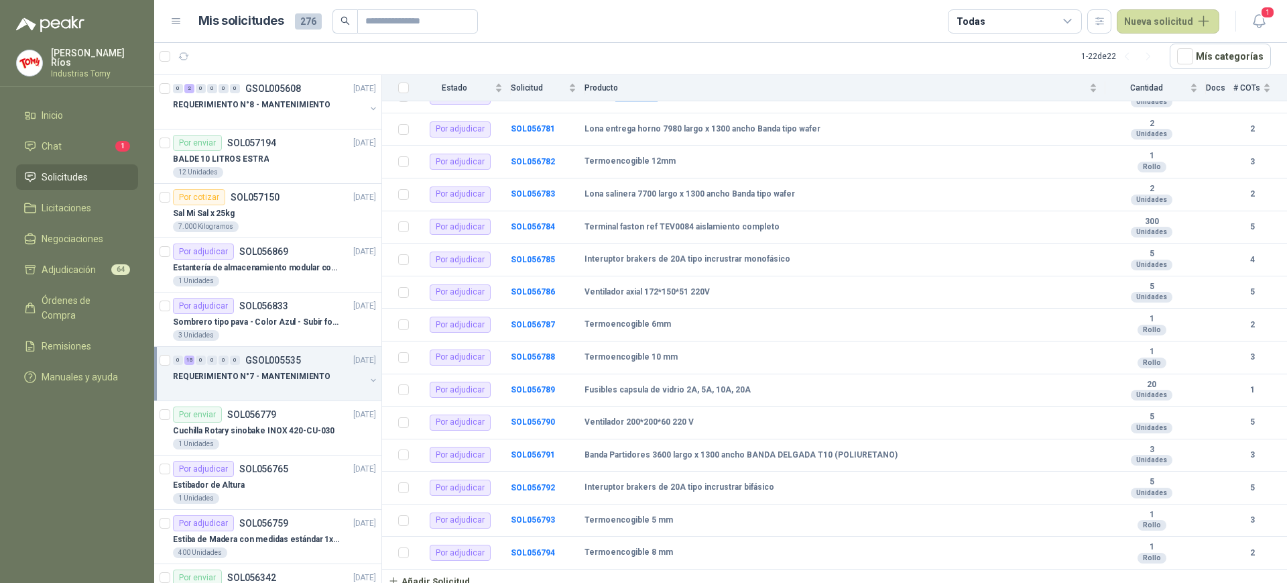
click at [362, 371] on div "REQUERIMIENTO N°7 - MANTENIMIENTO" at bounding box center [276, 381] width 206 height 27
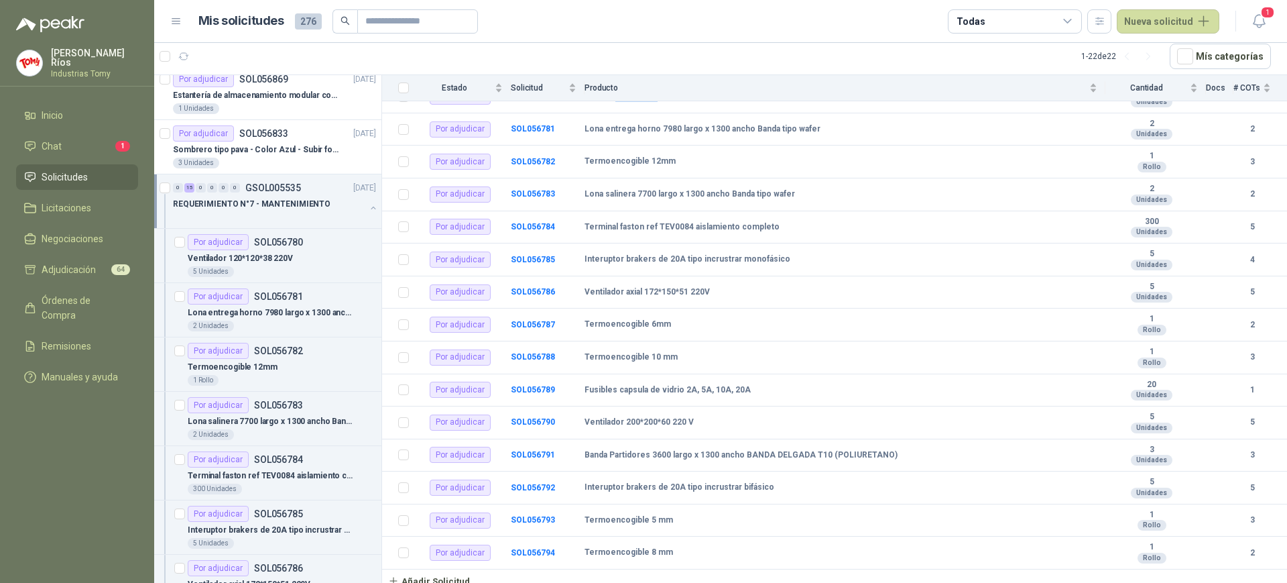
scroll to position [168, 0]
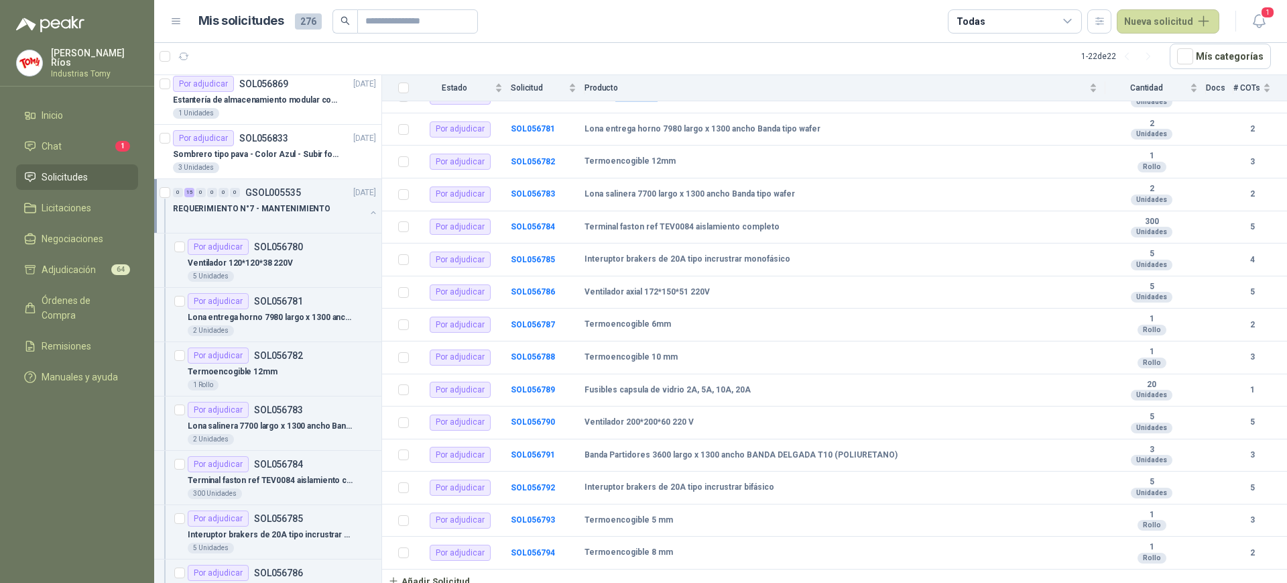
click at [364, 202] on div "REQUERIMIENTO N°7 - MANTENIMIENTO" at bounding box center [276, 213] width 206 height 27
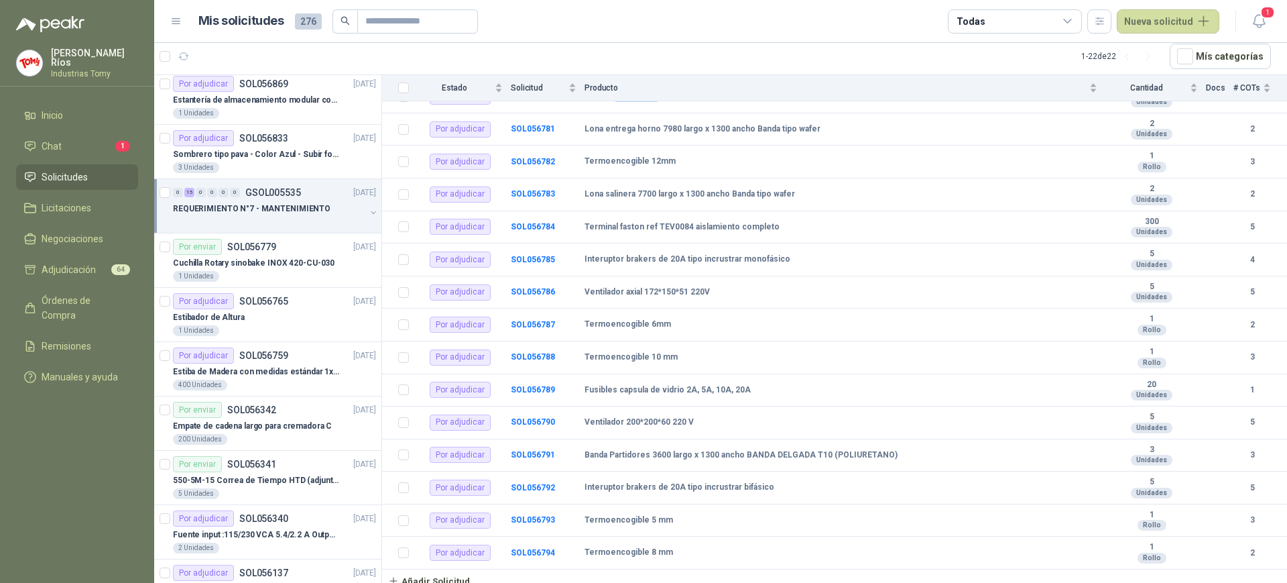
click at [332, 204] on div "REQUERIMIENTO N°7 - MANTENIMIENTO" at bounding box center [269, 208] width 192 height 16
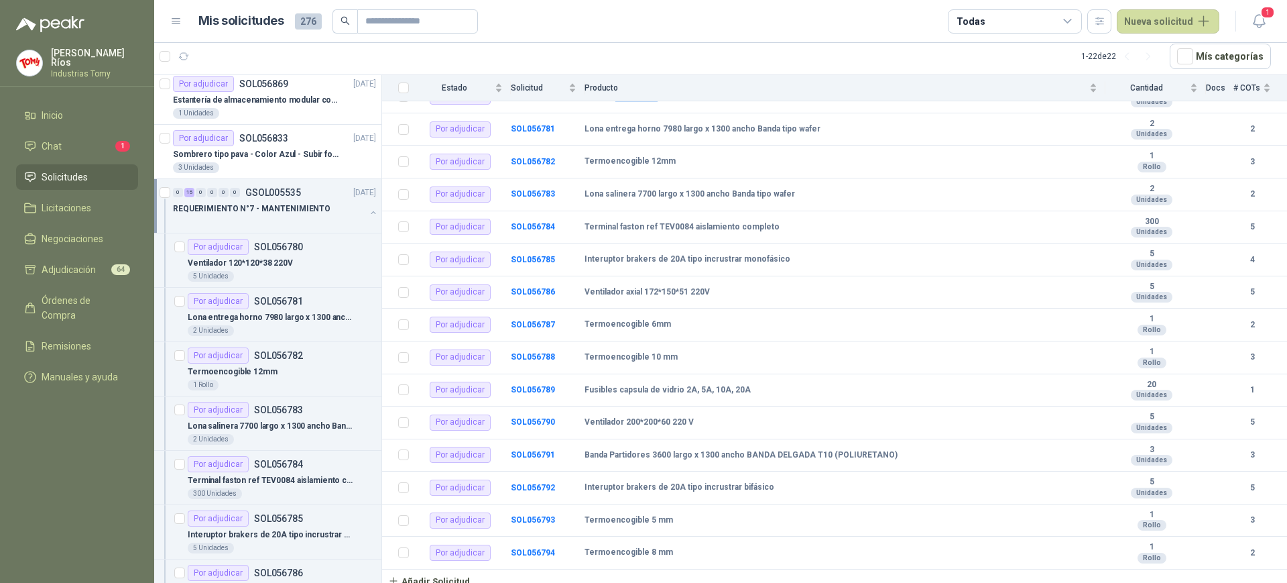
click at [332, 204] on div "REQUERIMIENTO N°7 - MANTENIMIENTO" at bounding box center [269, 208] width 192 height 16
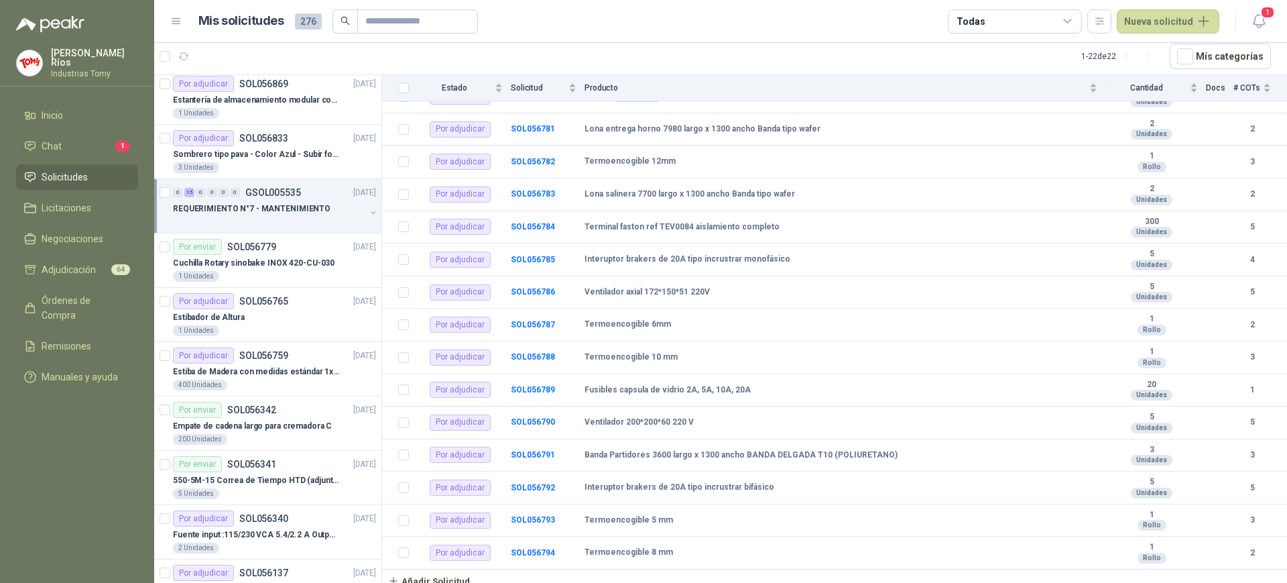
click at [329, 197] on div "0 15 0 0 0 0 GSOL005535 [DATE]" at bounding box center [276, 192] width 206 height 16
